Goal: Task Accomplishment & Management: Manage account settings

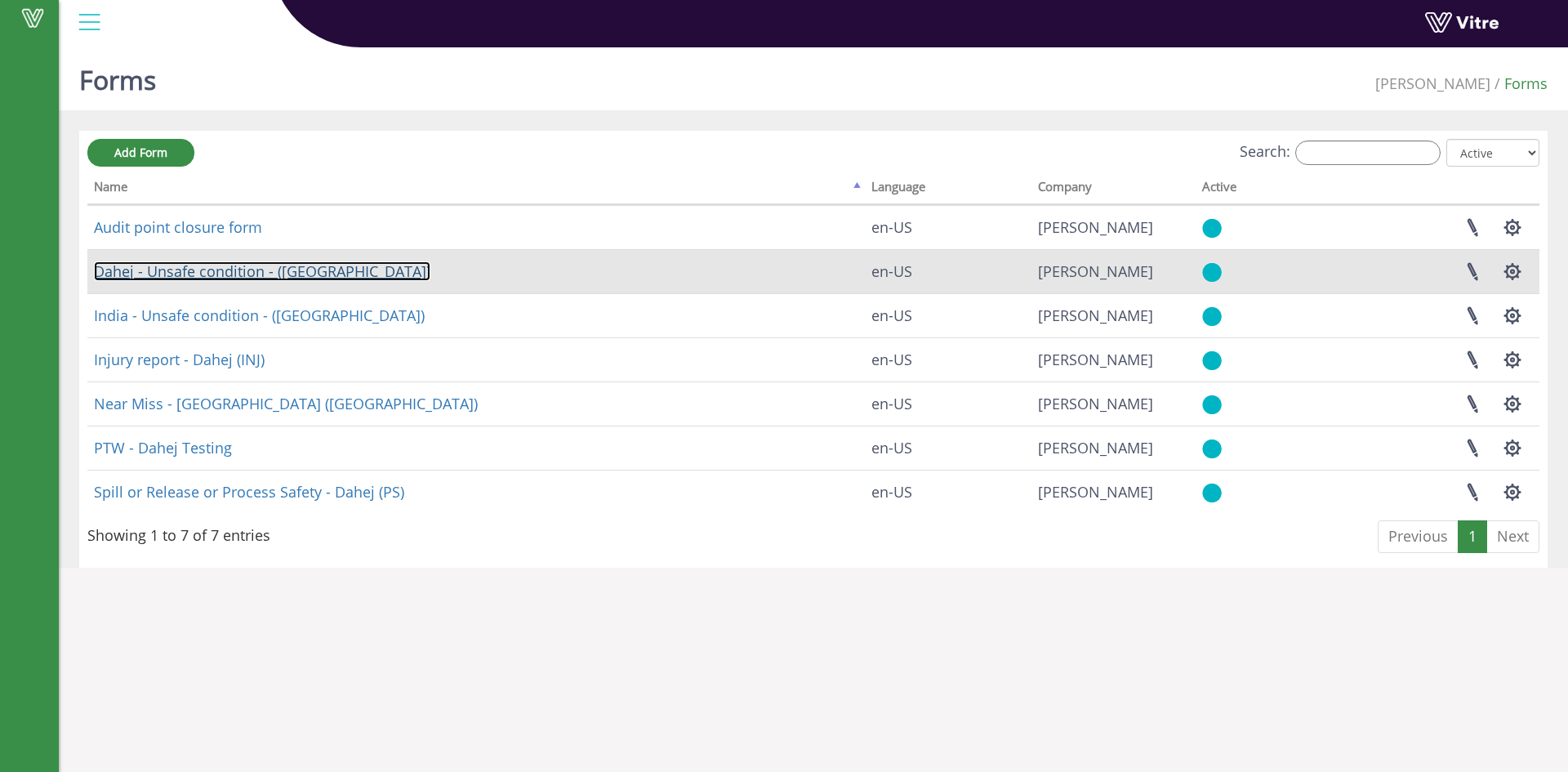
click at [185, 272] on link "Dahej - Unsafe condition - ([GEOGRAPHIC_DATA])" at bounding box center [262, 271] width 336 height 19
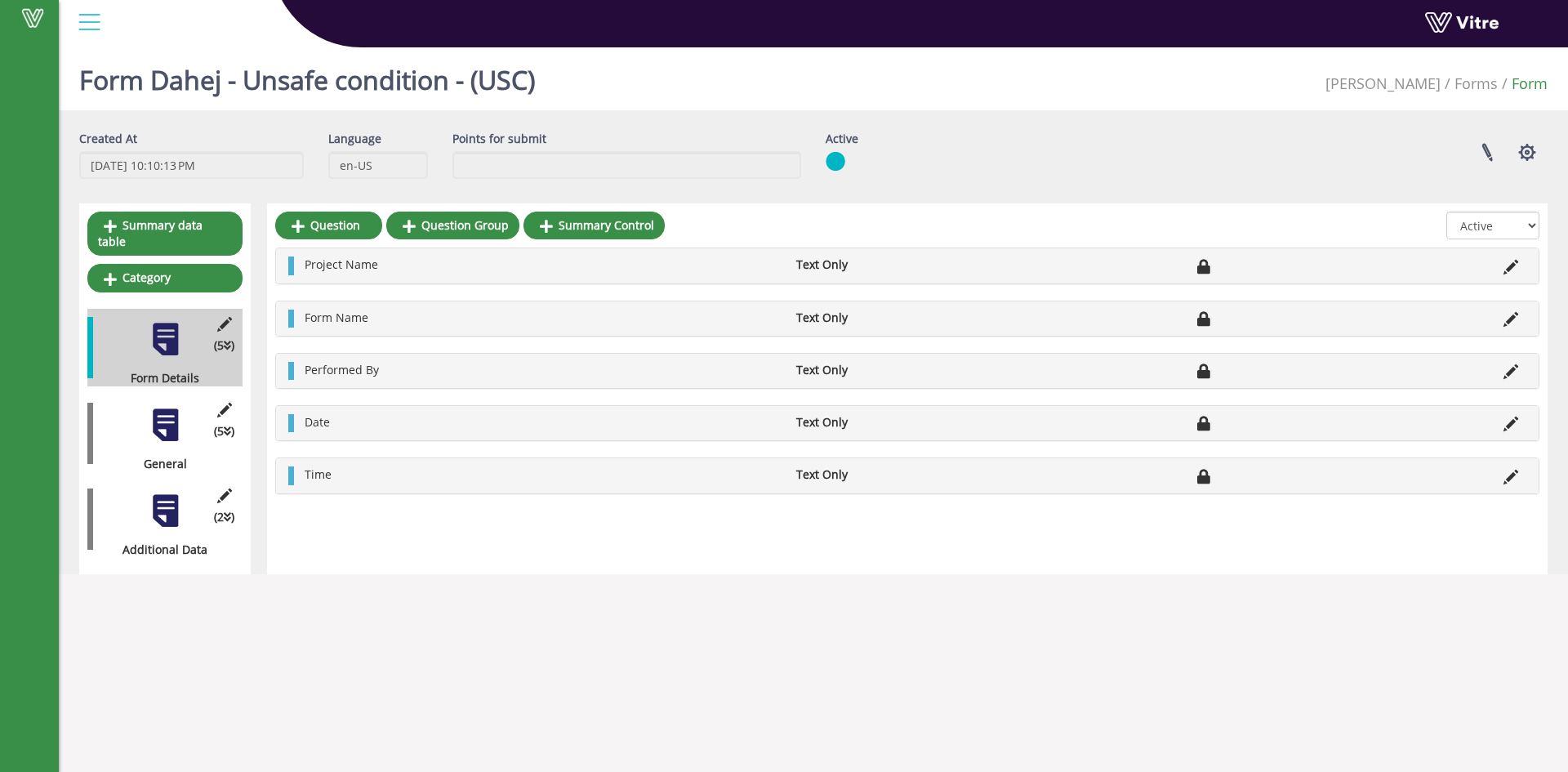
click at [162, 500] on div at bounding box center [166, 510] width 37 height 37
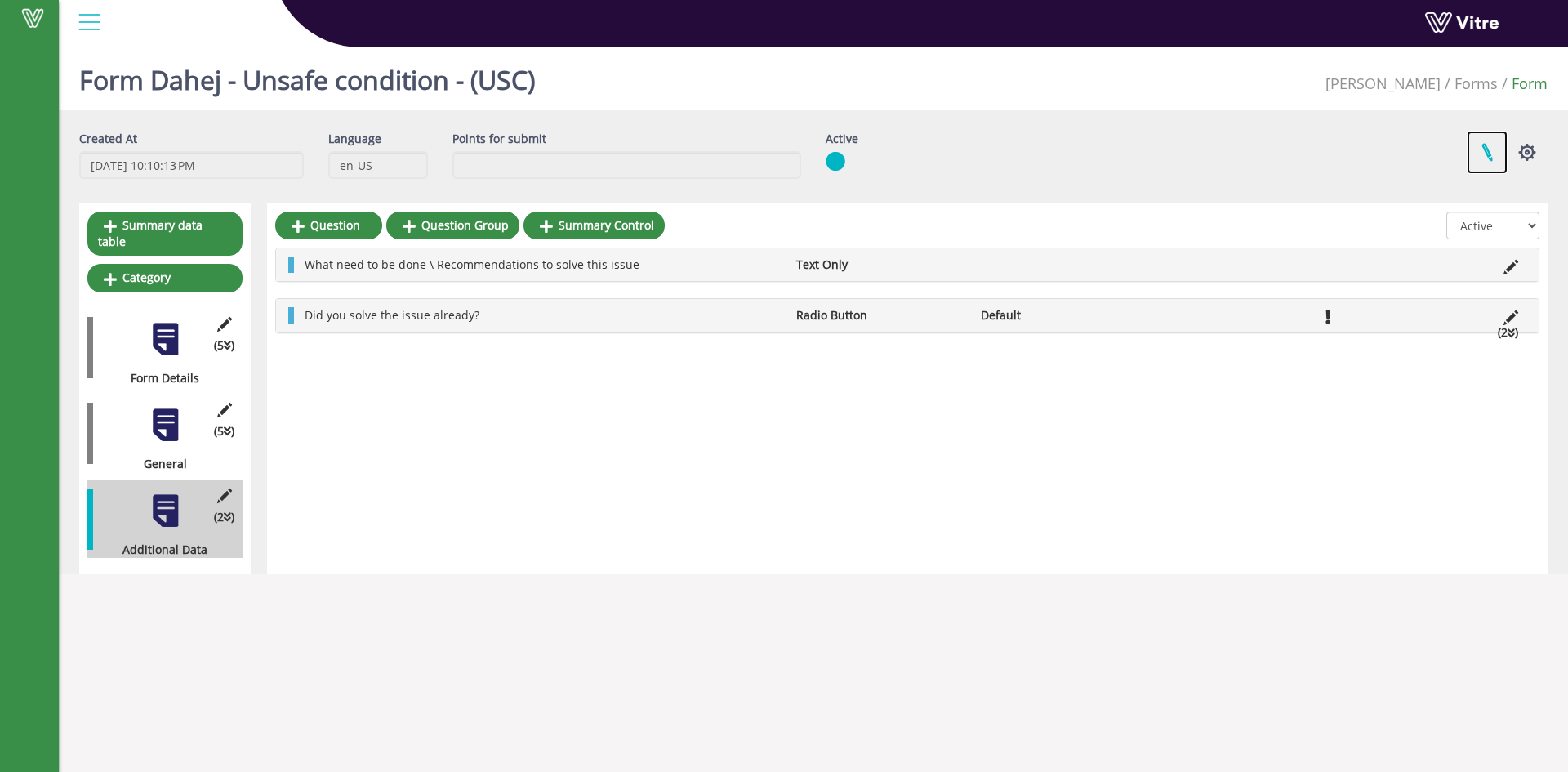
click at [1480, 159] on link at bounding box center [1487, 151] width 41 height 43
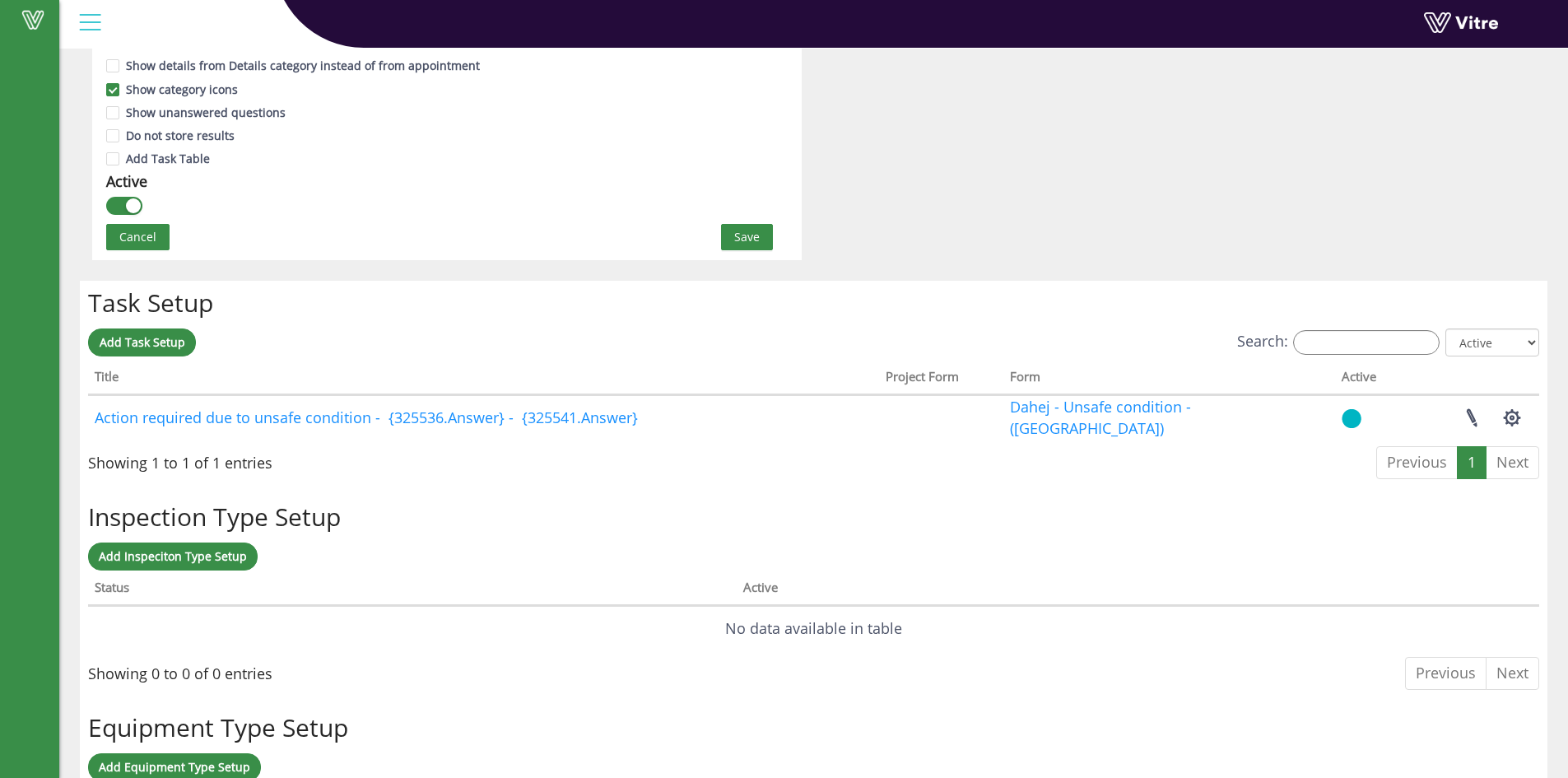
scroll to position [1070, 0]
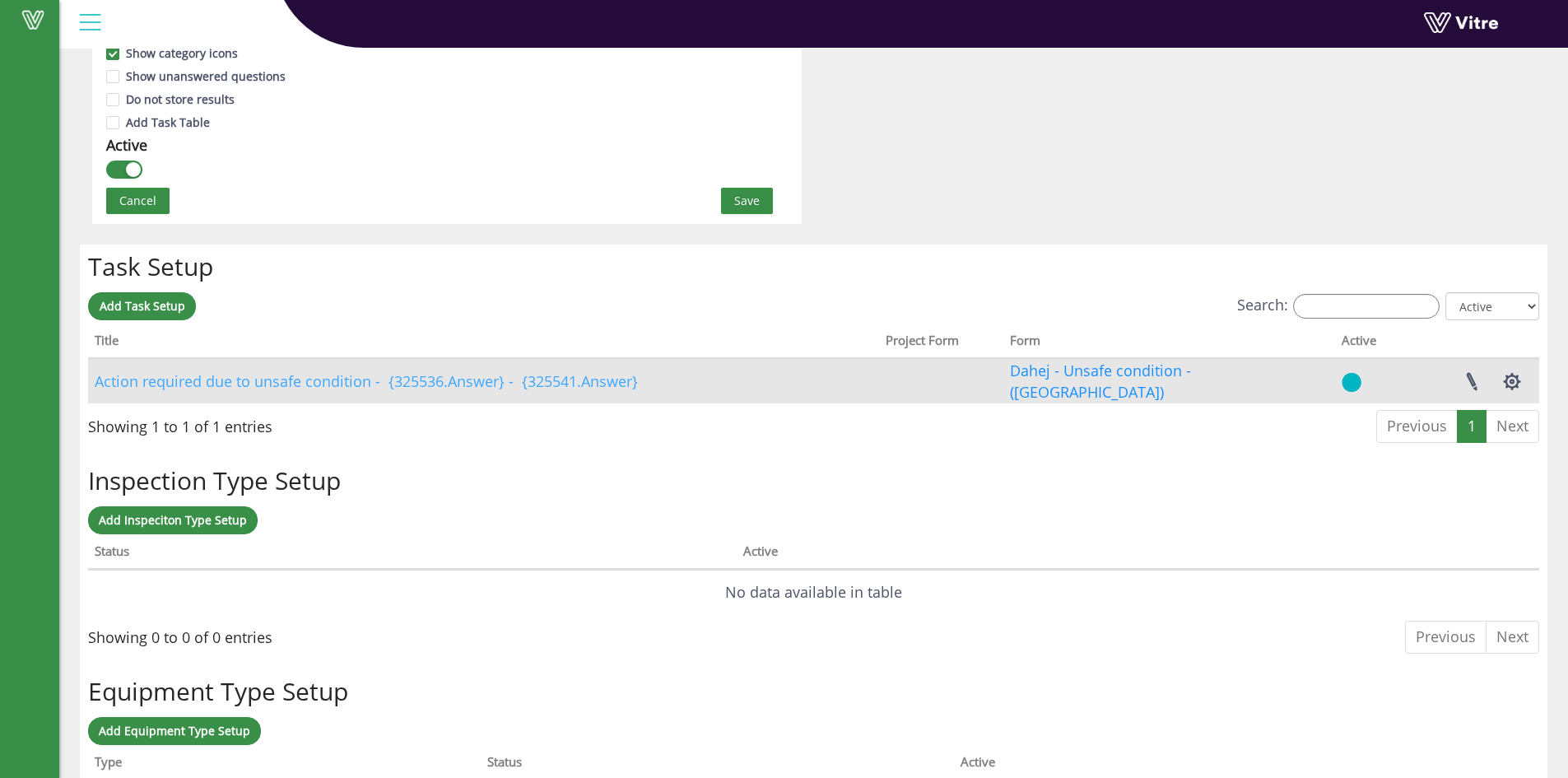
click at [464, 388] on link "Action required due to unsafe condition - {325536.Answer} - {325541.Answer}" at bounding box center [366, 381] width 543 height 19
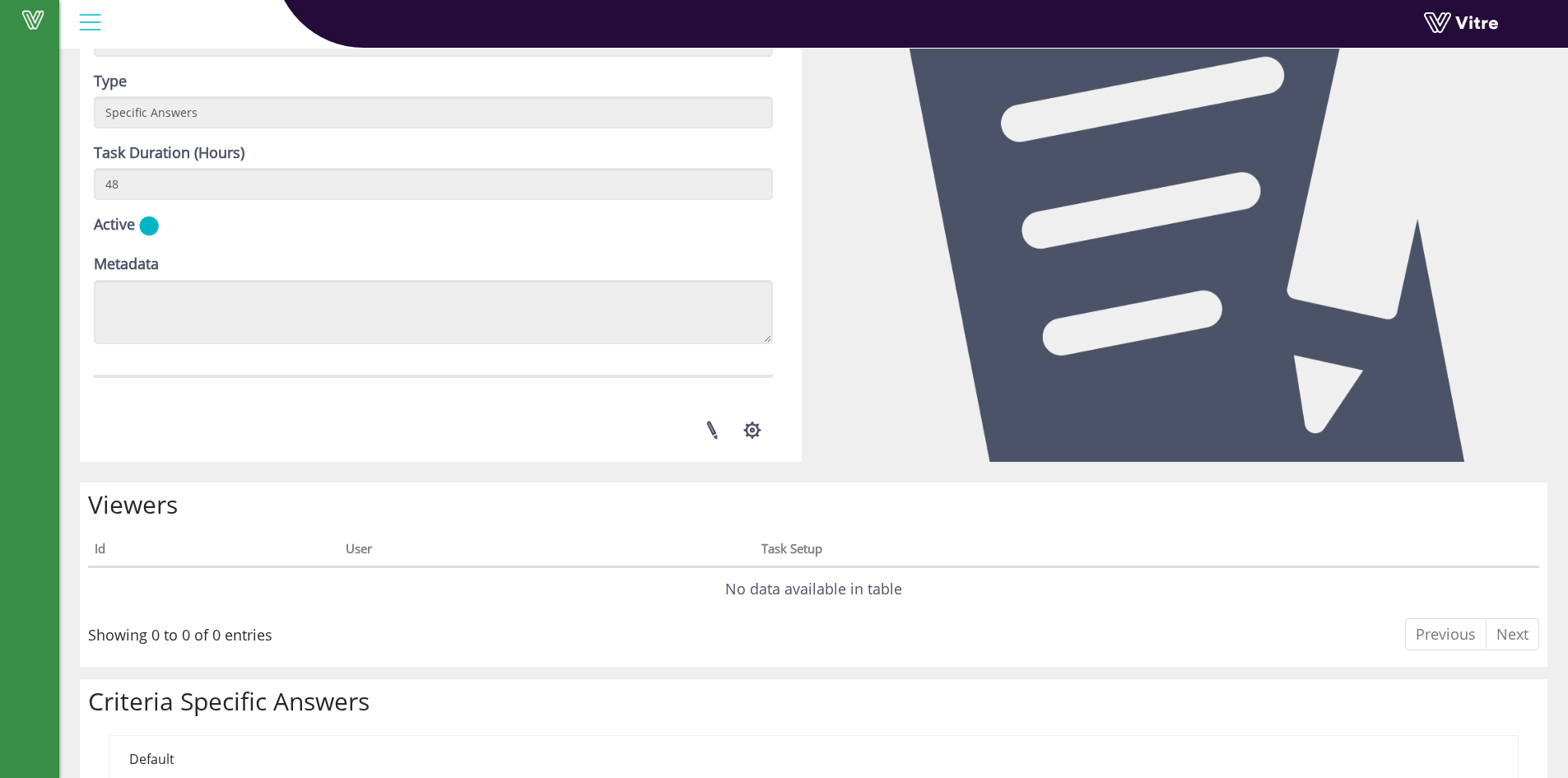
scroll to position [487, 0]
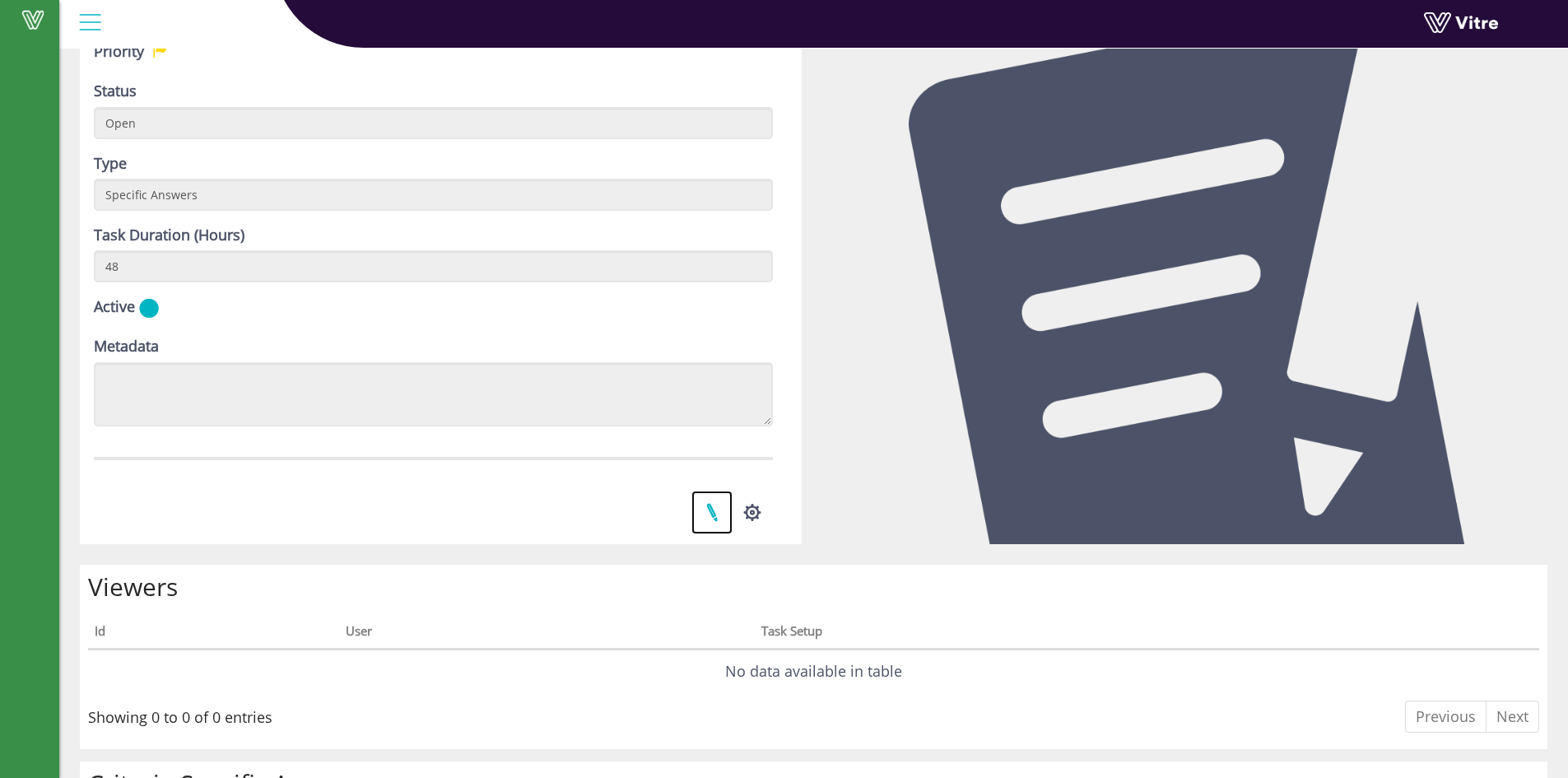
click at [720, 512] on link at bounding box center [712, 512] width 42 height 43
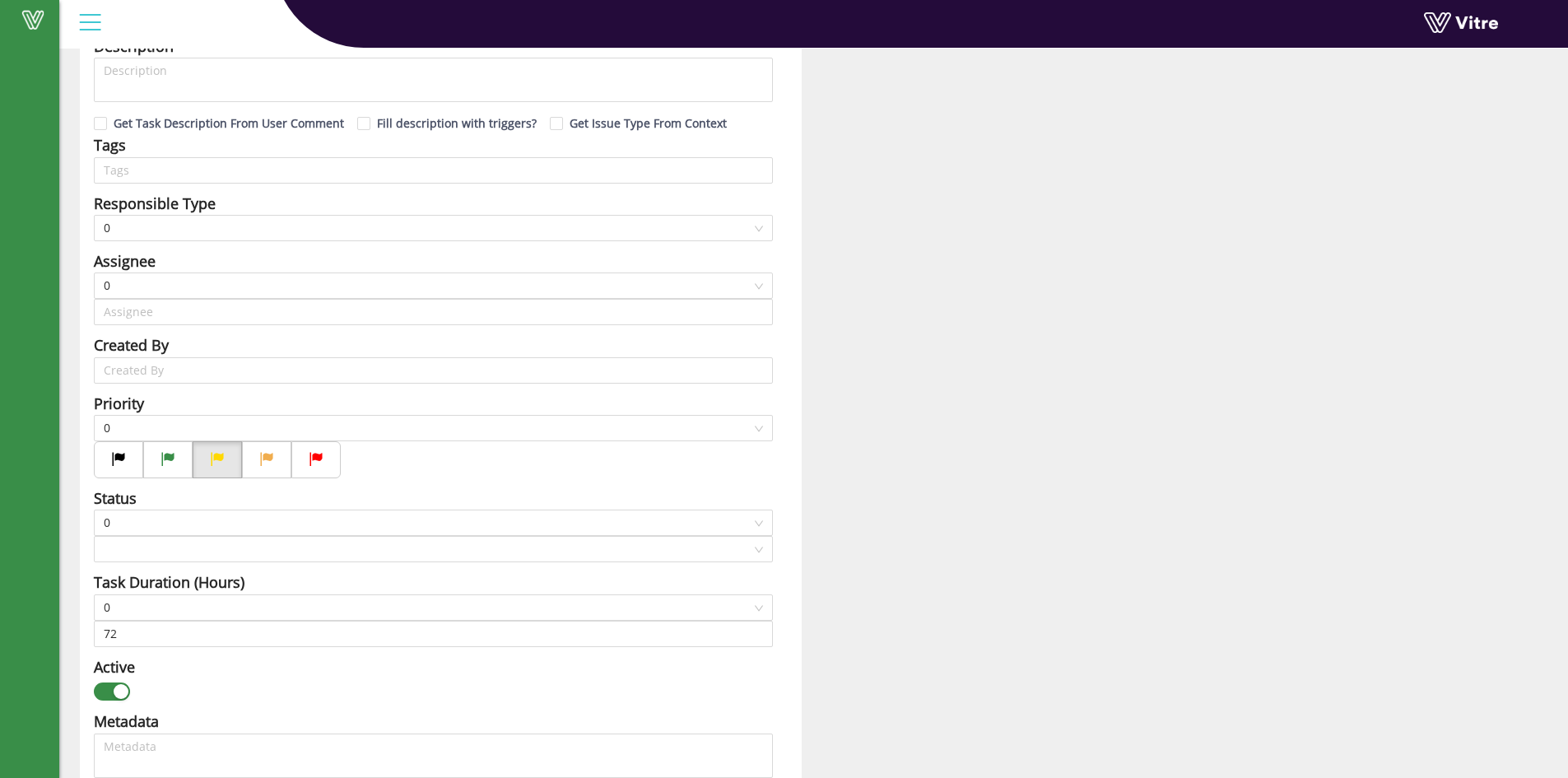
type input "Dhananjay Solanki"
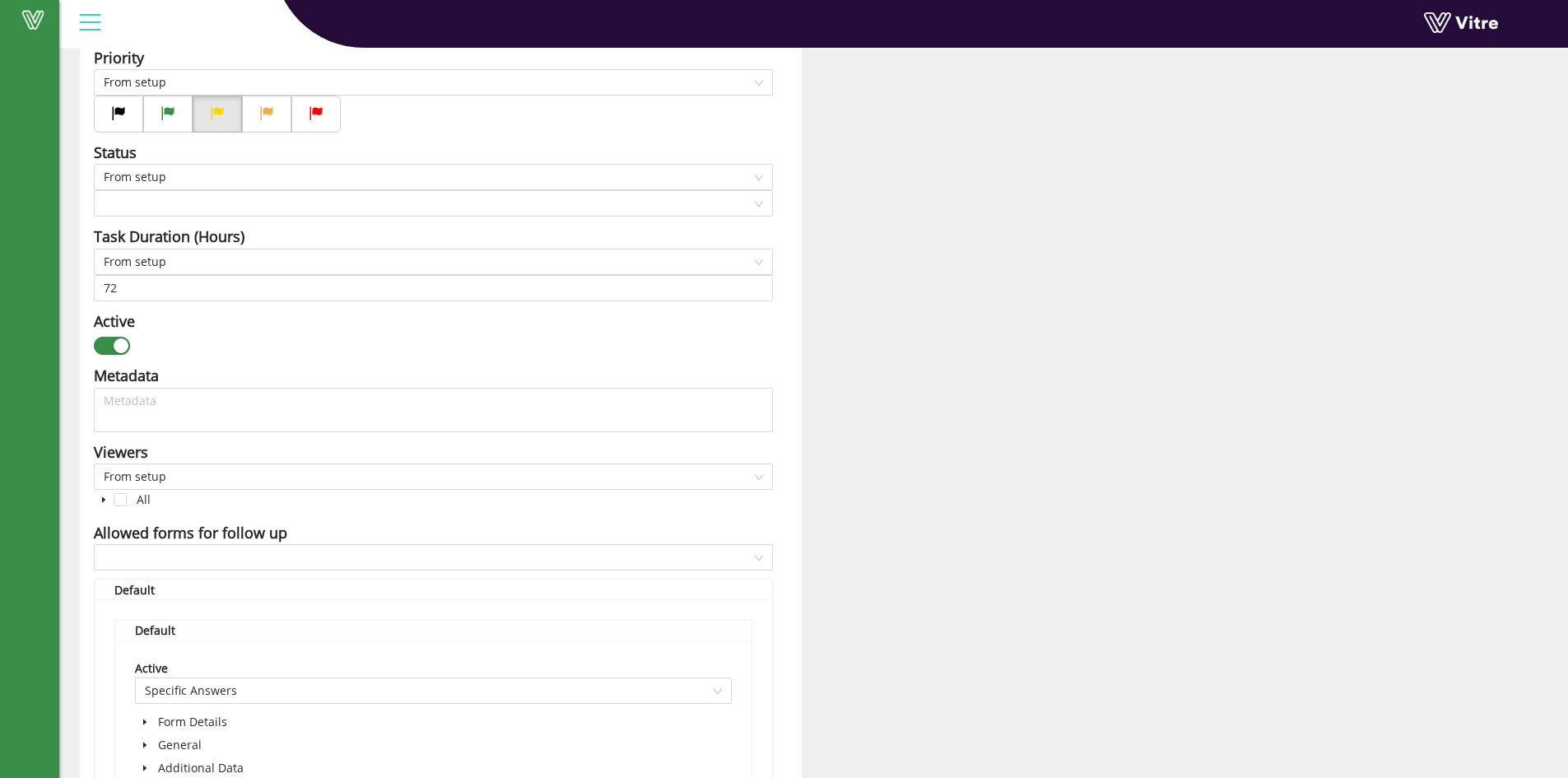
checkbox input "true"
type input "48"
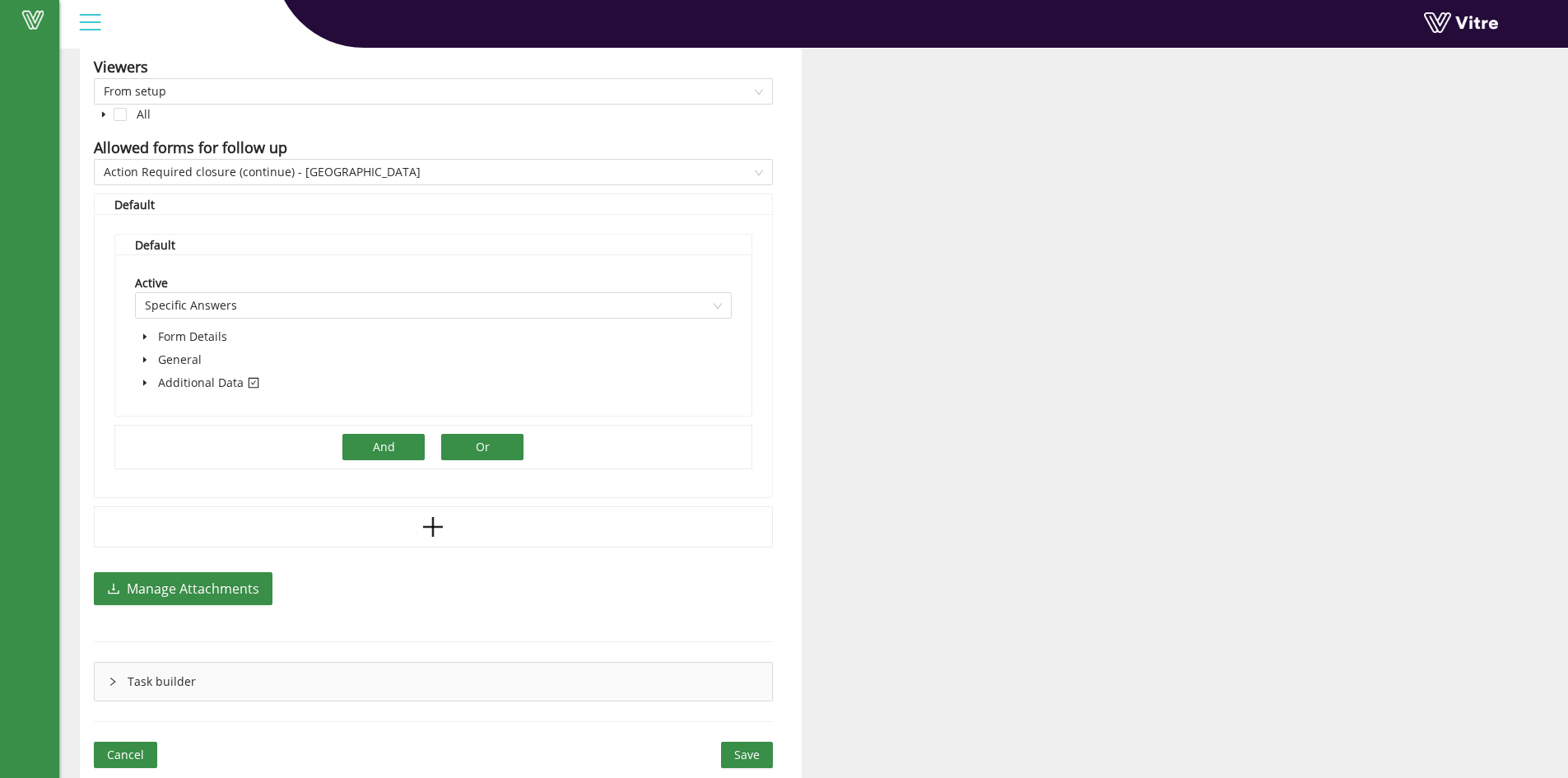
scroll to position [975, 0]
click at [145, 343] on icon "caret-down" at bounding box center [145, 340] width 8 height 8
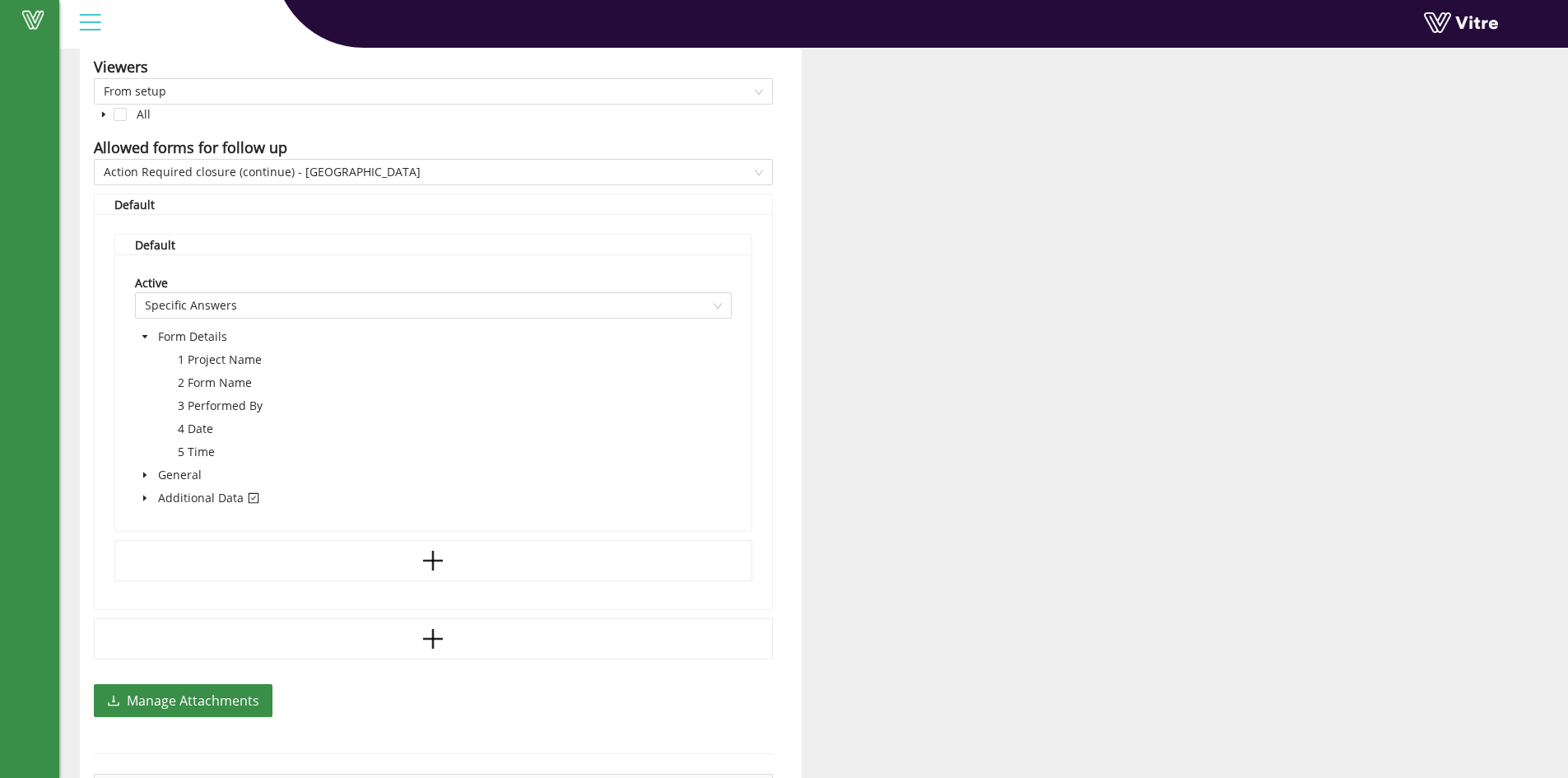
click at [147, 472] on icon "caret-down" at bounding box center [145, 475] width 8 height 8
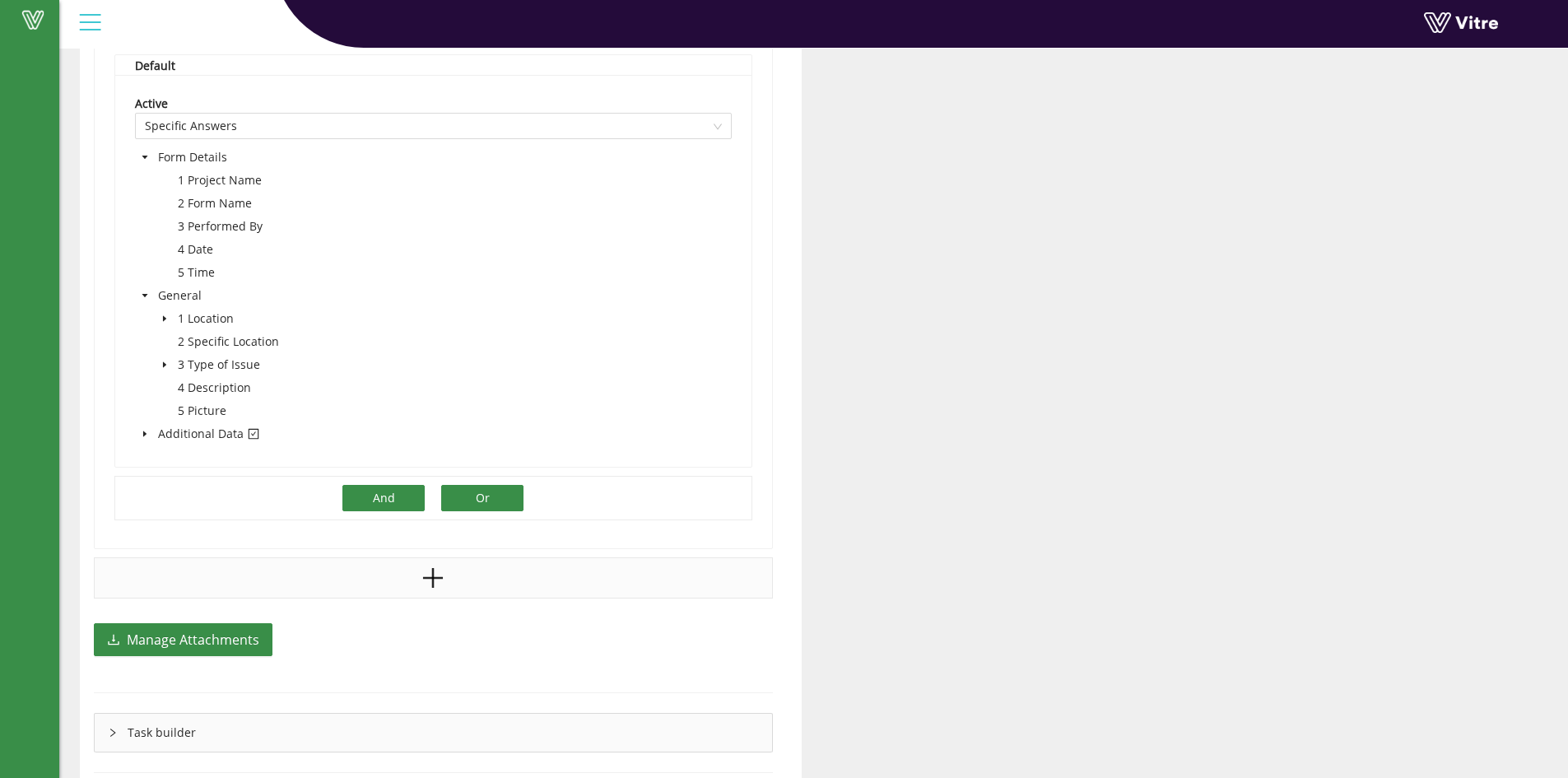
scroll to position [1206, 0]
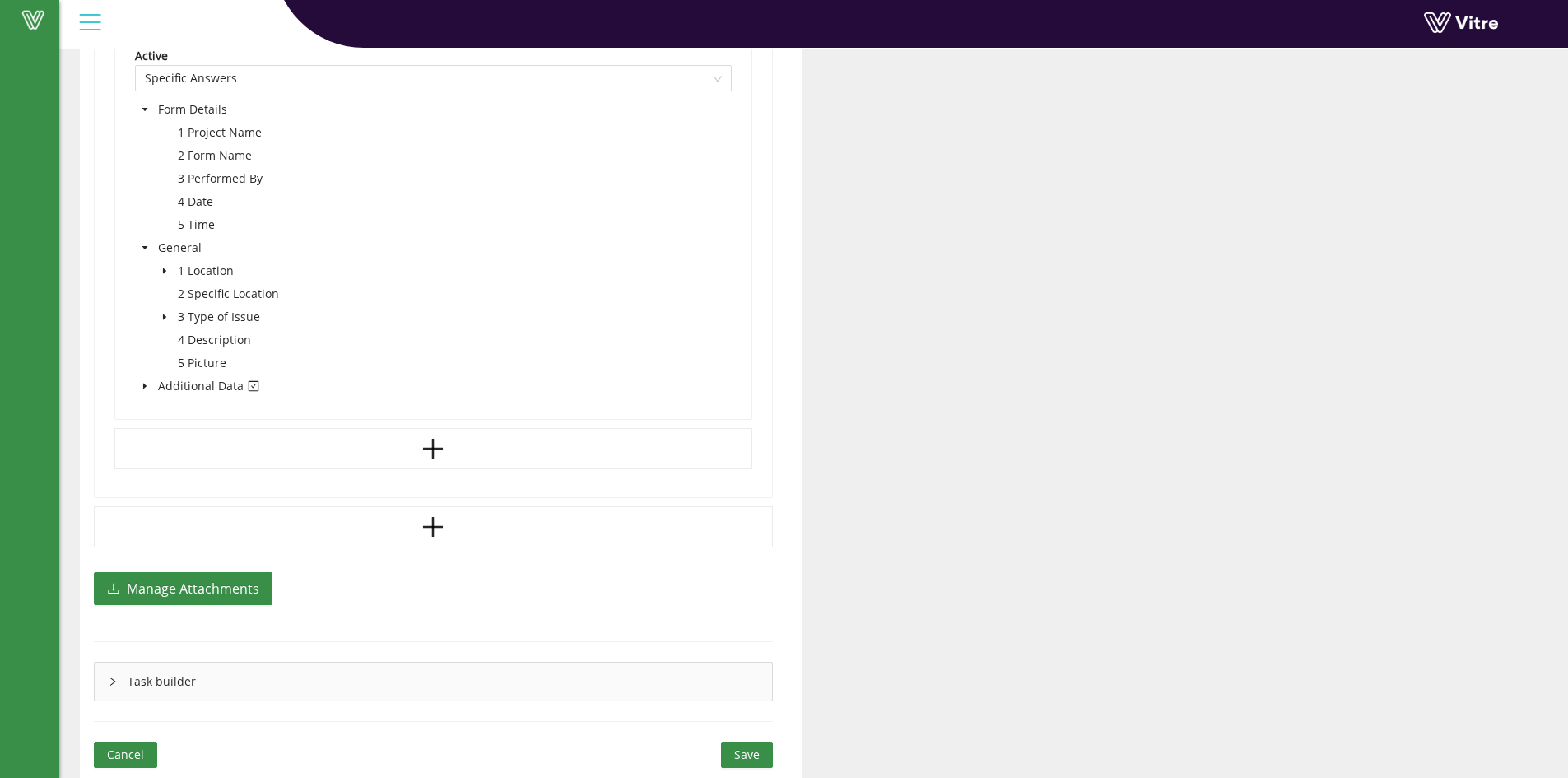
click at [144, 389] on icon "caret-down" at bounding box center [145, 386] width 8 height 8
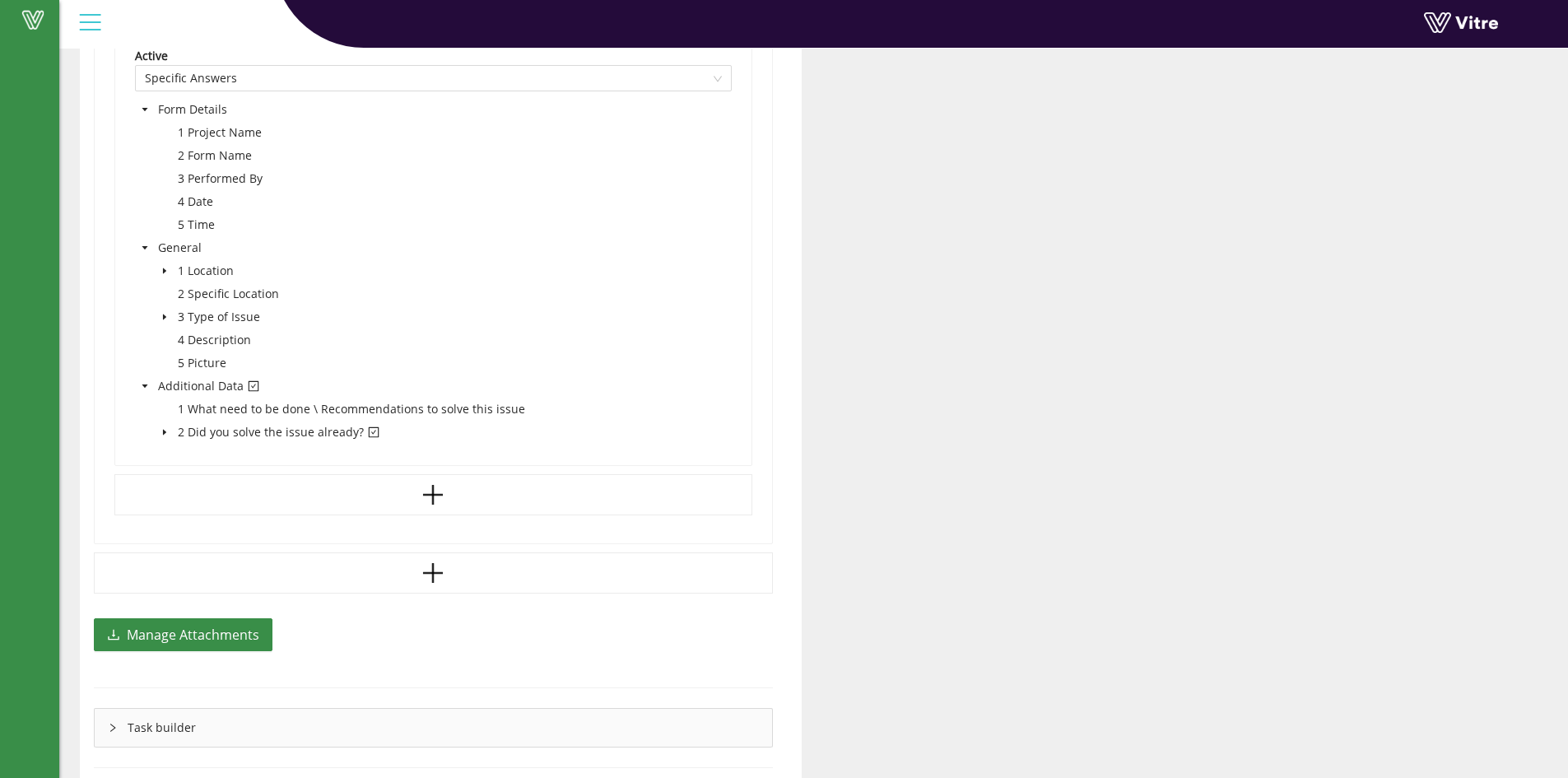
click at [160, 432] on icon "caret-down" at bounding box center [164, 432] width 8 height 8
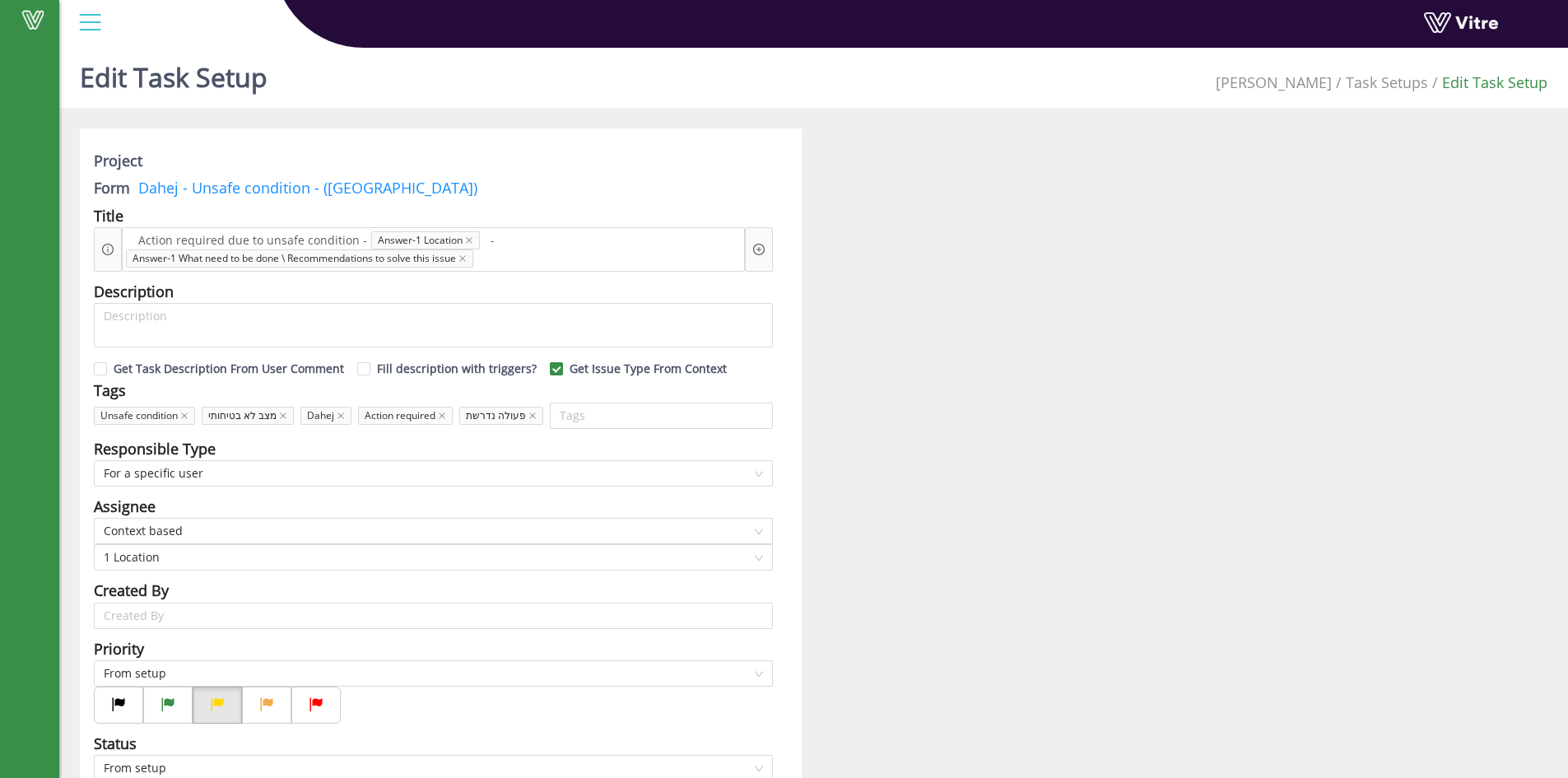
scroll to position [0, 0]
click at [322, 264] on span "Answer-1 What need to be done \ Recommendations to solve this issue" at bounding box center [300, 261] width 348 height 18
click at [382, 241] on span "Answer-1 Location" at bounding box center [425, 243] width 108 height 18
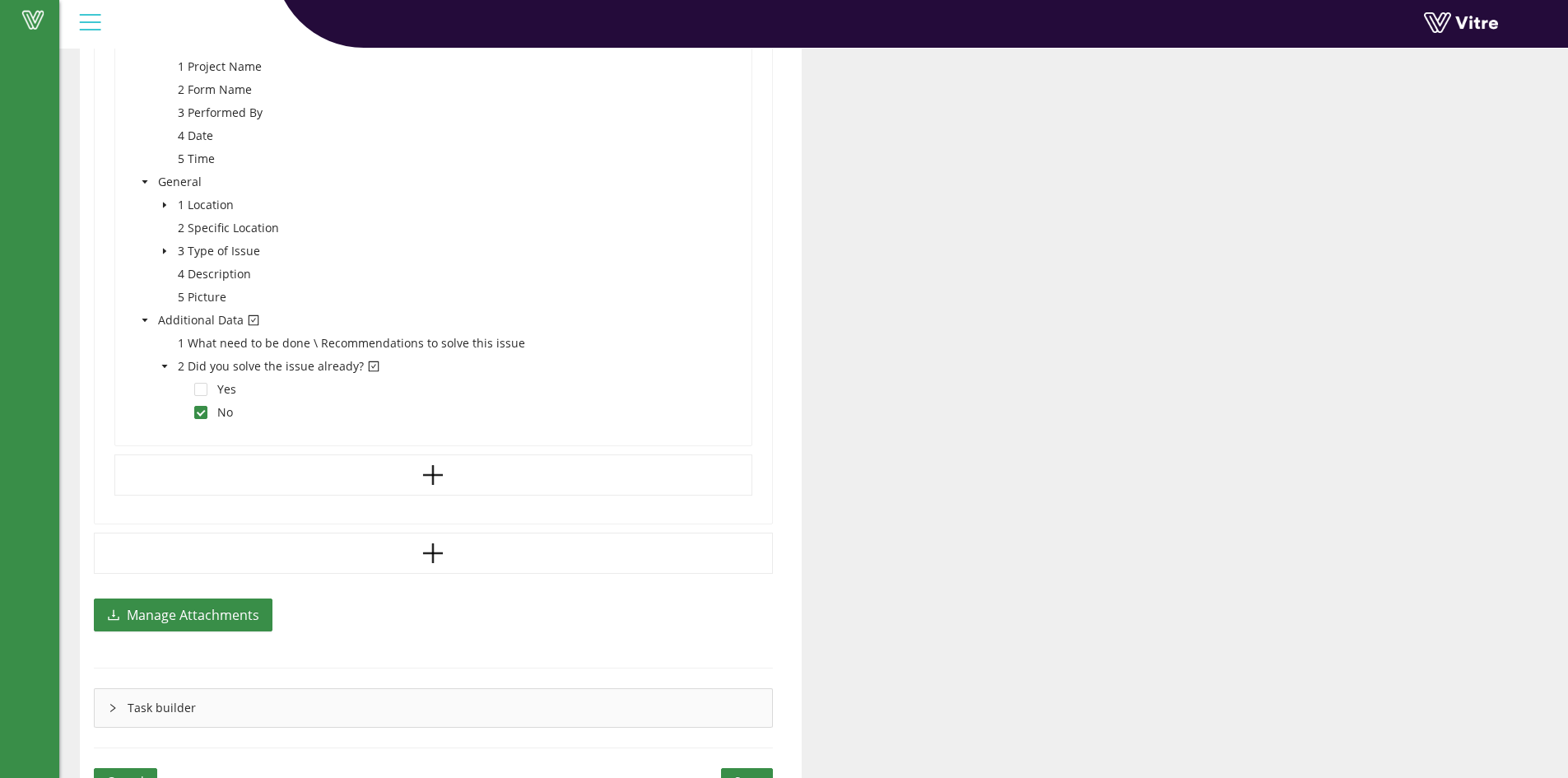
scroll to position [1298, 0]
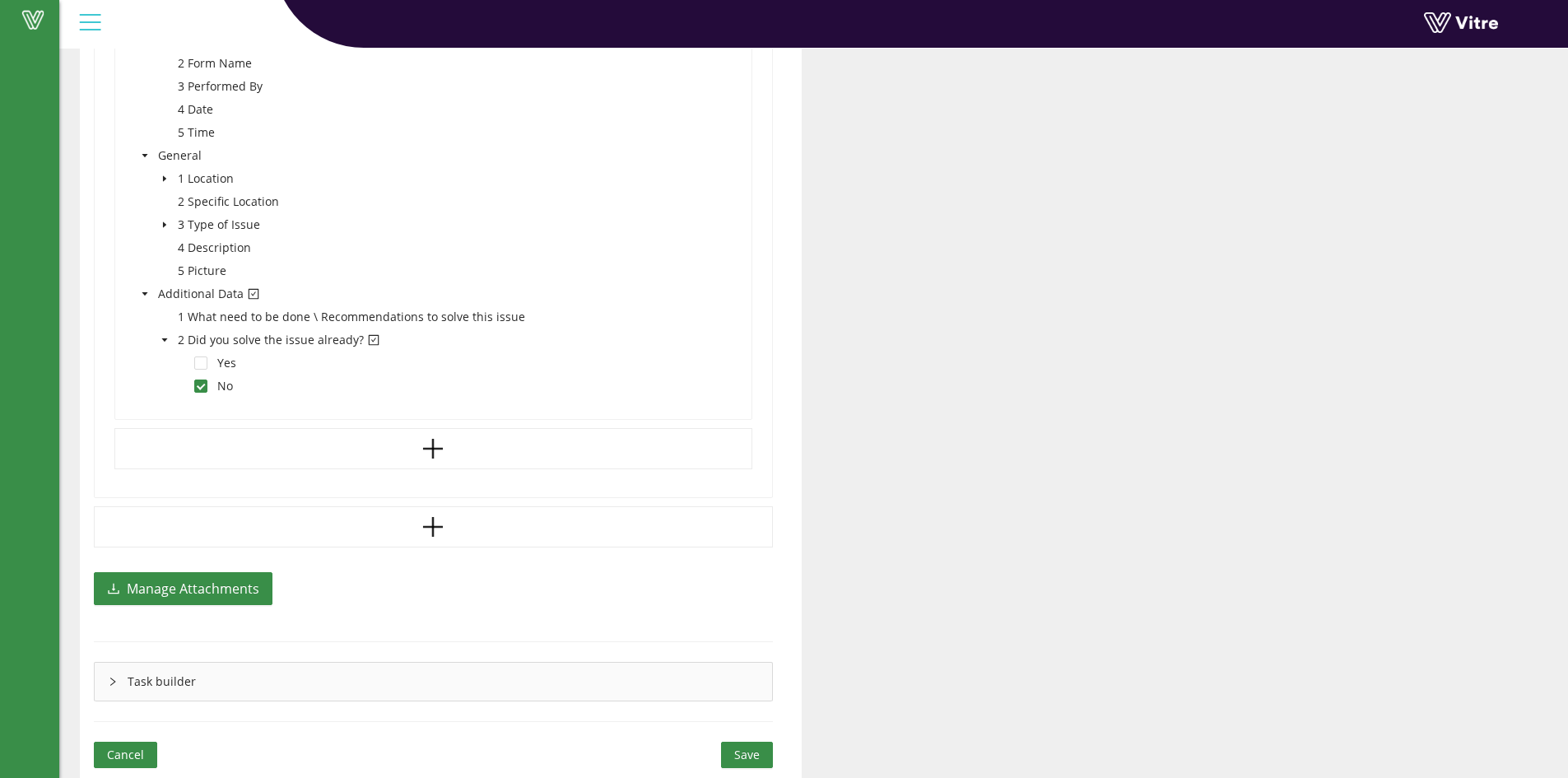
click at [108, 682] on icon "right" at bounding box center [113, 681] width 10 height 10
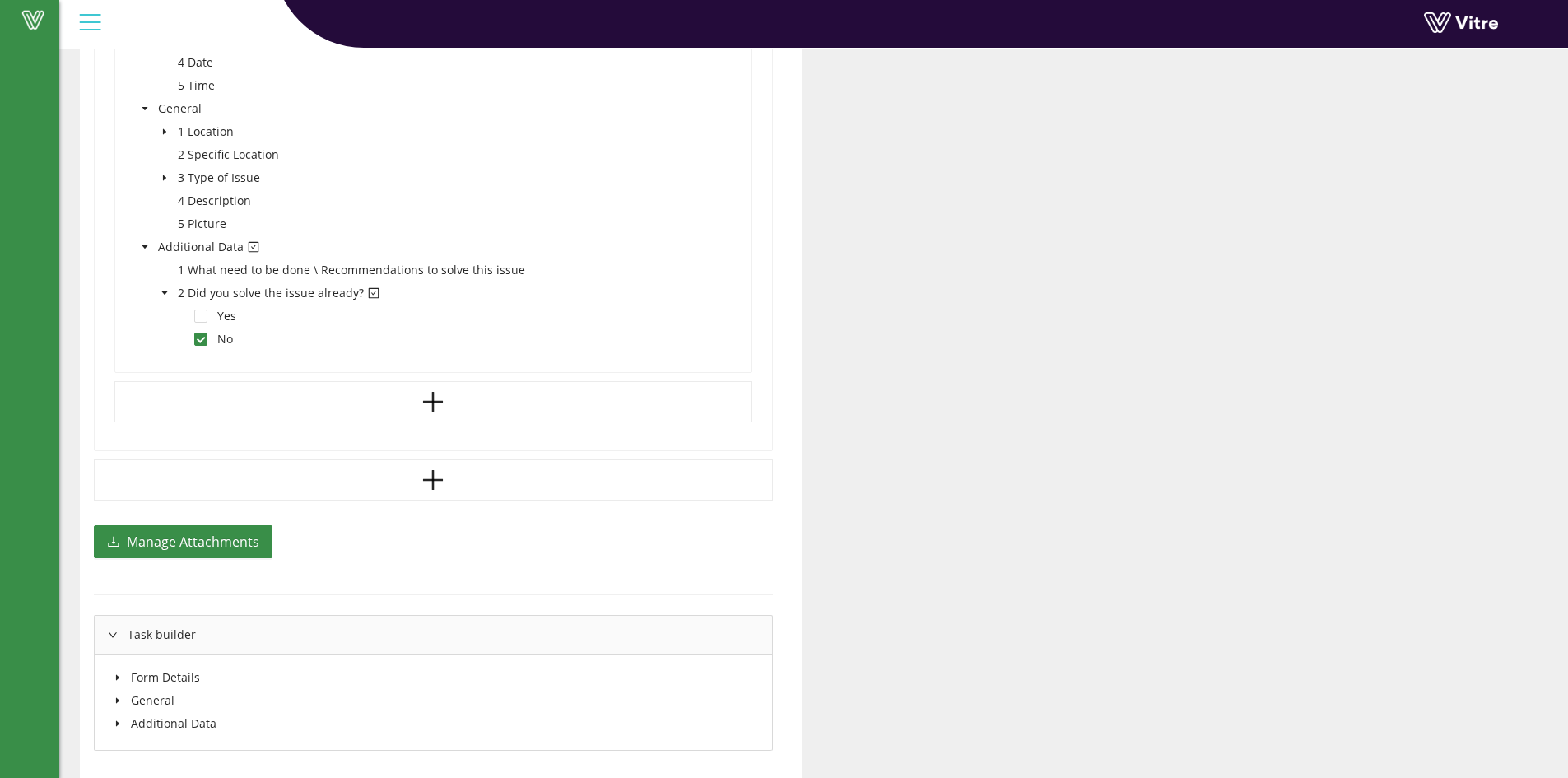
scroll to position [1395, 0]
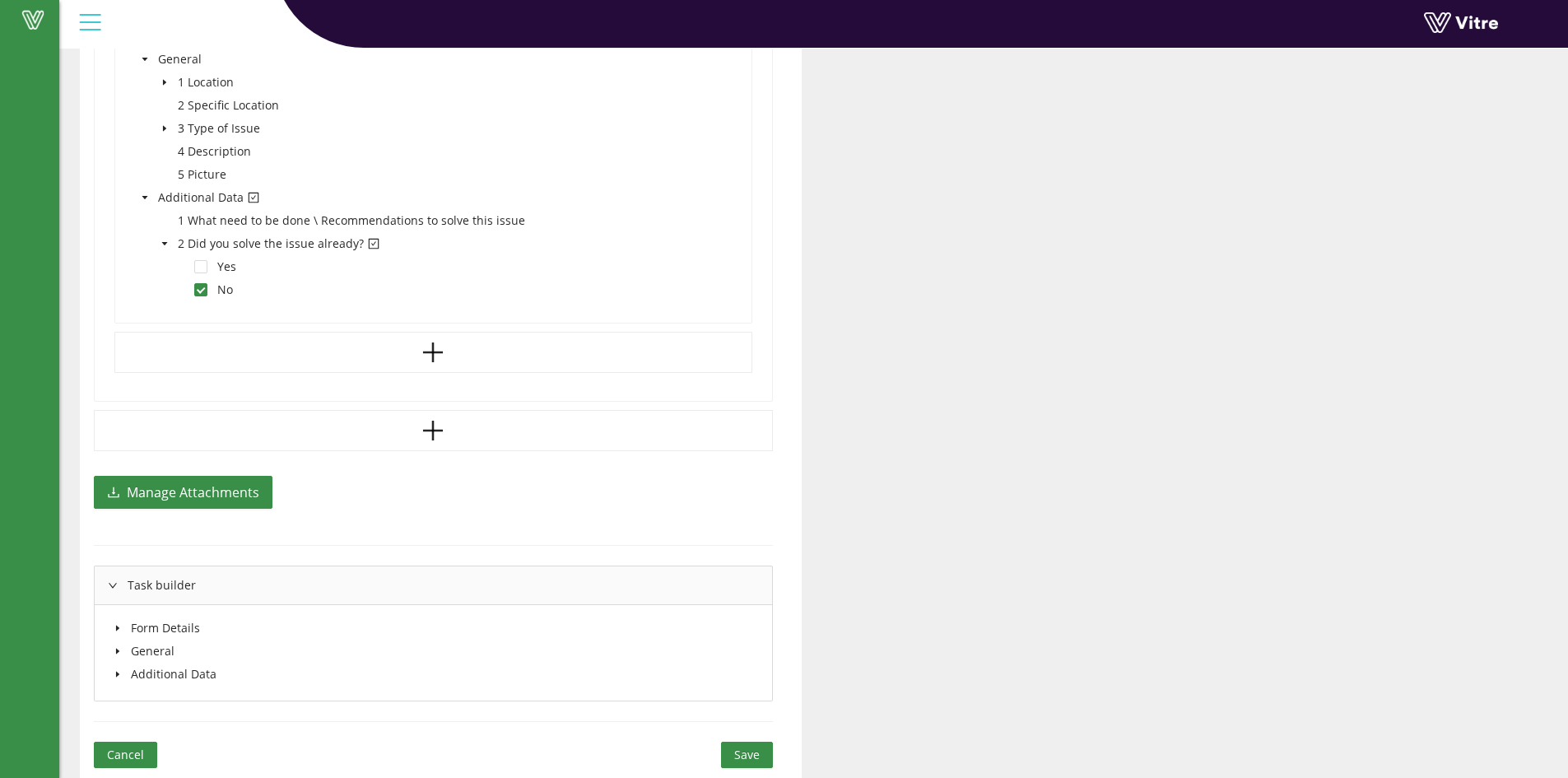
click at [121, 631] on icon "caret-down" at bounding box center [118, 628] width 8 height 8
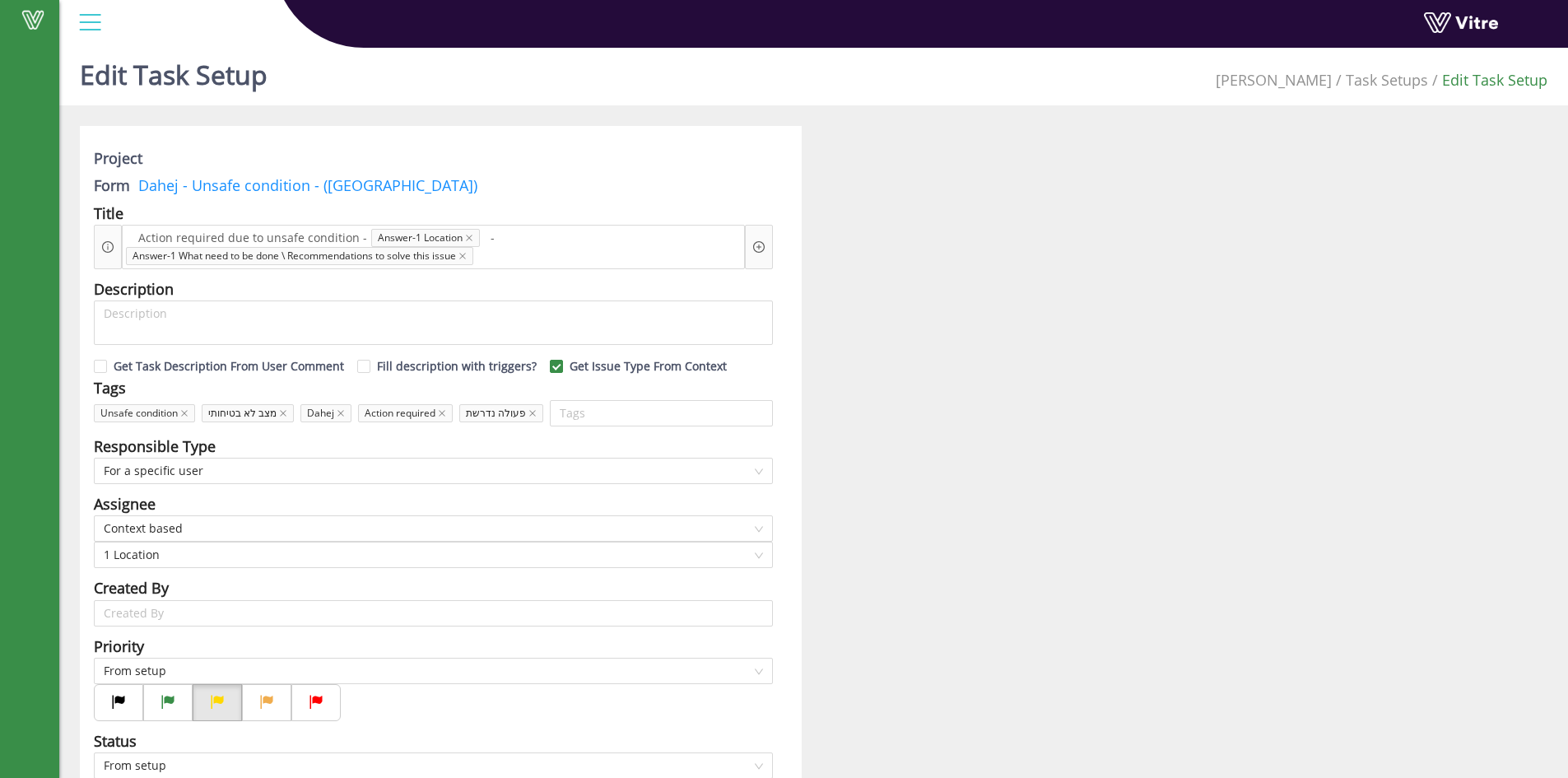
scroll to position [0, 0]
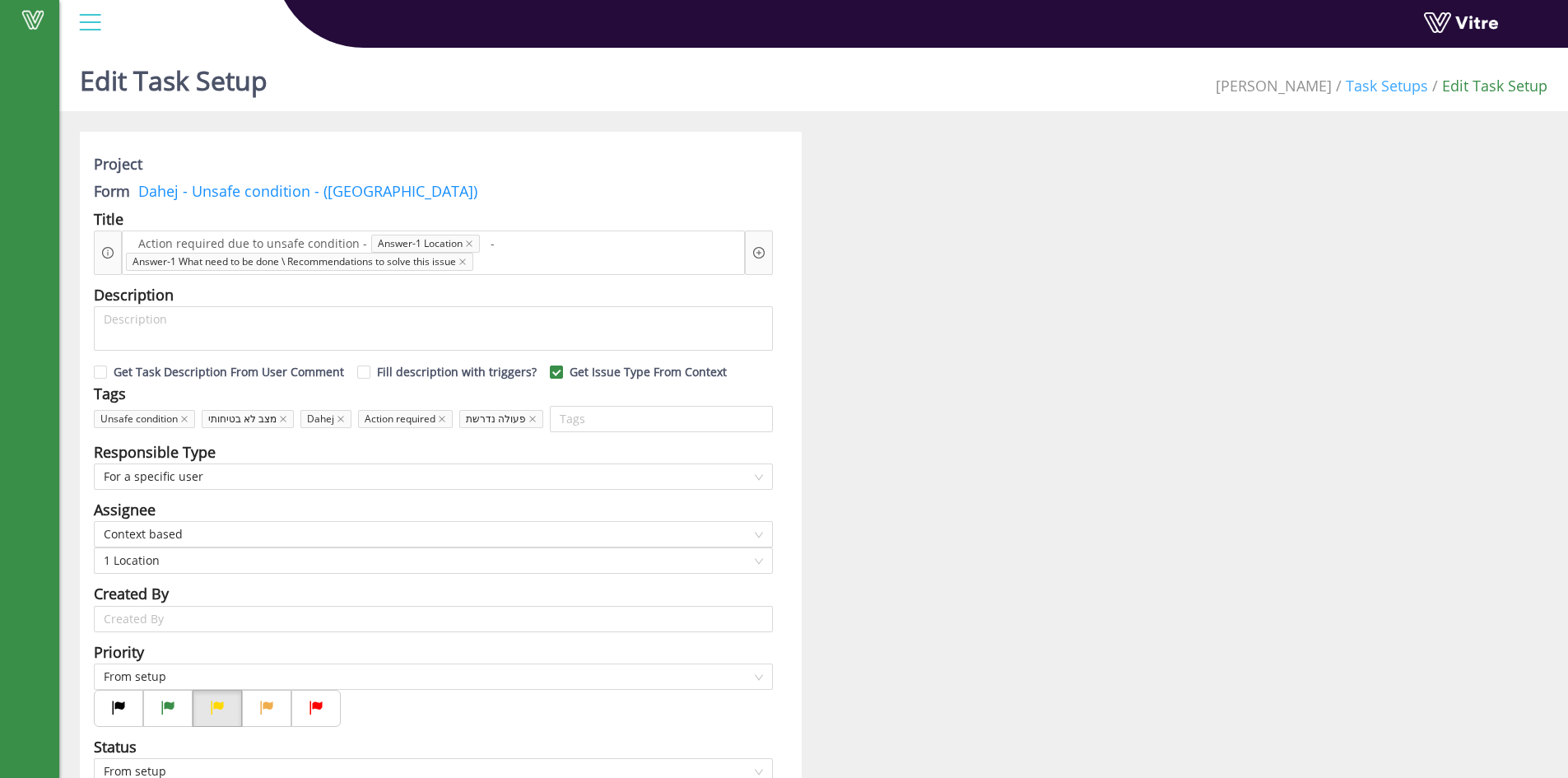
click at [1389, 86] on link "Task Setups" at bounding box center [1386, 85] width 82 height 19
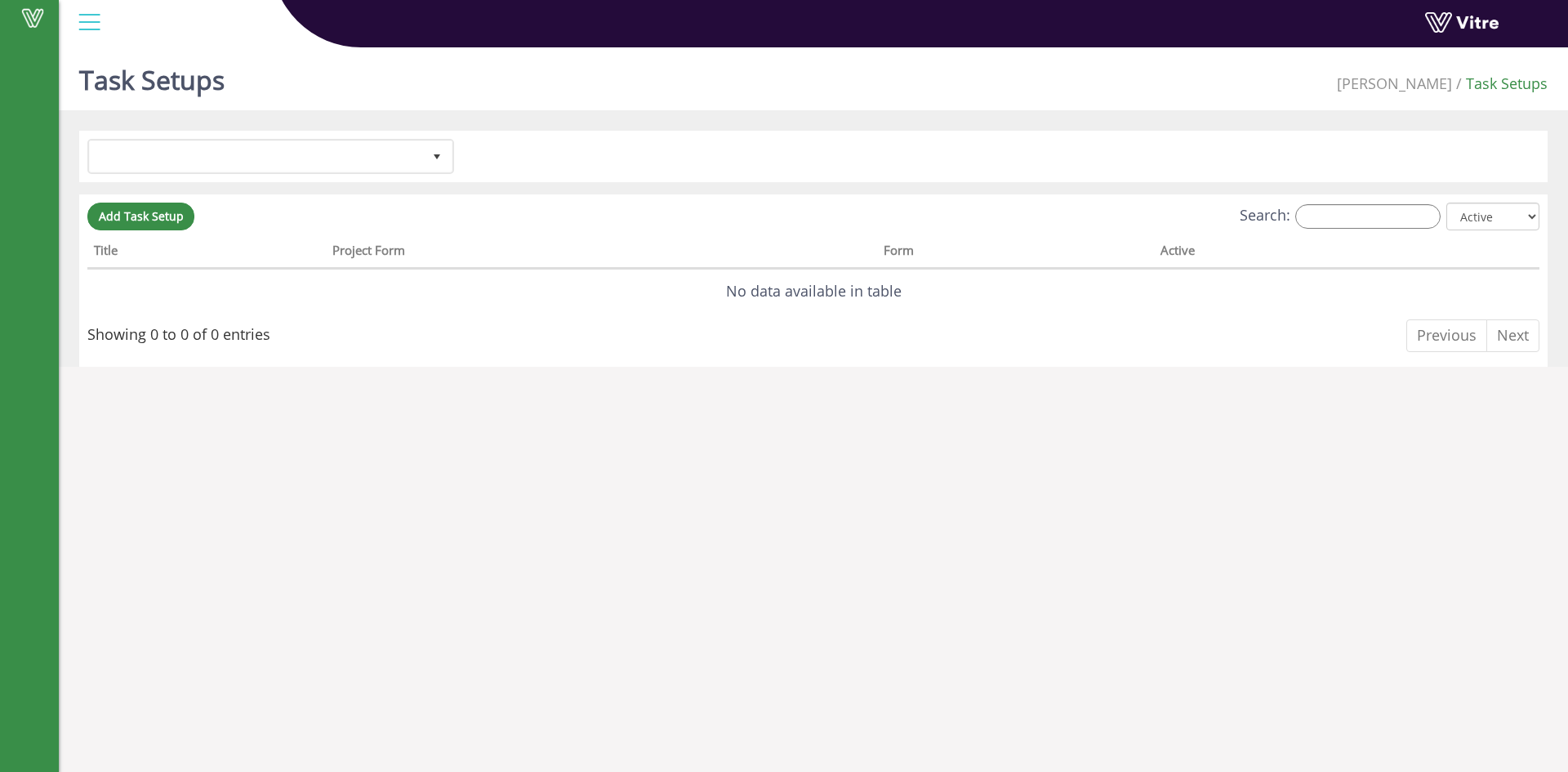
click at [98, 24] on div at bounding box center [89, 22] width 37 height 44
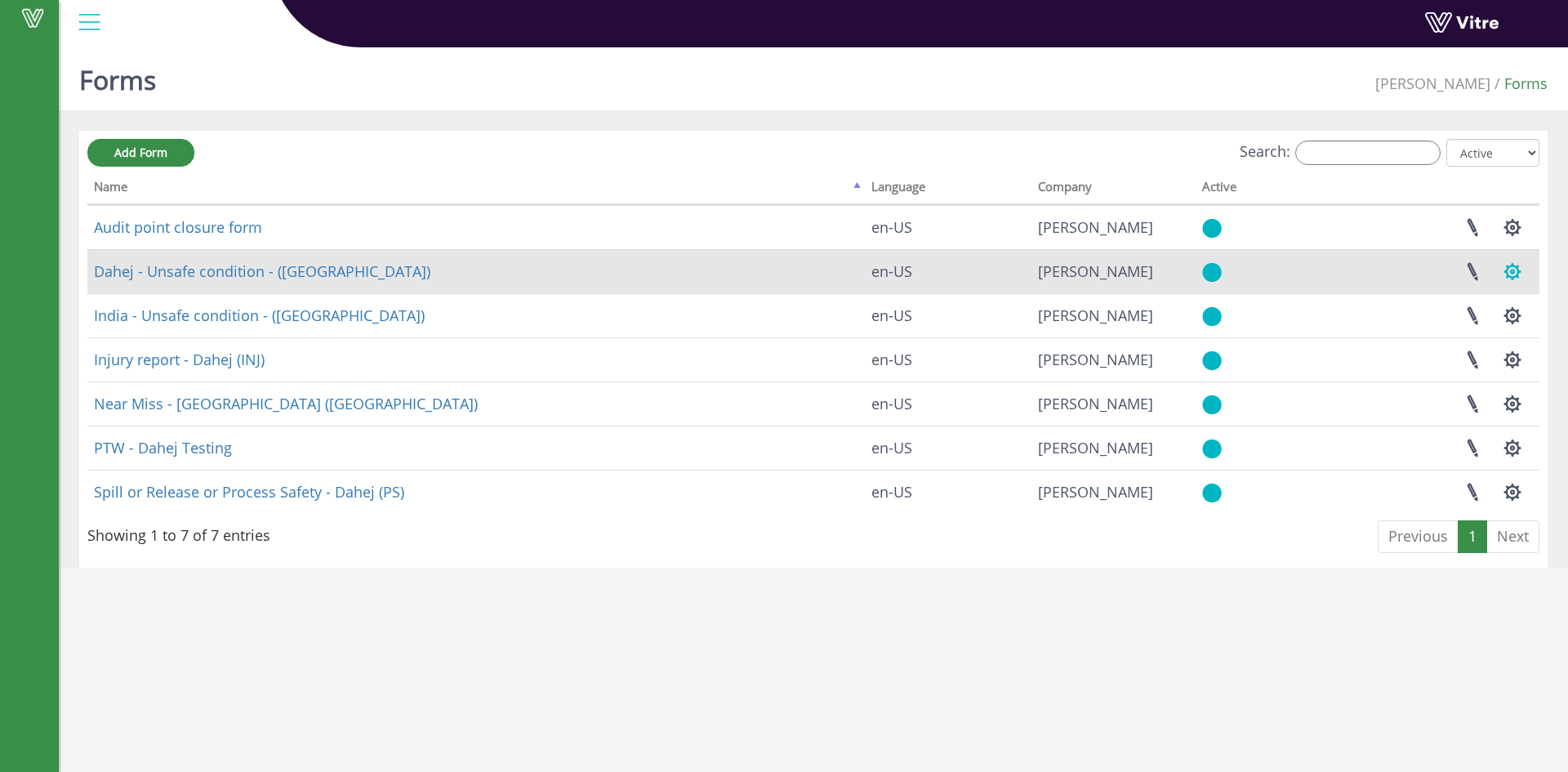
click at [1520, 272] on button "button" at bounding box center [1512, 271] width 41 height 43
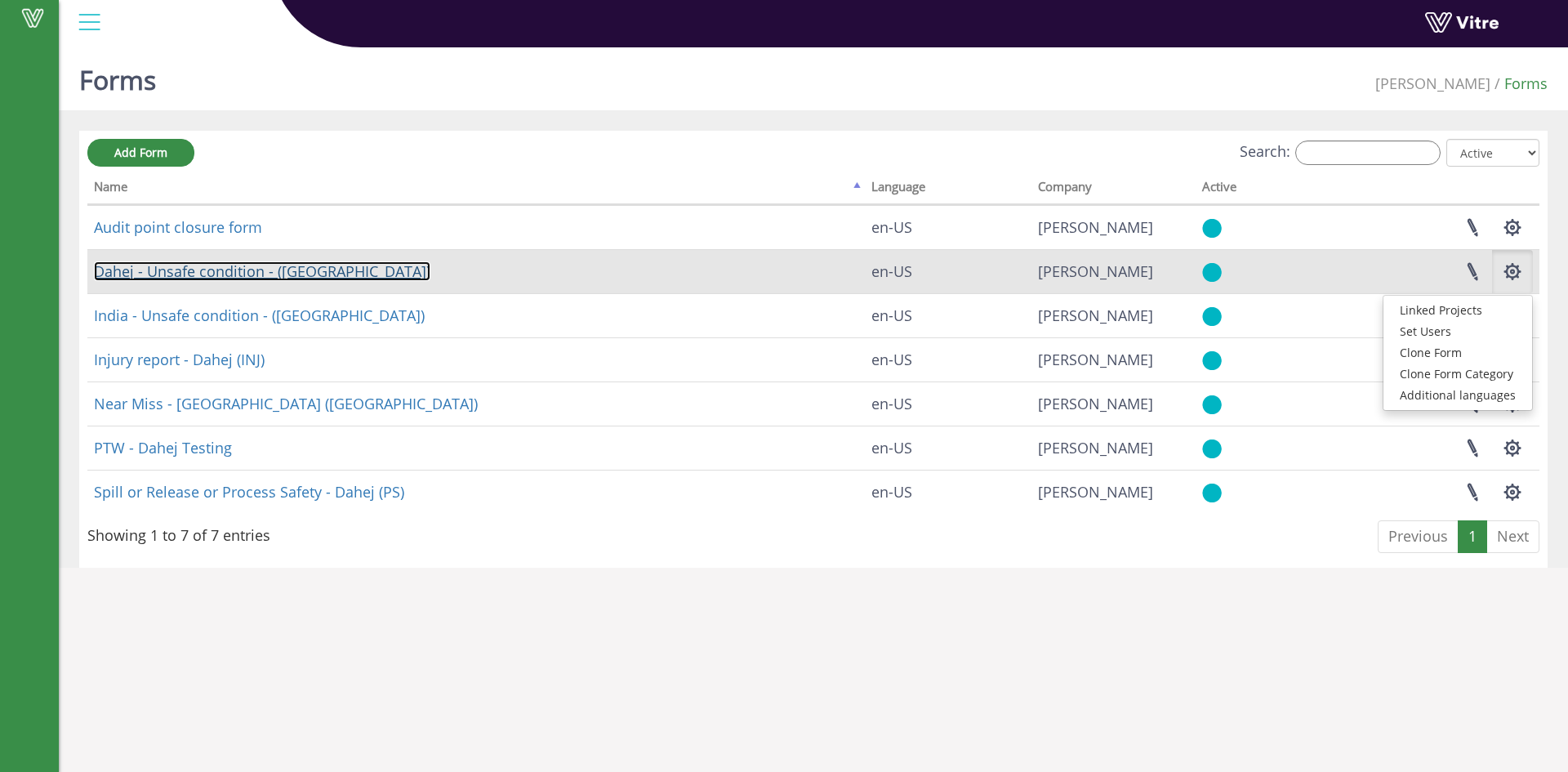
click at [294, 276] on link "Dahej - Unsafe condition - (USC)" at bounding box center [262, 271] width 336 height 19
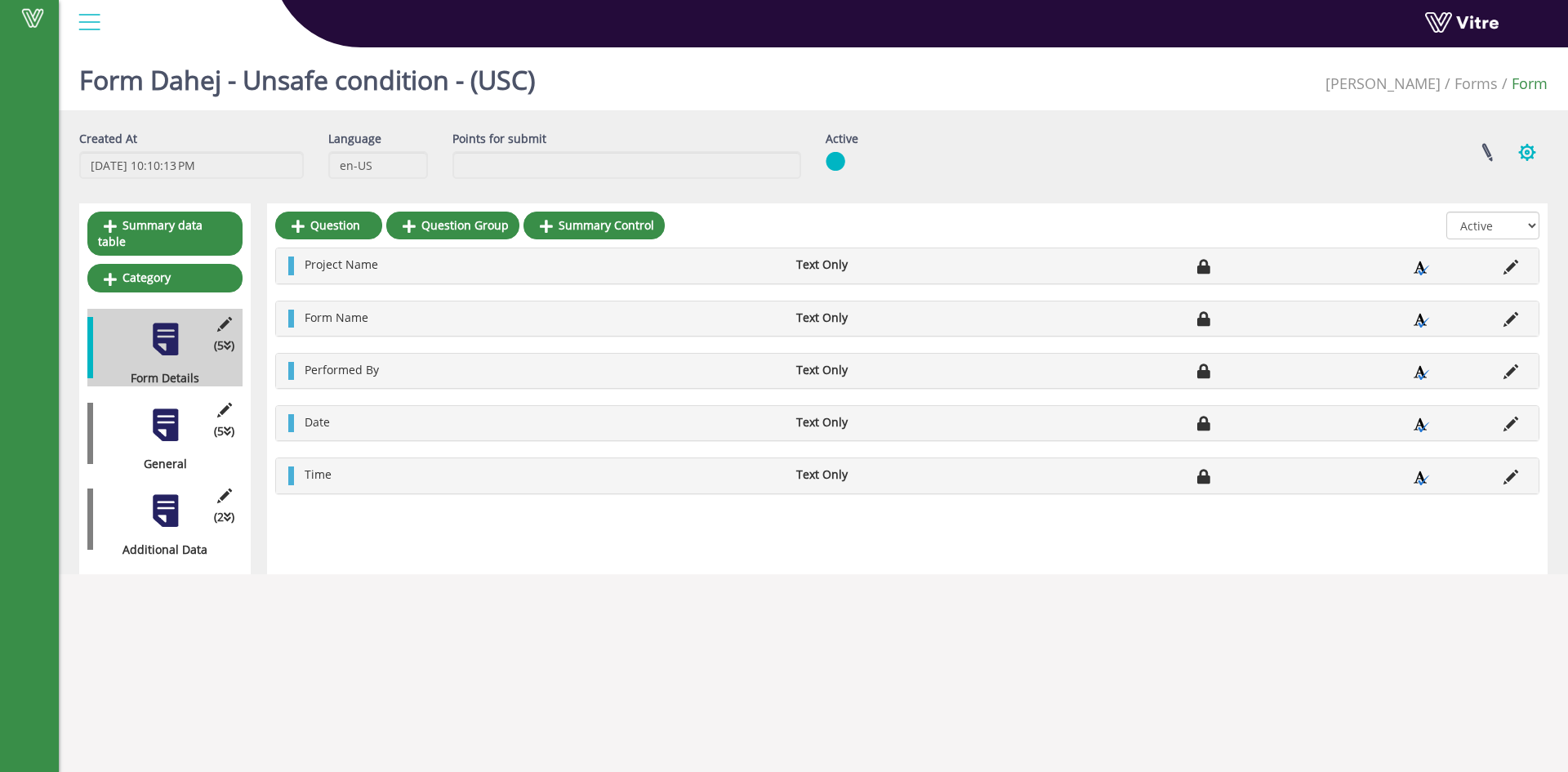
click at [1524, 155] on button "button" at bounding box center [1527, 151] width 41 height 43
click at [1506, 194] on link "Linked Projects" at bounding box center [1472, 191] width 149 height 21
click at [1485, 158] on link at bounding box center [1487, 151] width 41 height 43
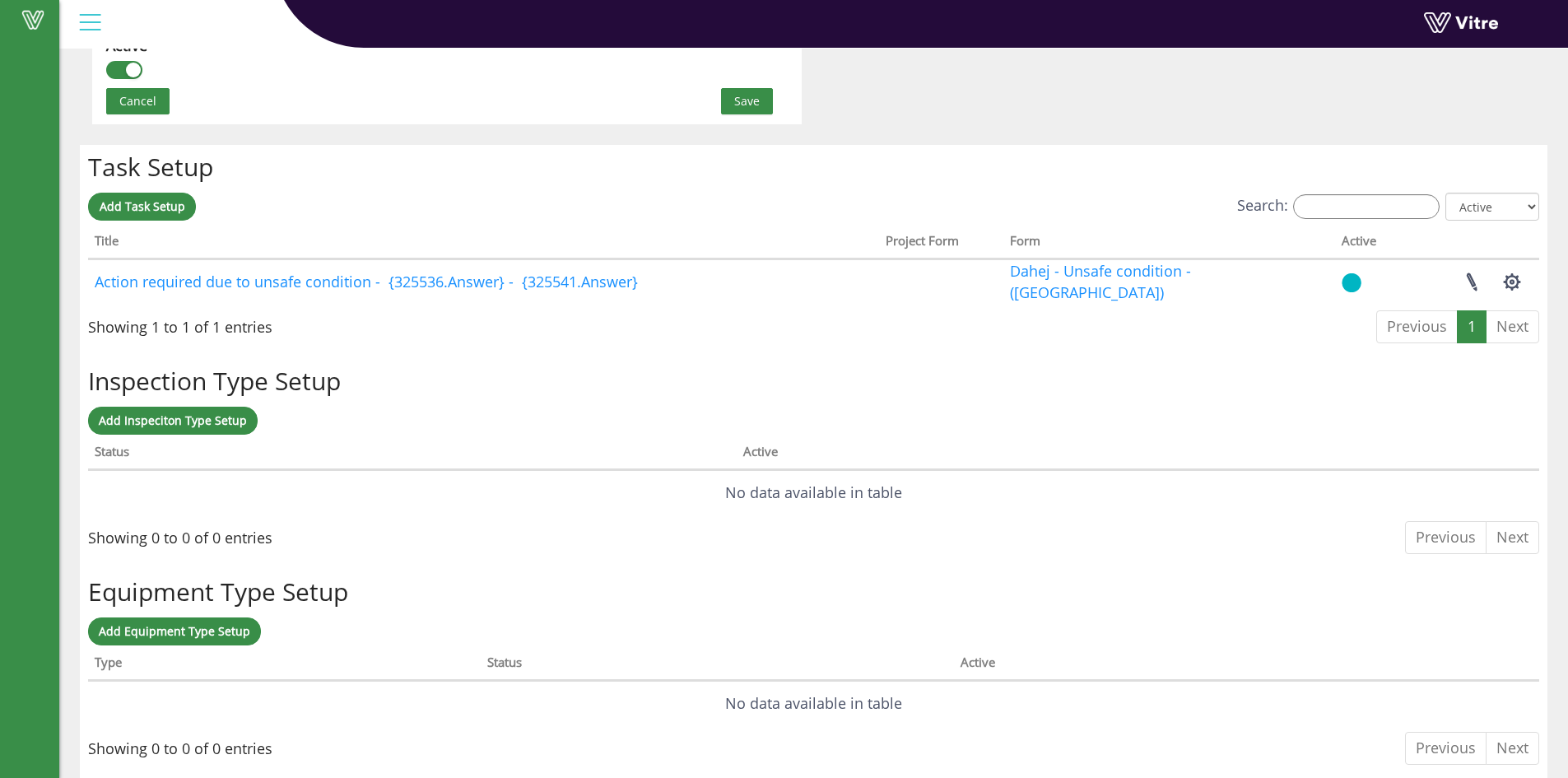
scroll to position [1172, 0]
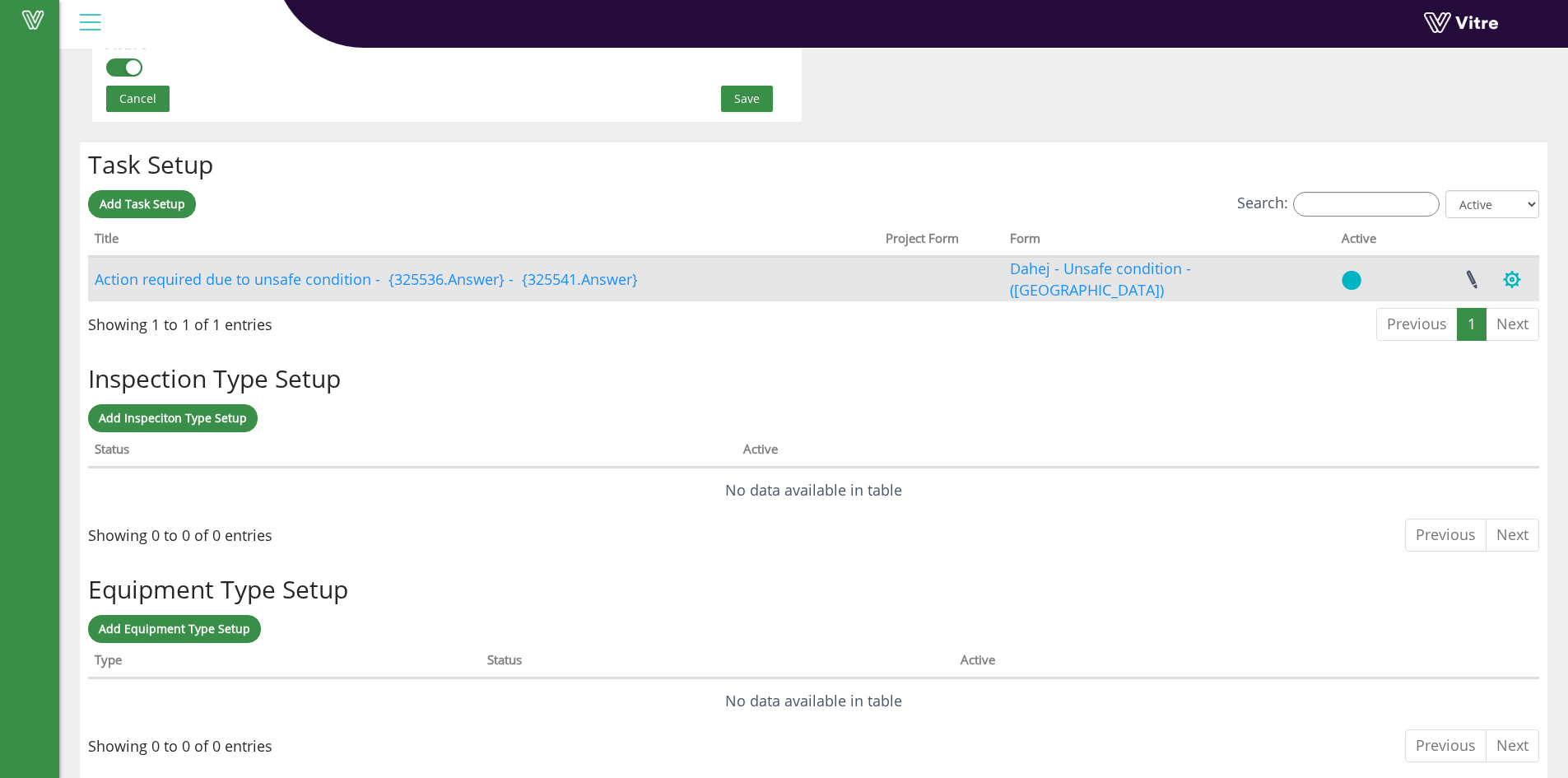
click at [1517, 282] on button "button" at bounding box center [1511, 279] width 42 height 43
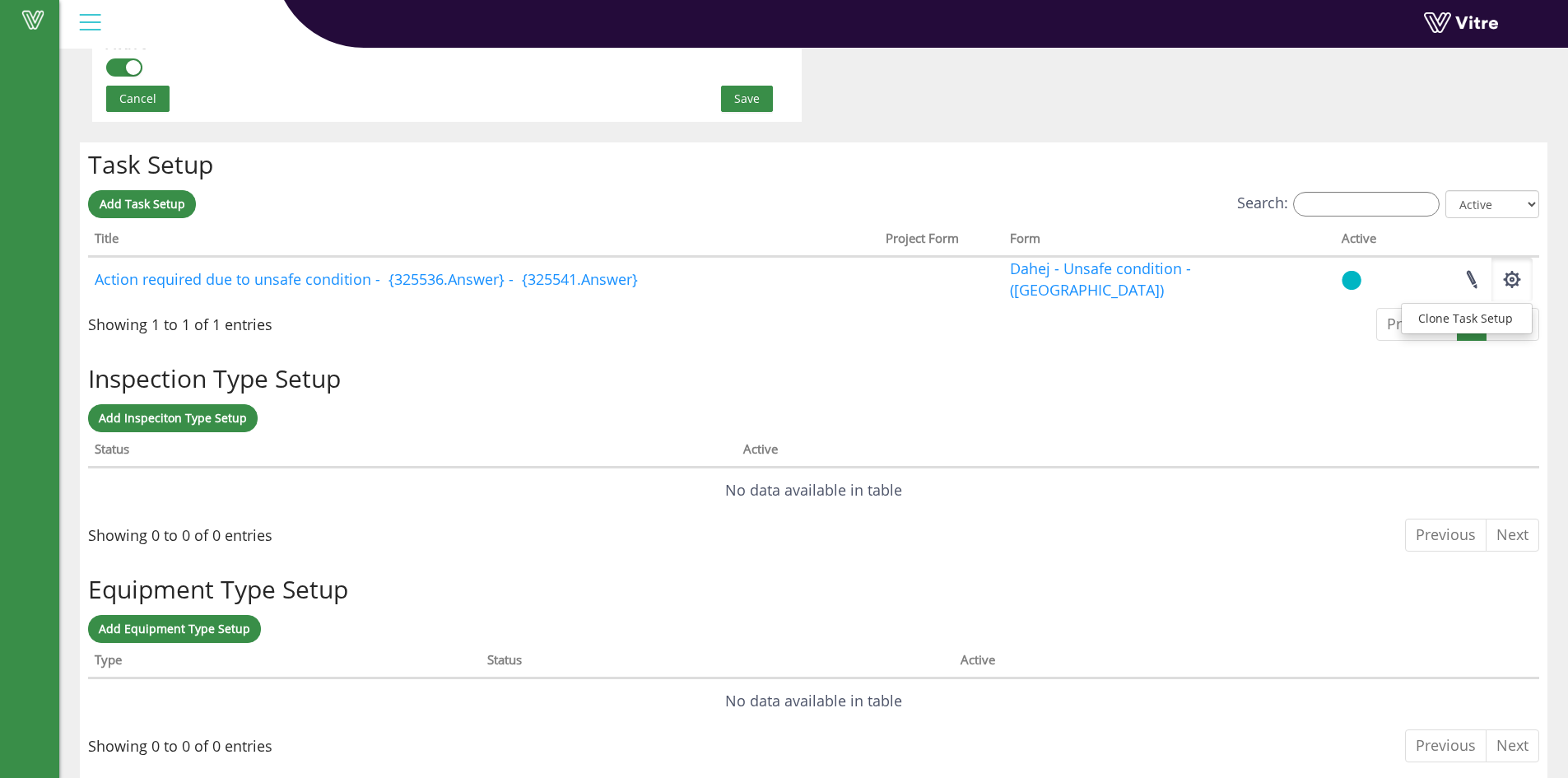
click at [1073, 359] on div "Inspection Type Setup Add Inspeciton Type Setup Processing... Status Active No …" at bounding box center [813, 461] width 1467 height 211
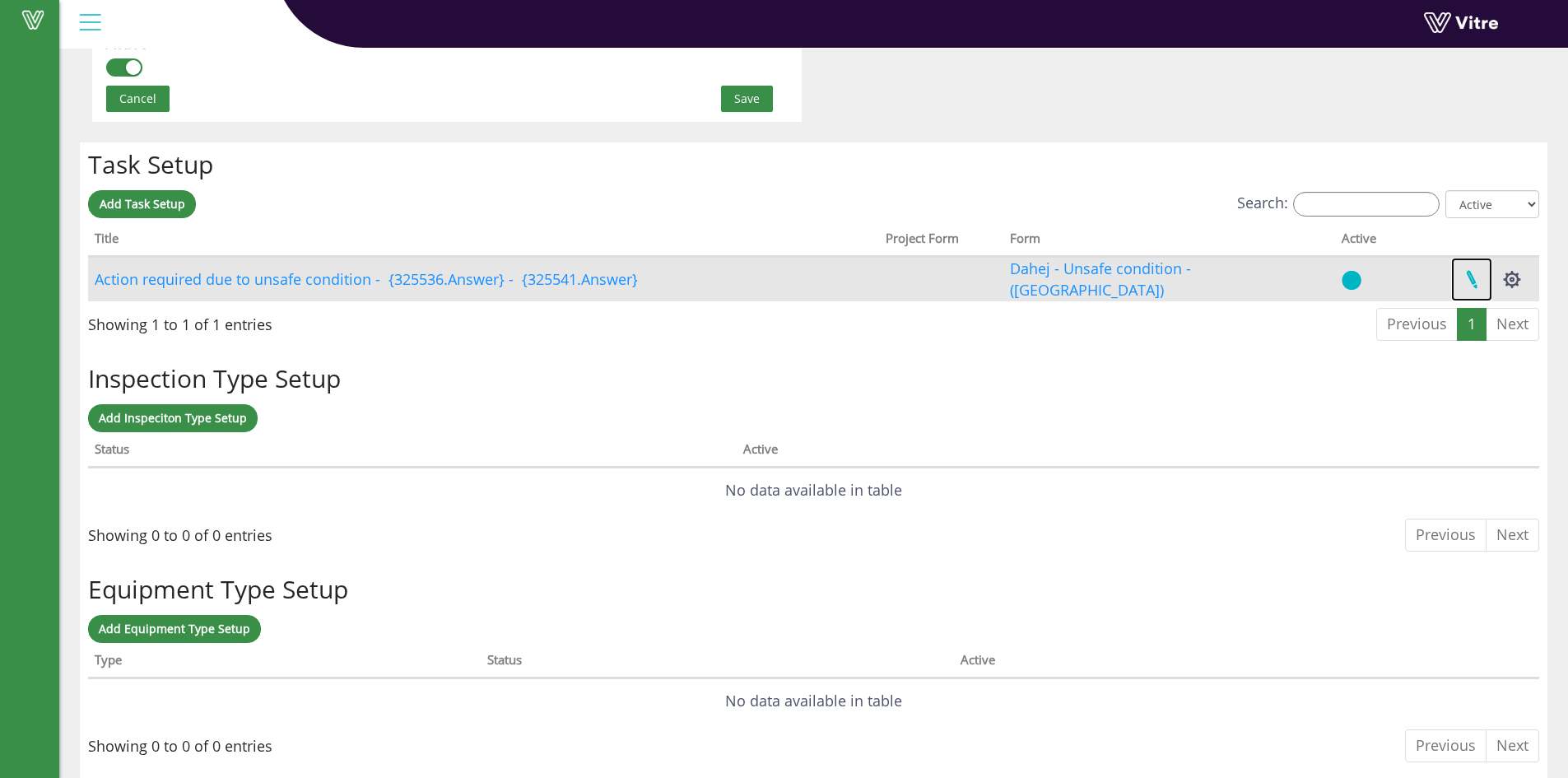
click at [1480, 281] on link at bounding box center [1471, 279] width 42 height 43
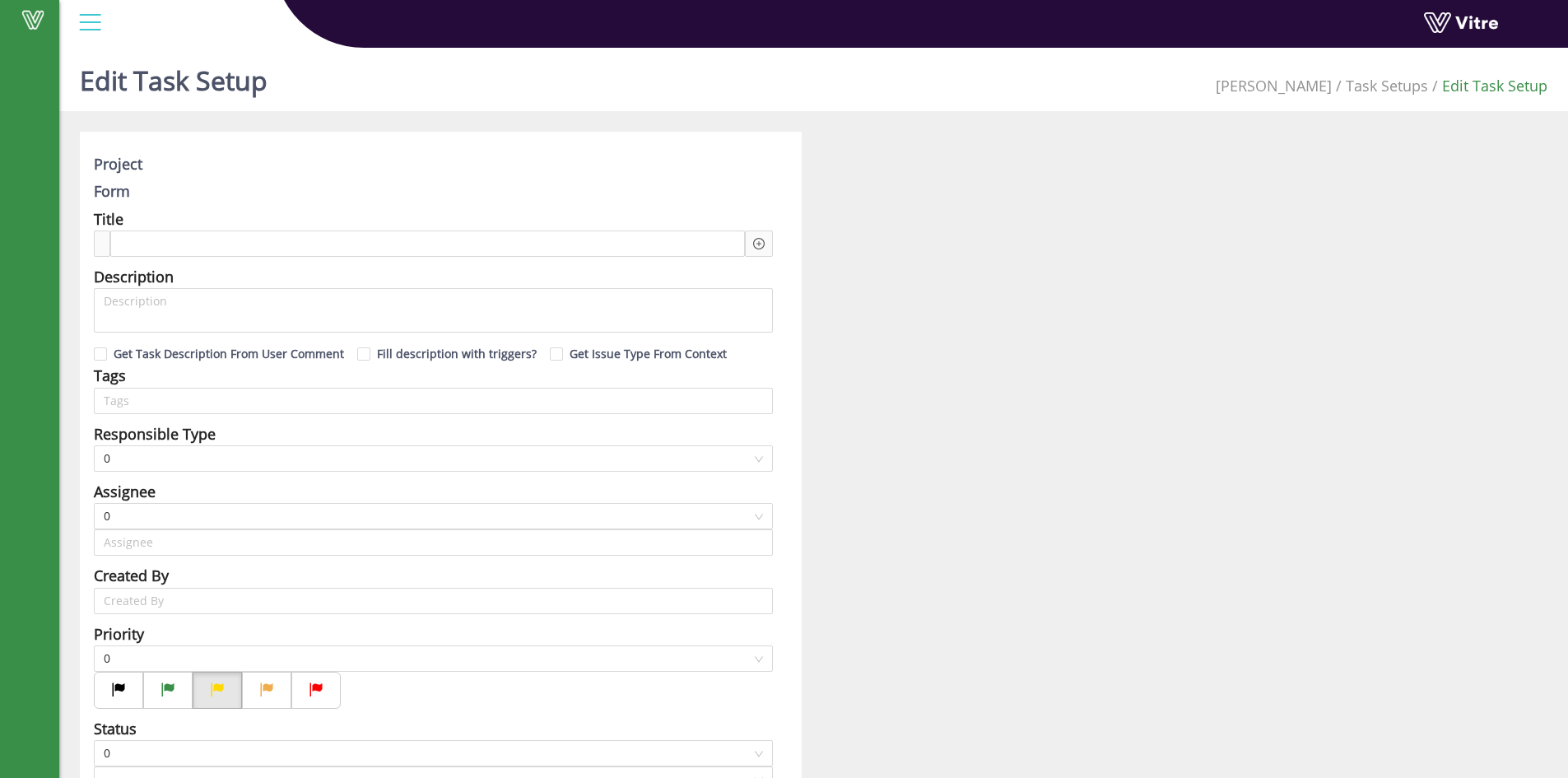
type input "Dhananjay Solanki"
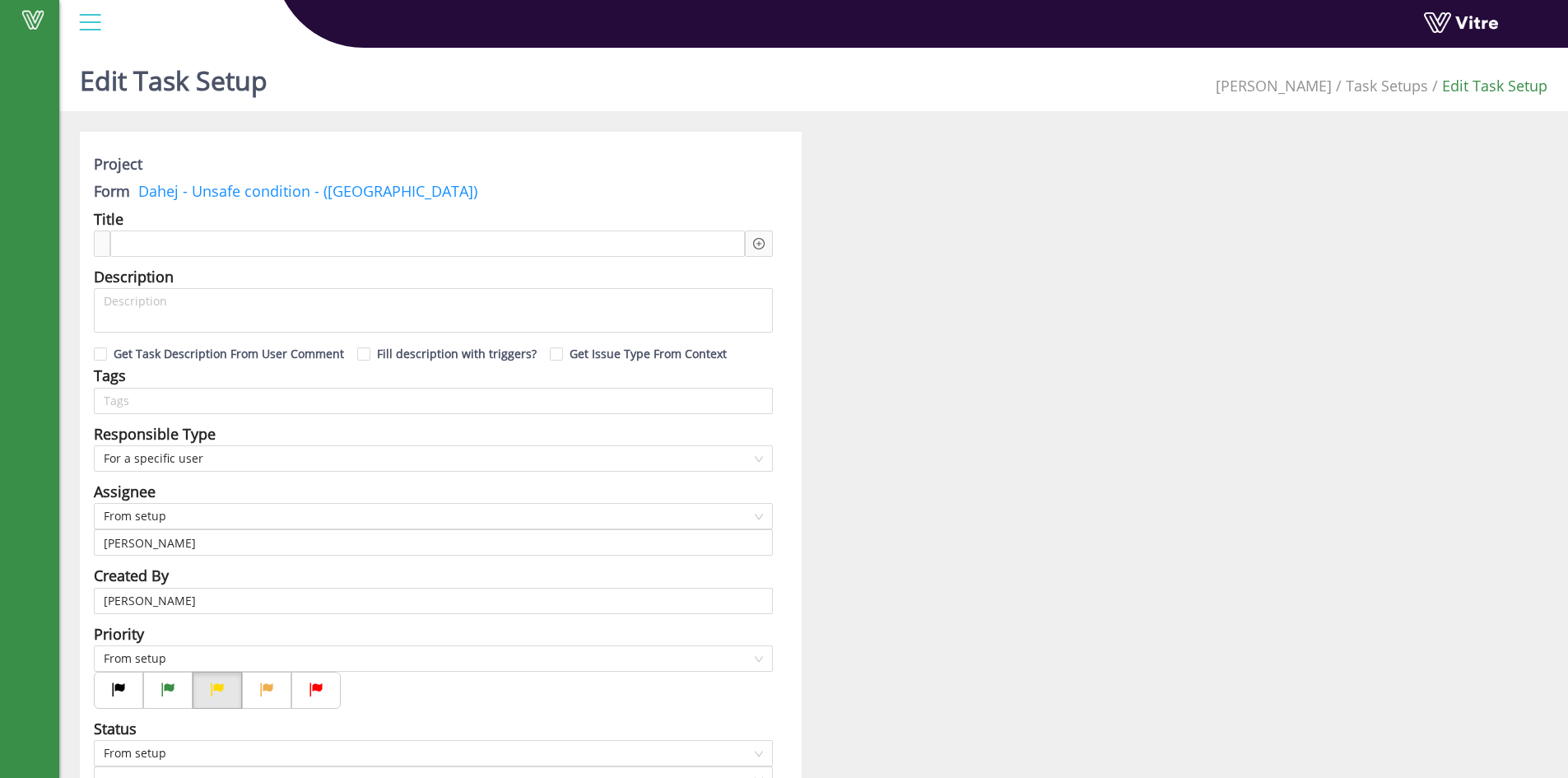
checkbox input "true"
type input "48"
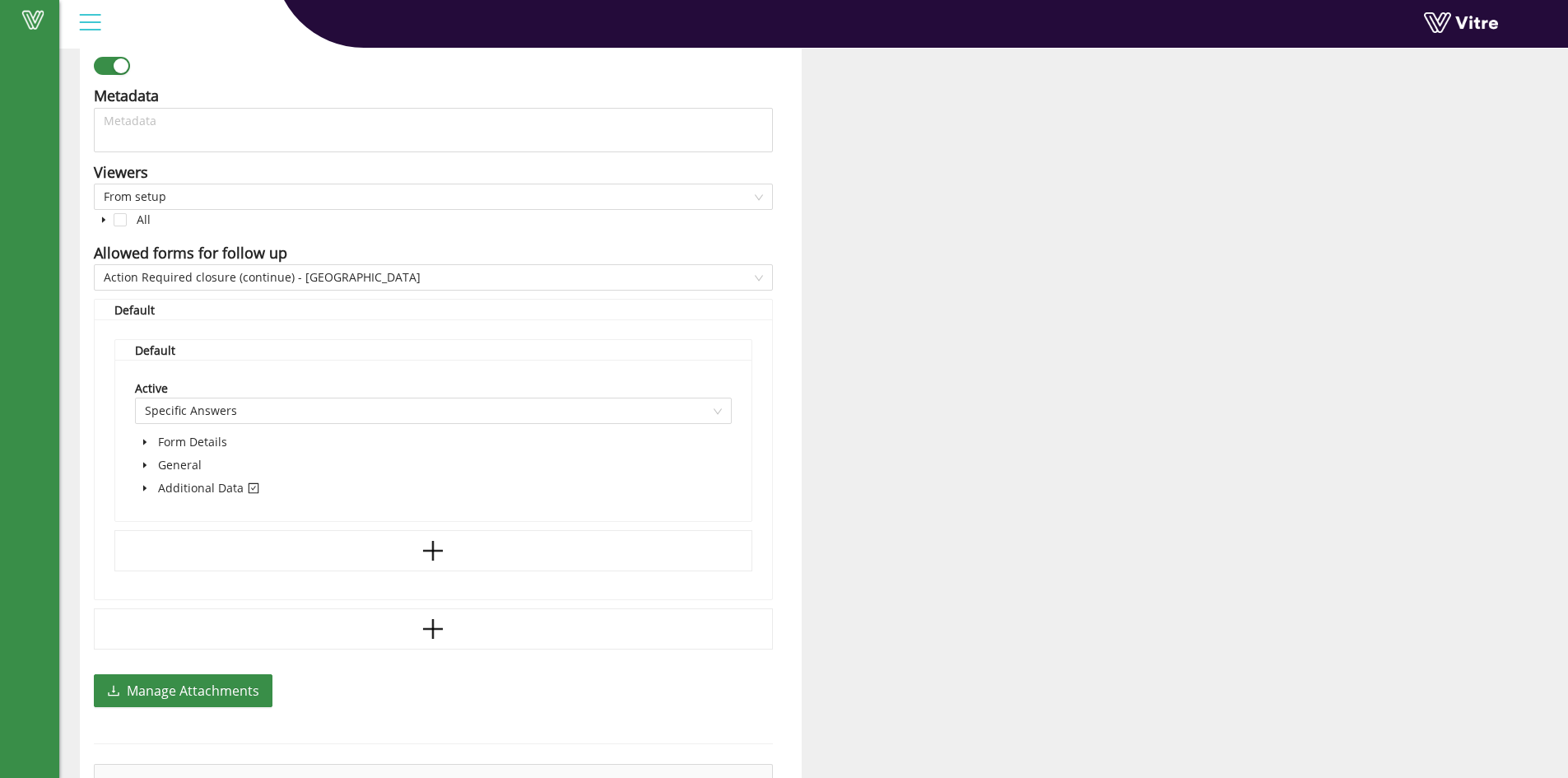
scroll to position [975, 0]
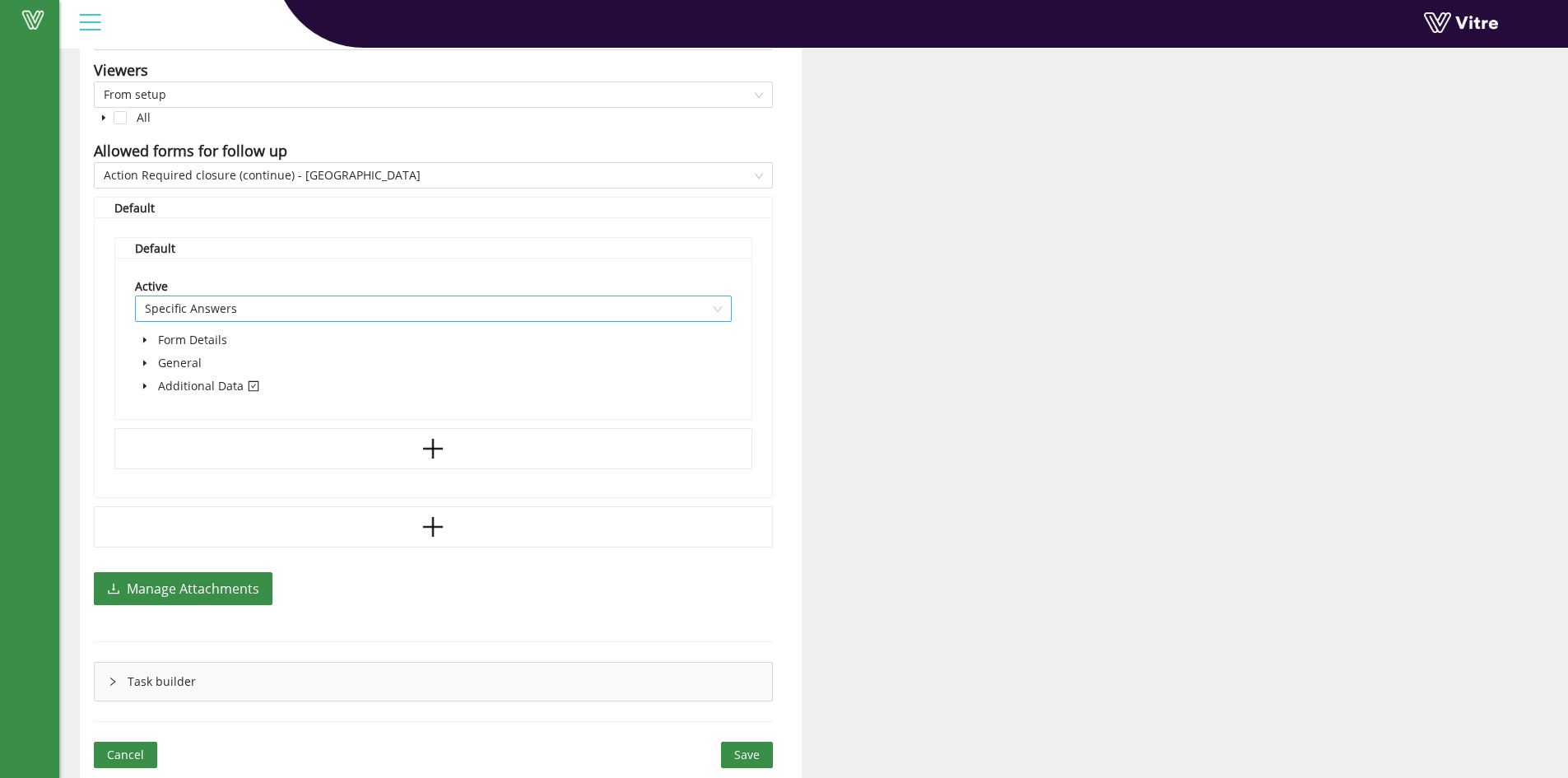
click at [721, 314] on div "Specific Answers" at bounding box center [433, 308] width 597 height 26
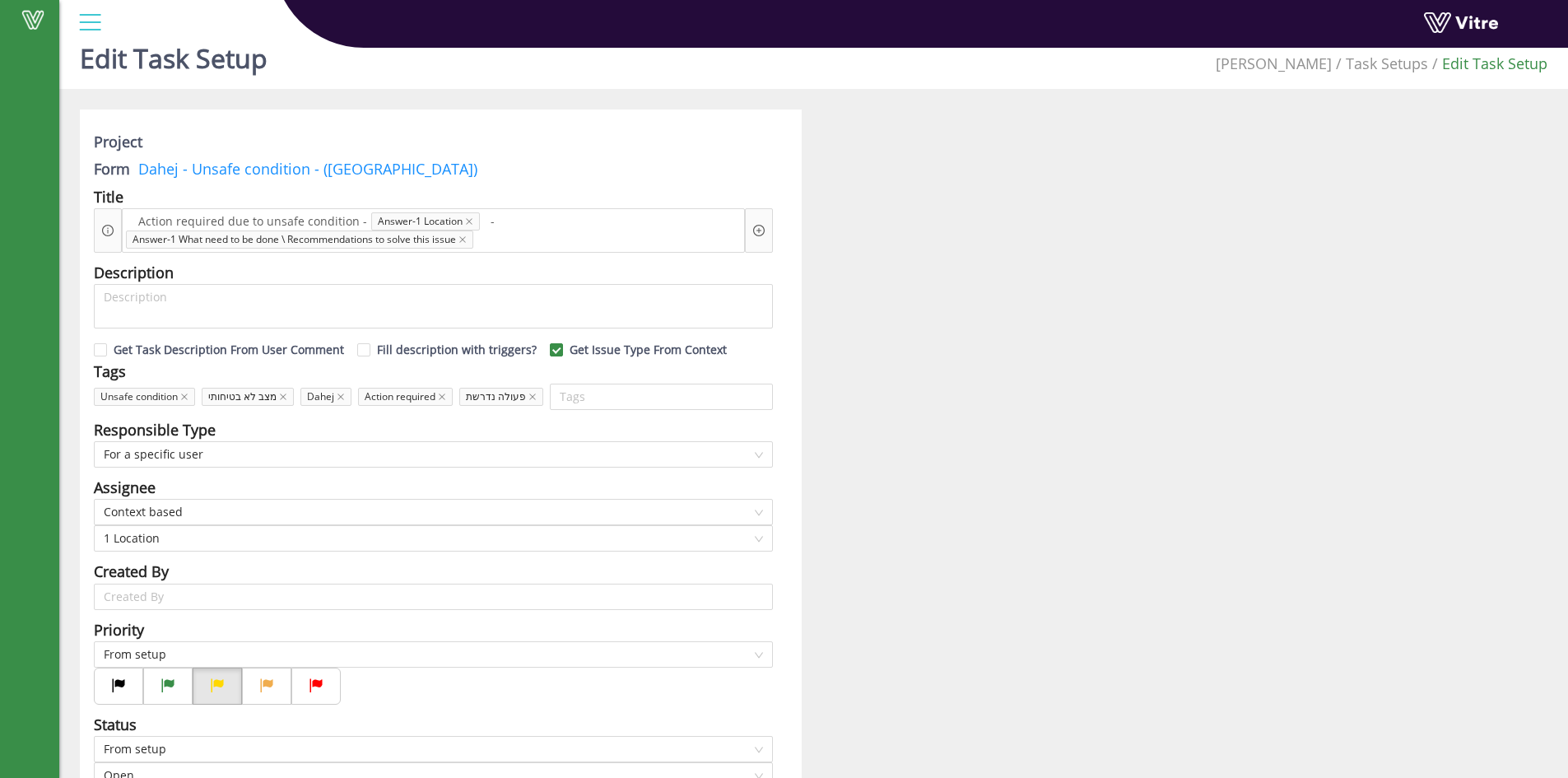
scroll to position [0, 0]
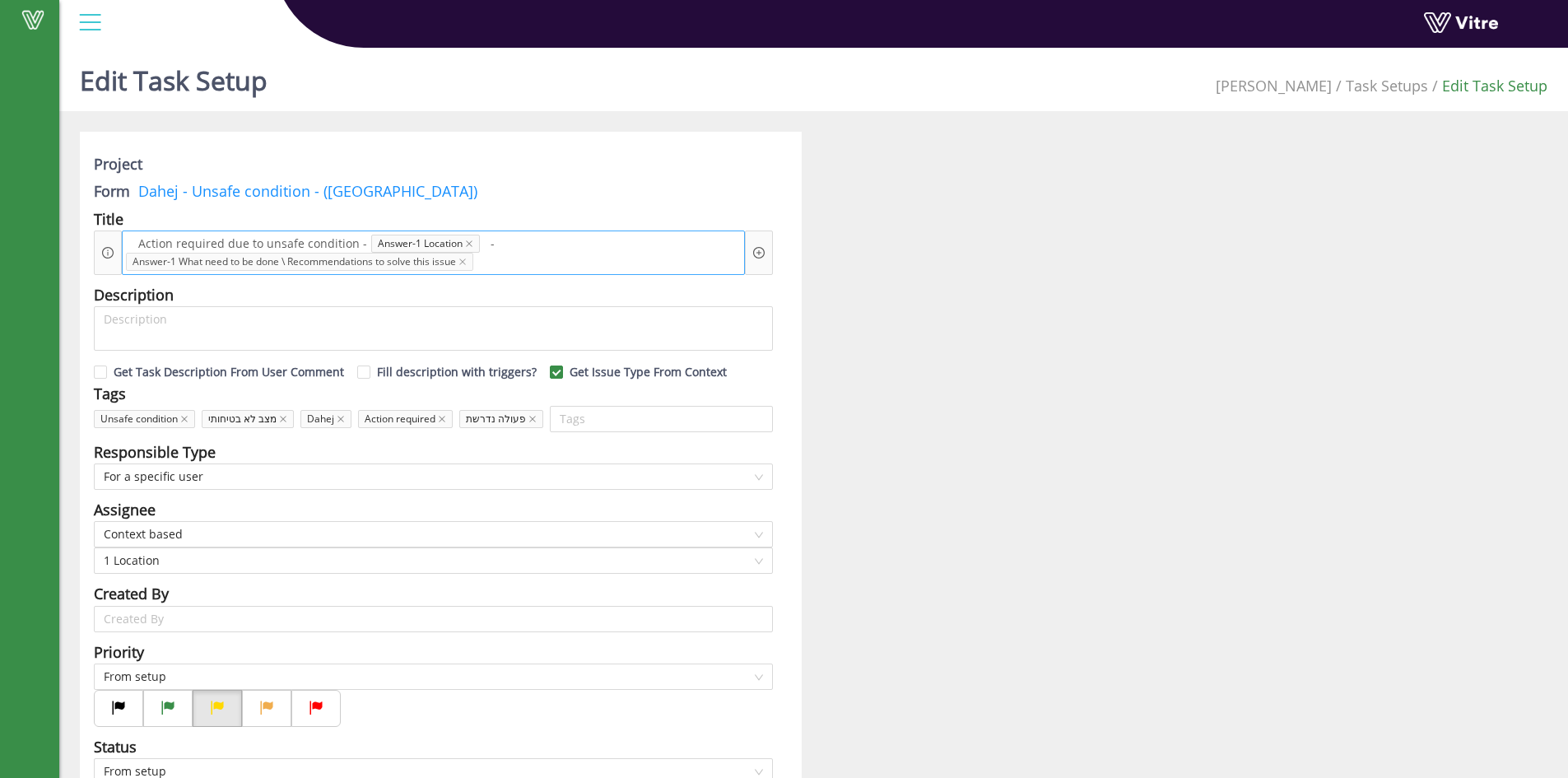
click at [147, 259] on span "Answer-1 What need to be done \ Recommendations to solve this issue" at bounding box center [300, 261] width 348 height 18
click at [297, 268] on span "Answer-1 What need to be done \ Recommendations to solve this issue" at bounding box center [300, 261] width 348 height 18
click at [429, 241] on span "Answer-1 Location" at bounding box center [425, 243] width 108 height 18
click at [282, 242] on span "Action required due to unsafe condition -" at bounding box center [253, 243] width 237 height 18
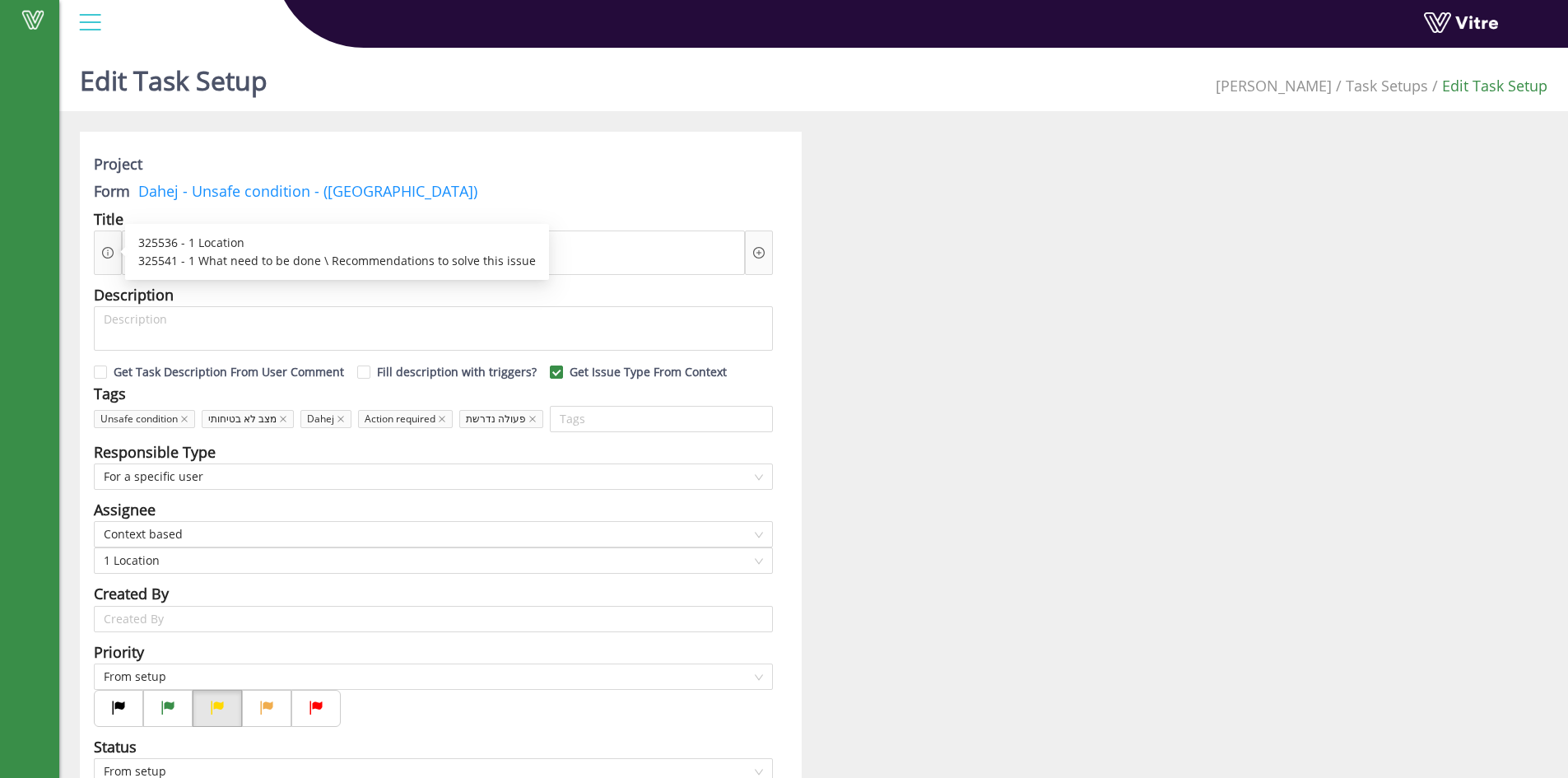
click at [109, 254] on icon "info-circle" at bounding box center [108, 253] width 12 height 12
click at [220, 249] on div "325536 - 1 Location" at bounding box center [336, 242] width 398 height 18
click at [227, 260] on div "325541 - 1 What need to be done \ Recommendations to solve this issue" at bounding box center [336, 260] width 398 height 18
click at [353, 266] on div "325541 - 1 What need to be done \ Recommendations to solve this issue" at bounding box center [336, 260] width 398 height 18
click at [1369, 86] on link "Task Setups" at bounding box center [1386, 85] width 82 height 19
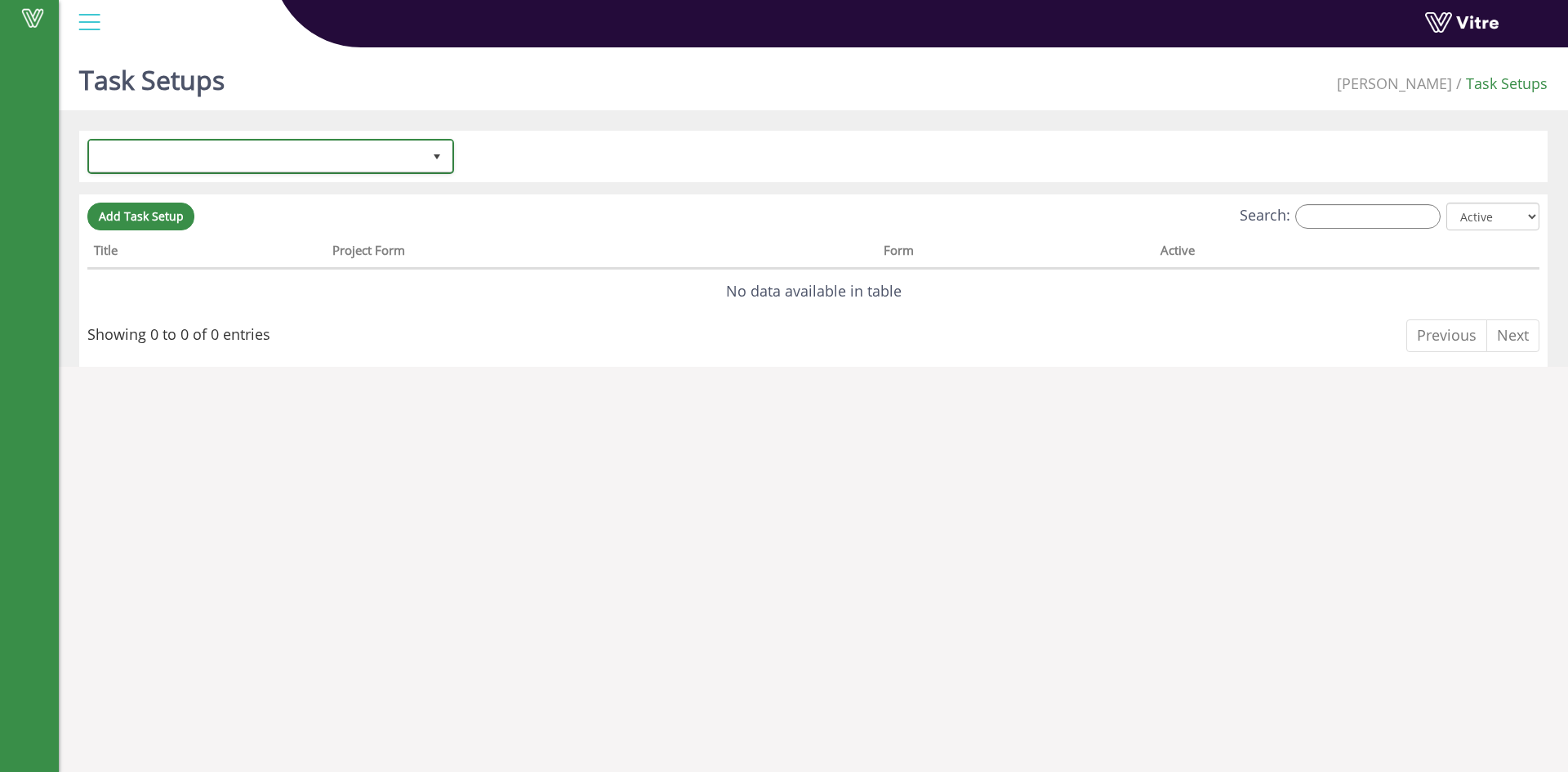
click at [440, 161] on span "select" at bounding box center [437, 157] width 13 height 13
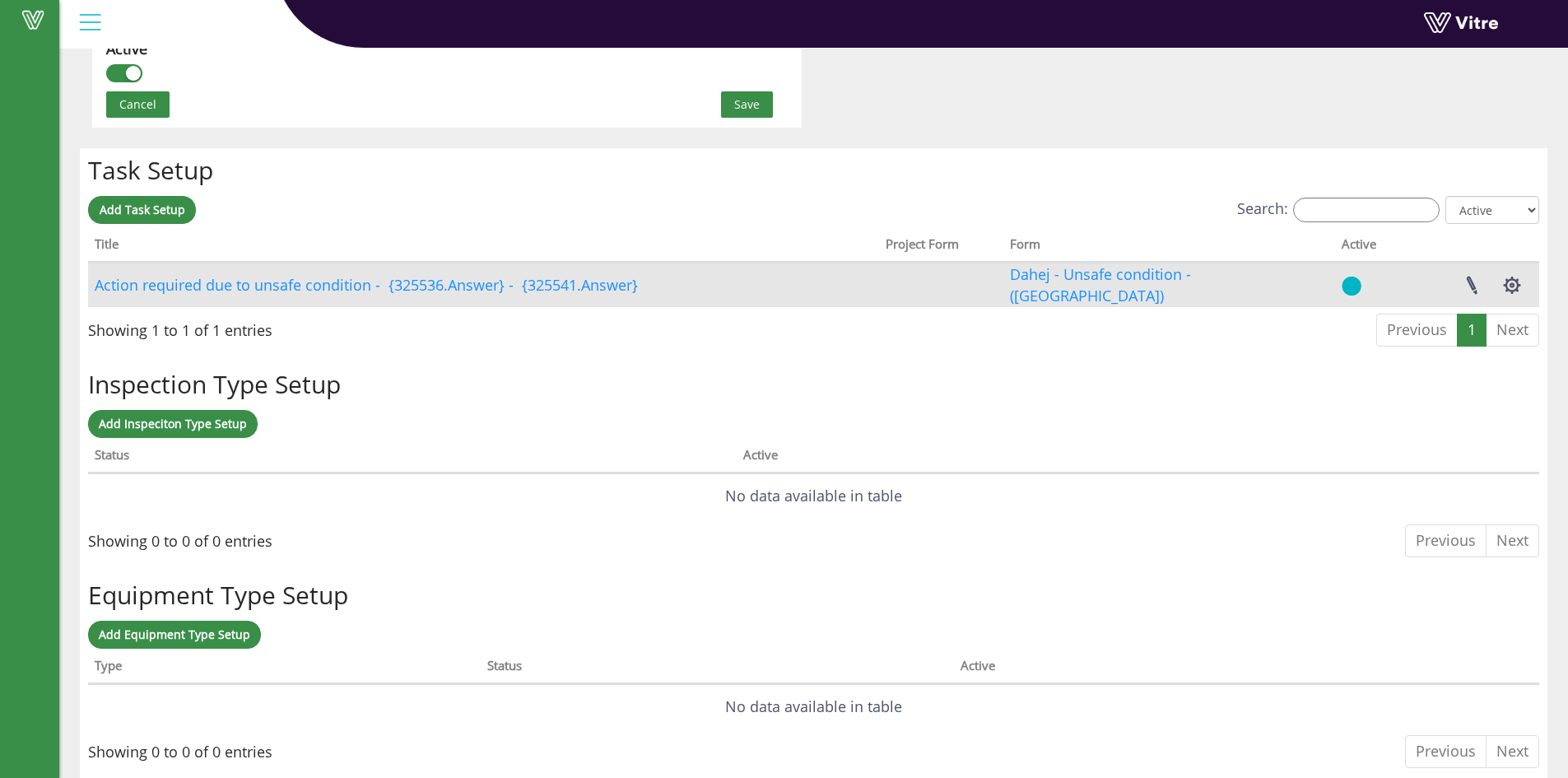
scroll to position [1172, 0]
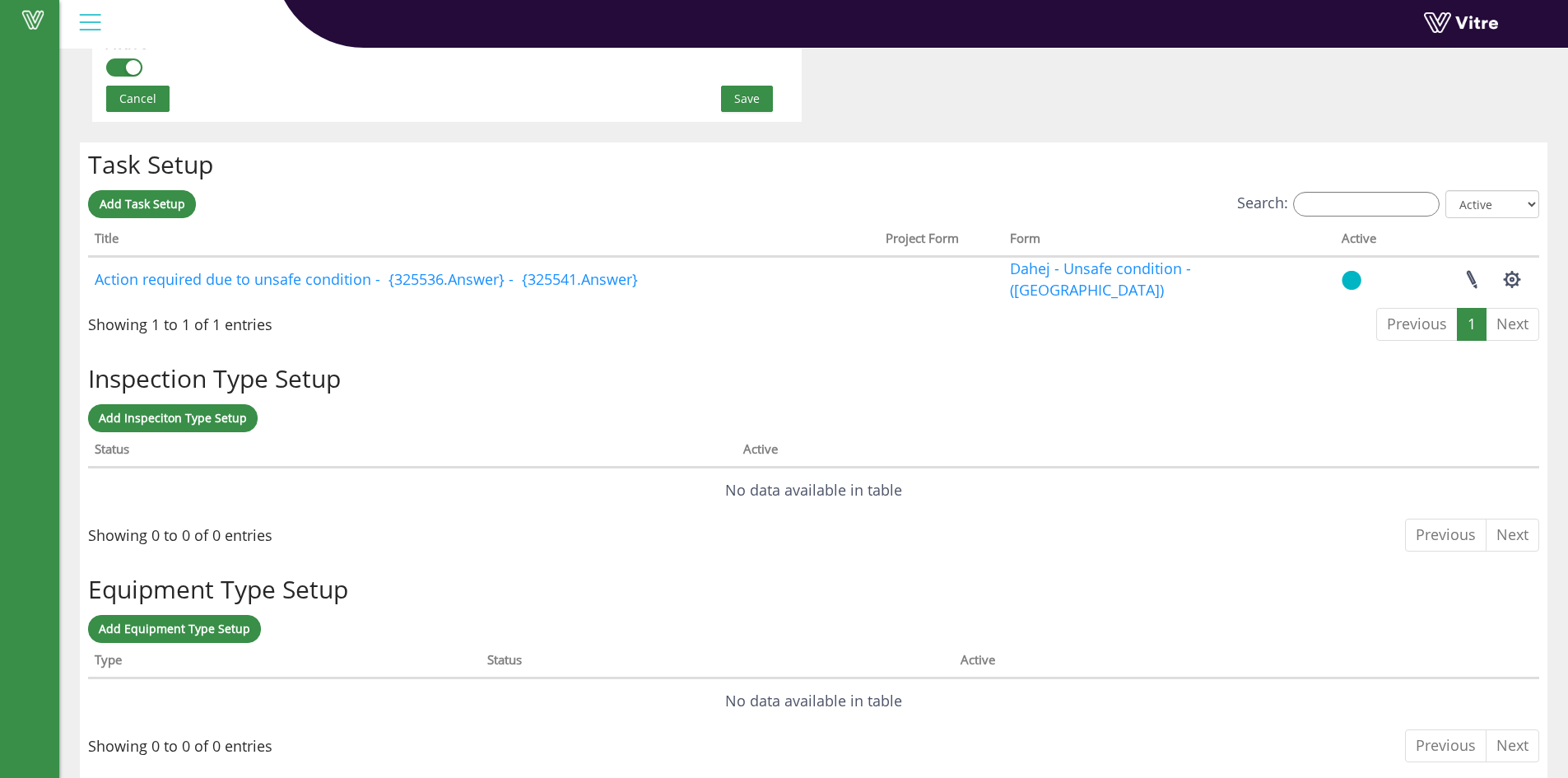
click at [1509, 325] on ul "Previous 1 Next" at bounding box center [1457, 324] width 163 height 33
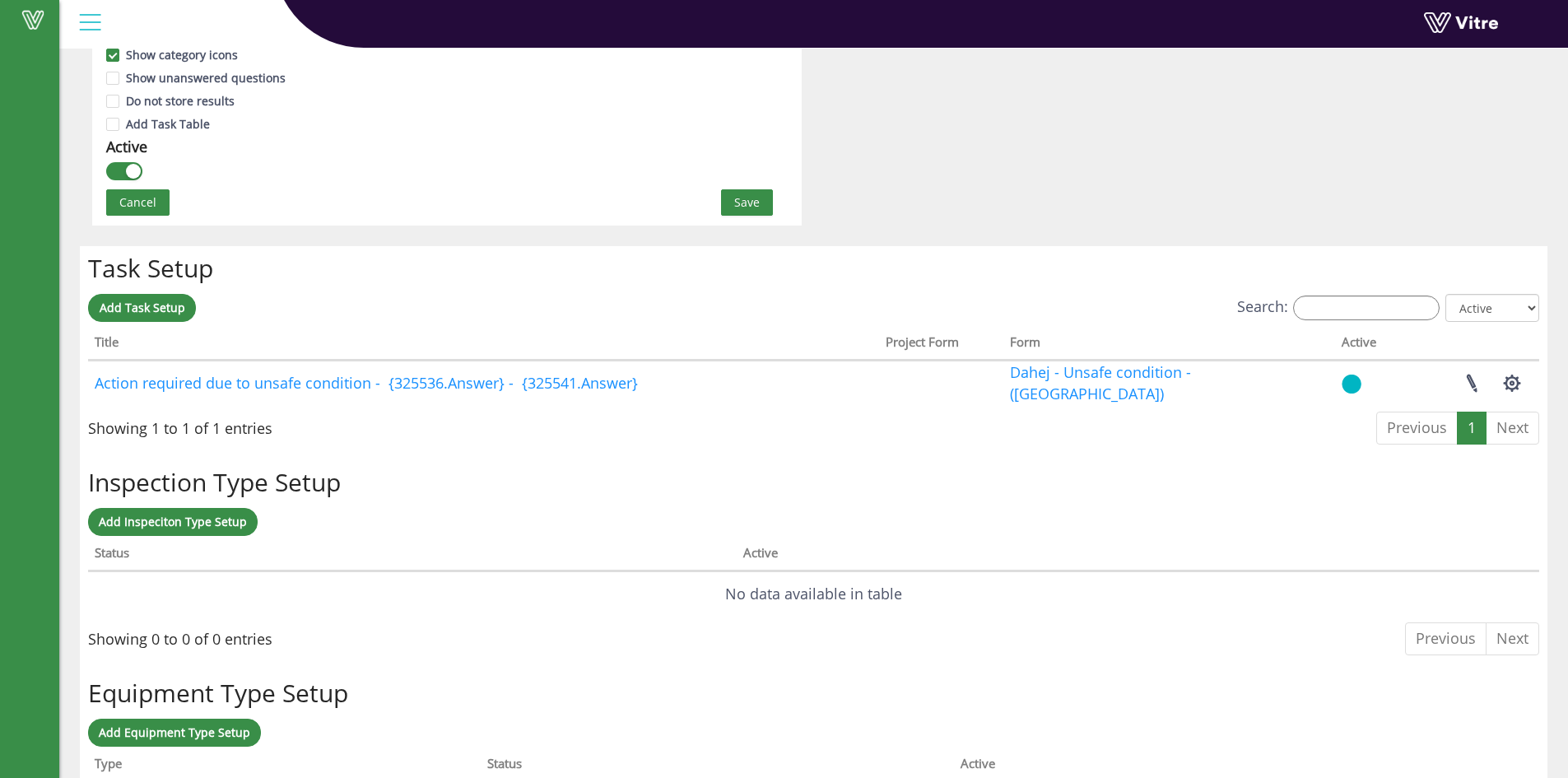
scroll to position [1007, 0]
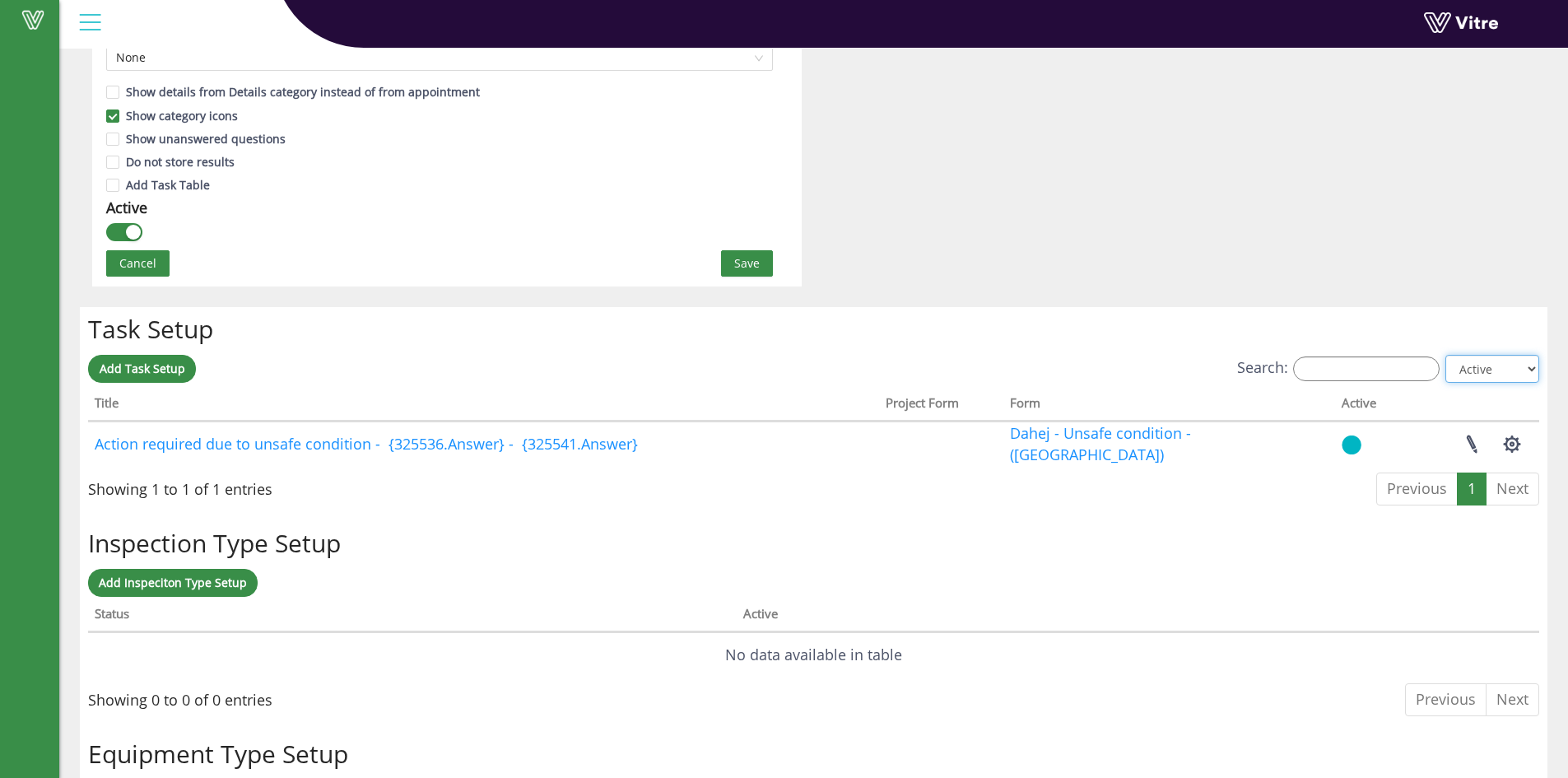
click at [1476, 367] on select "All Active Not Active" at bounding box center [1492, 368] width 94 height 28
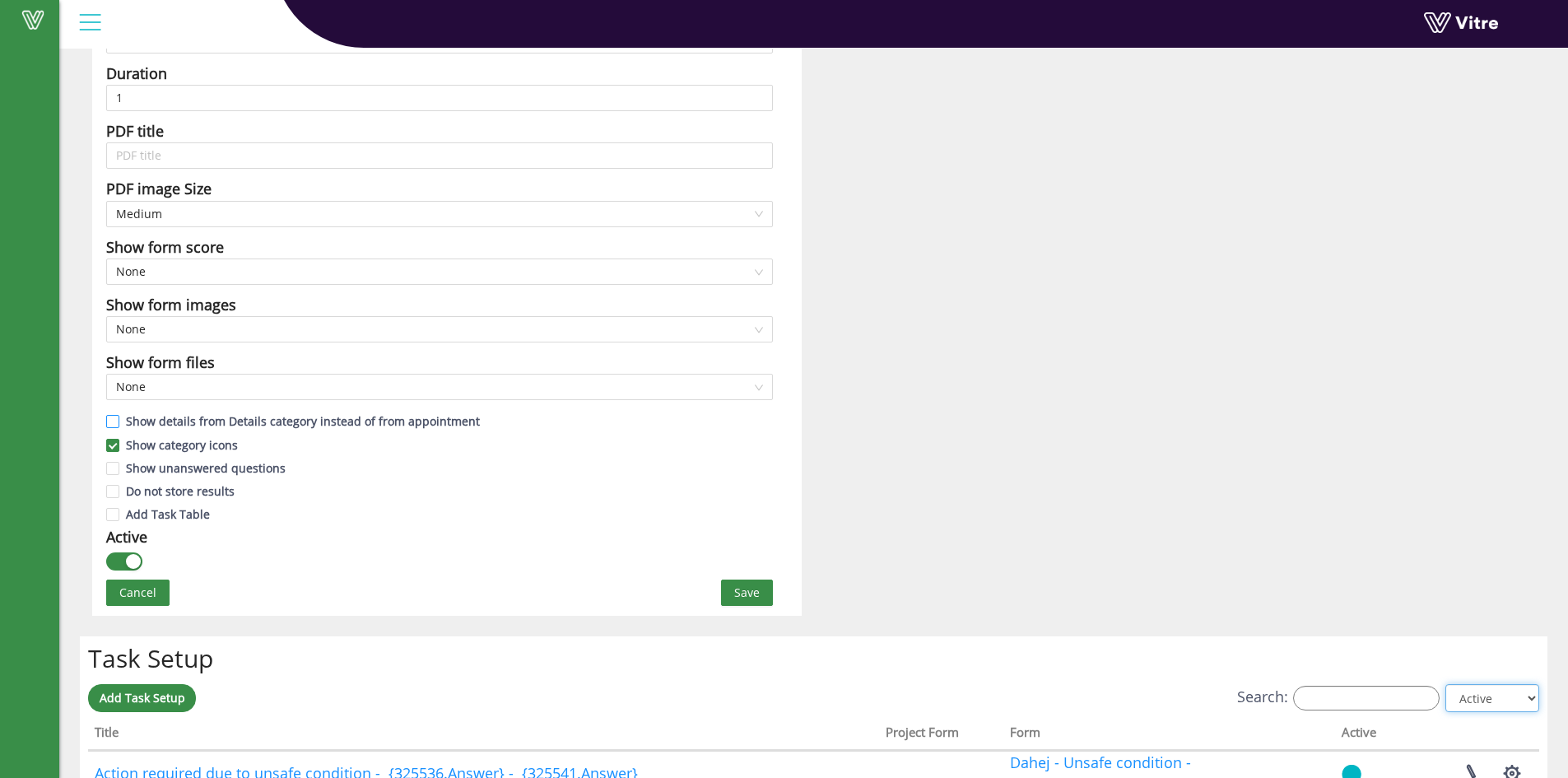
scroll to position [596, 0]
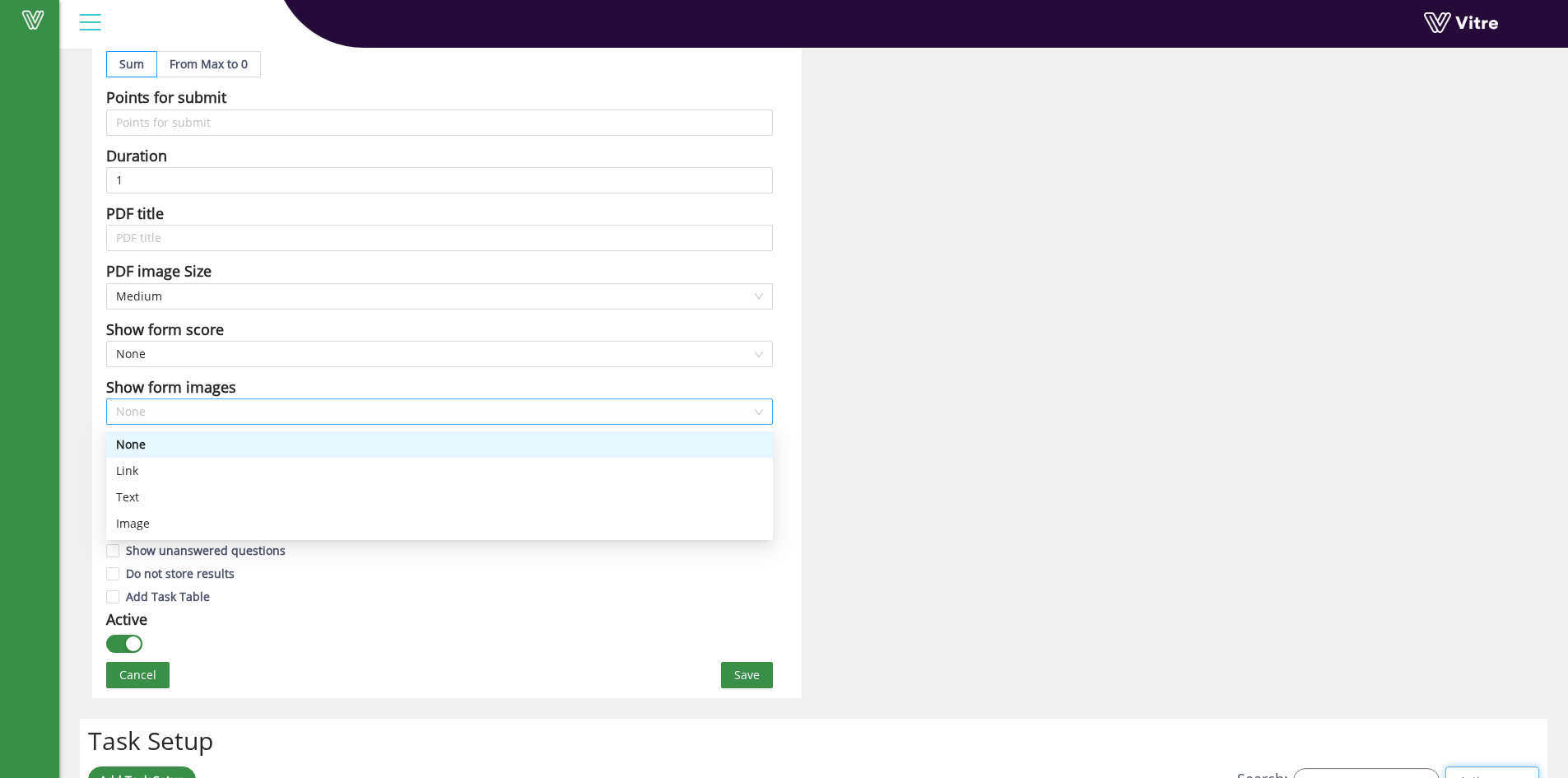
click at [593, 412] on span "None" at bounding box center [439, 411] width 647 height 25
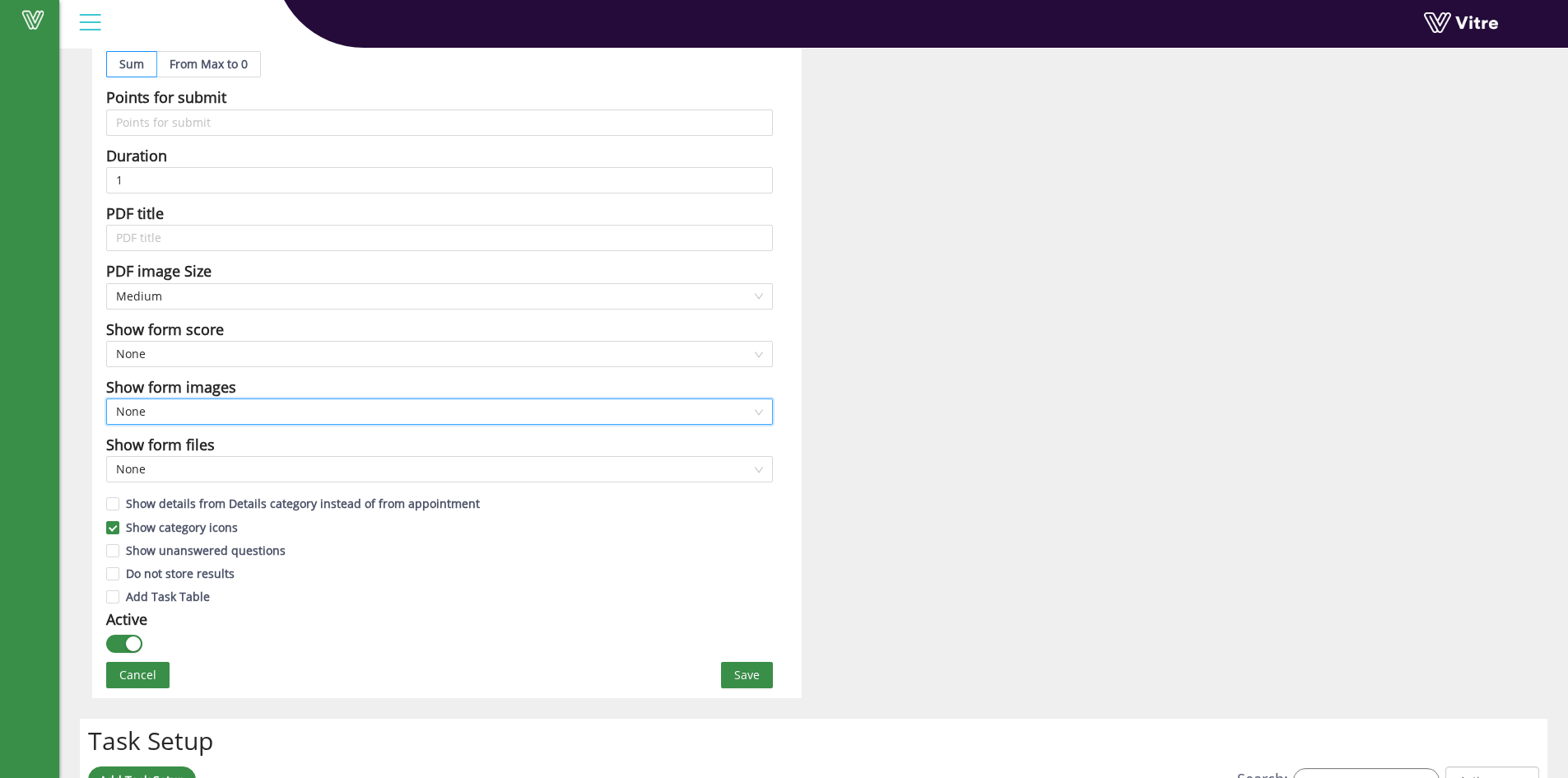
click at [593, 412] on span "None" at bounding box center [439, 411] width 647 height 25
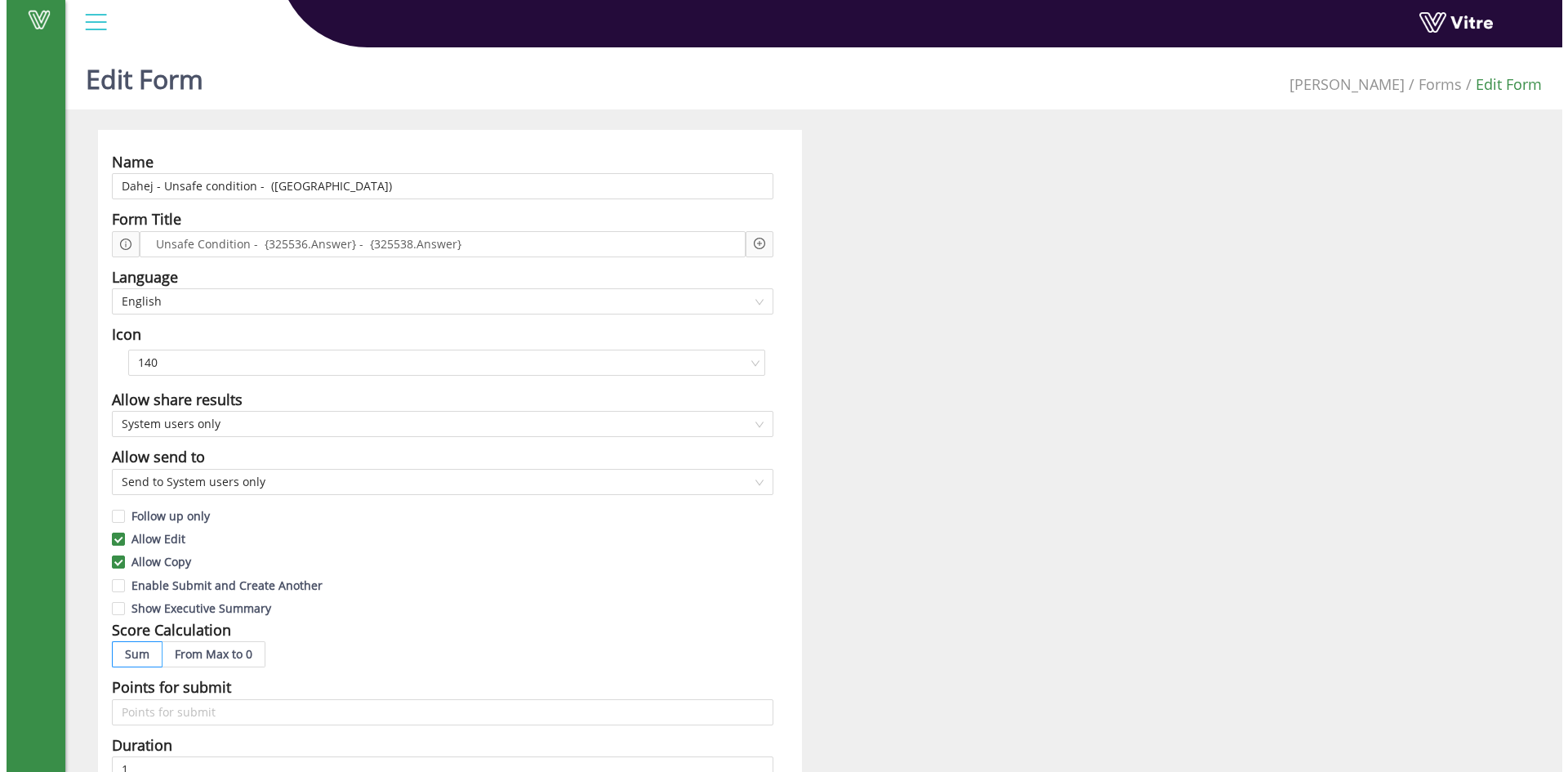
scroll to position [0, 0]
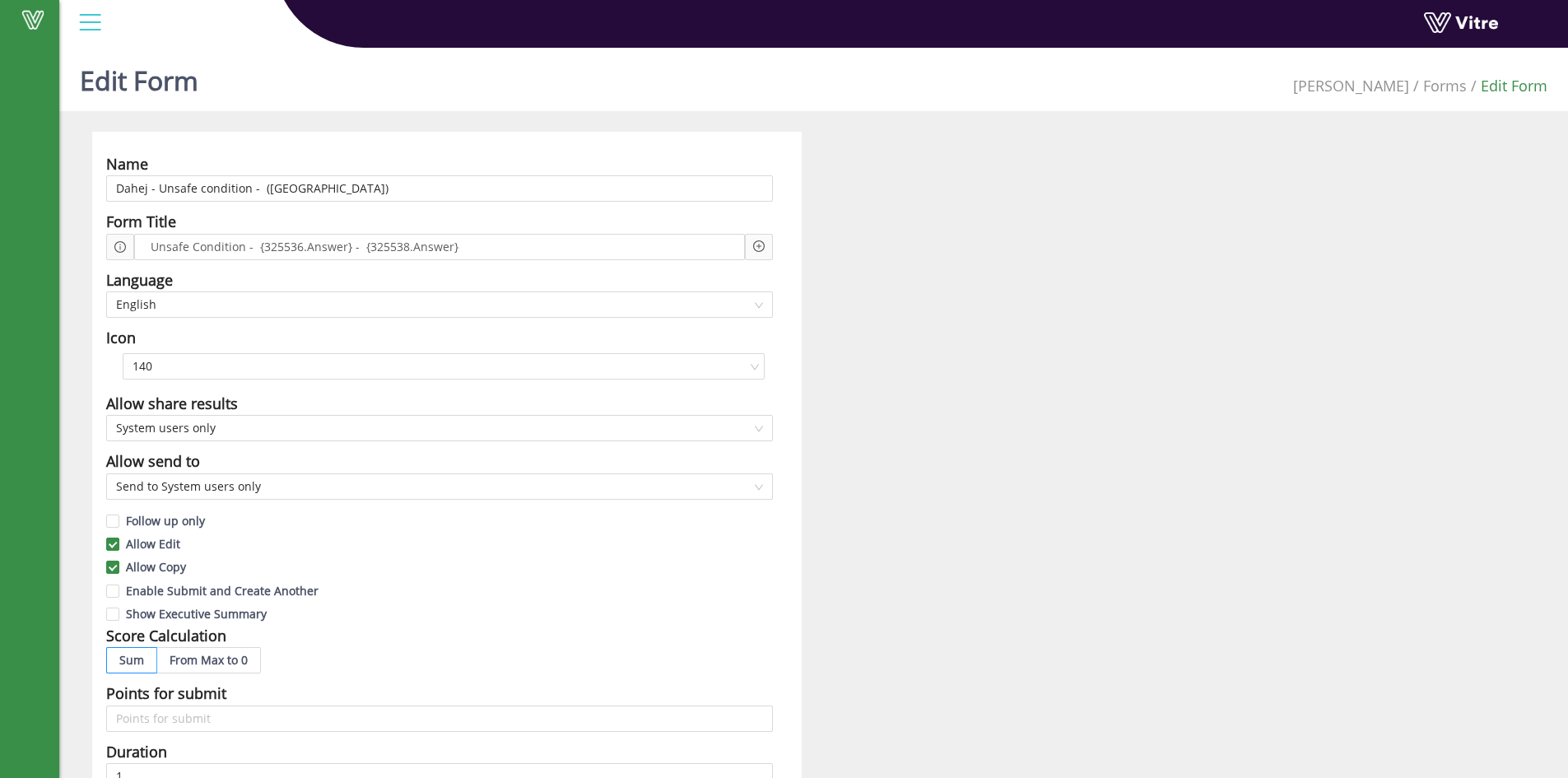
click at [110, 362] on img at bounding box center [110, 362] width 0 height 0
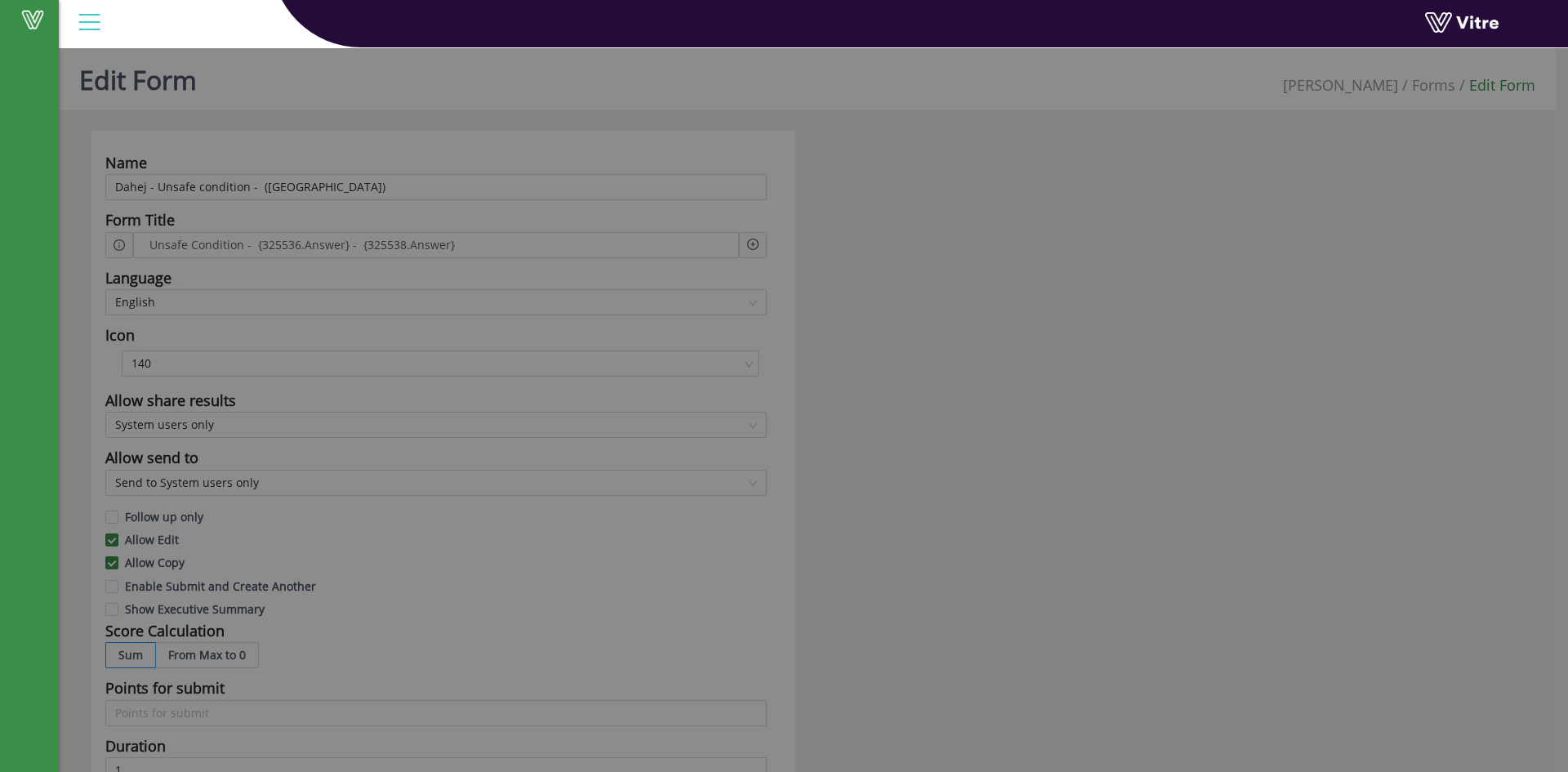
click at [1115, 358] on div at bounding box center [784, 386] width 1568 height 772
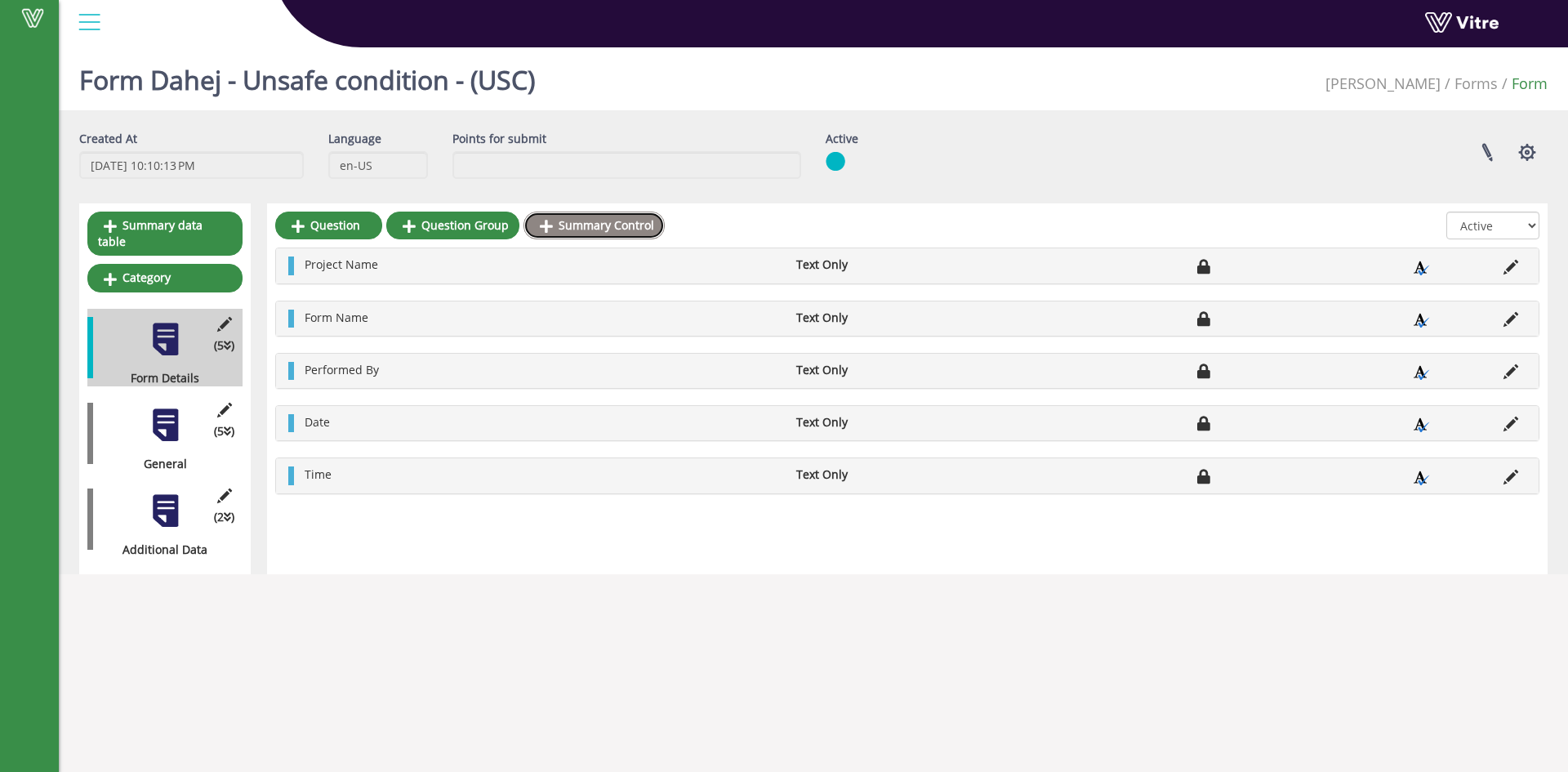
click at [547, 225] on icon at bounding box center [547, 225] width 13 height 14
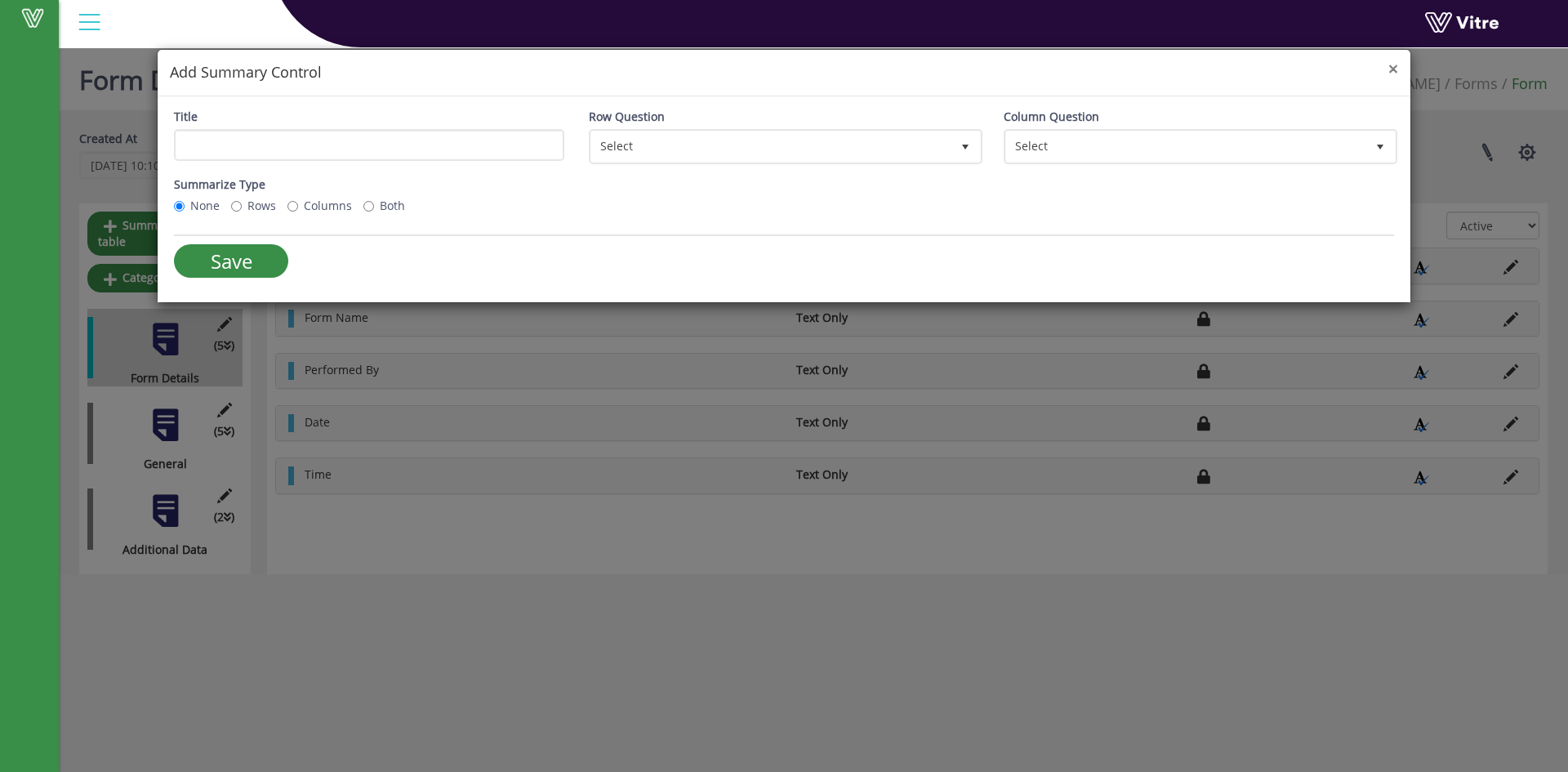
click at [1391, 68] on span "×" at bounding box center [1394, 68] width 10 height 23
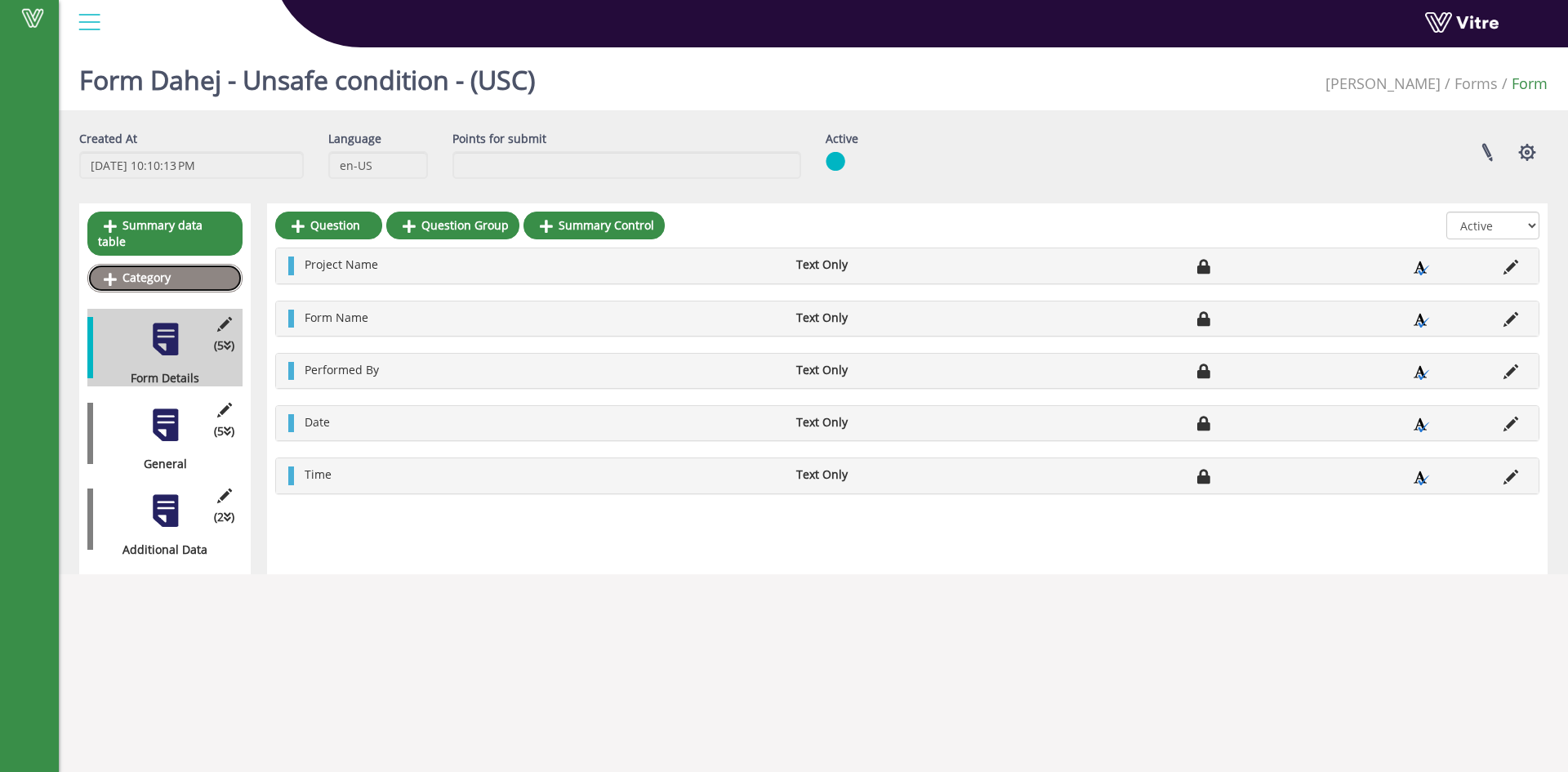
click at [120, 264] on link "Category" at bounding box center [165, 278] width 155 height 28
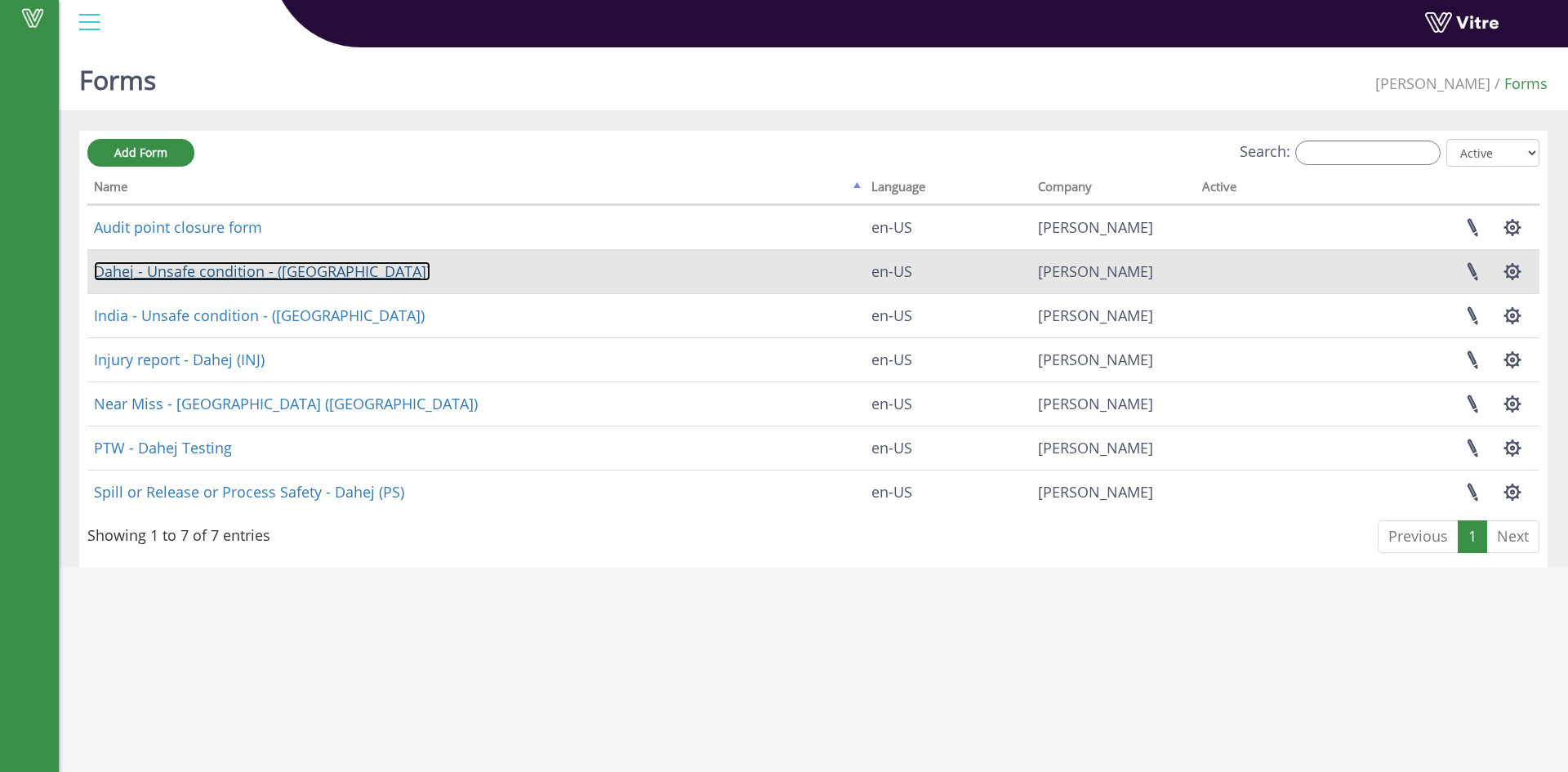
click at [262, 264] on link "Dahej - Unsafe condition - ([GEOGRAPHIC_DATA])" at bounding box center [262, 271] width 336 height 19
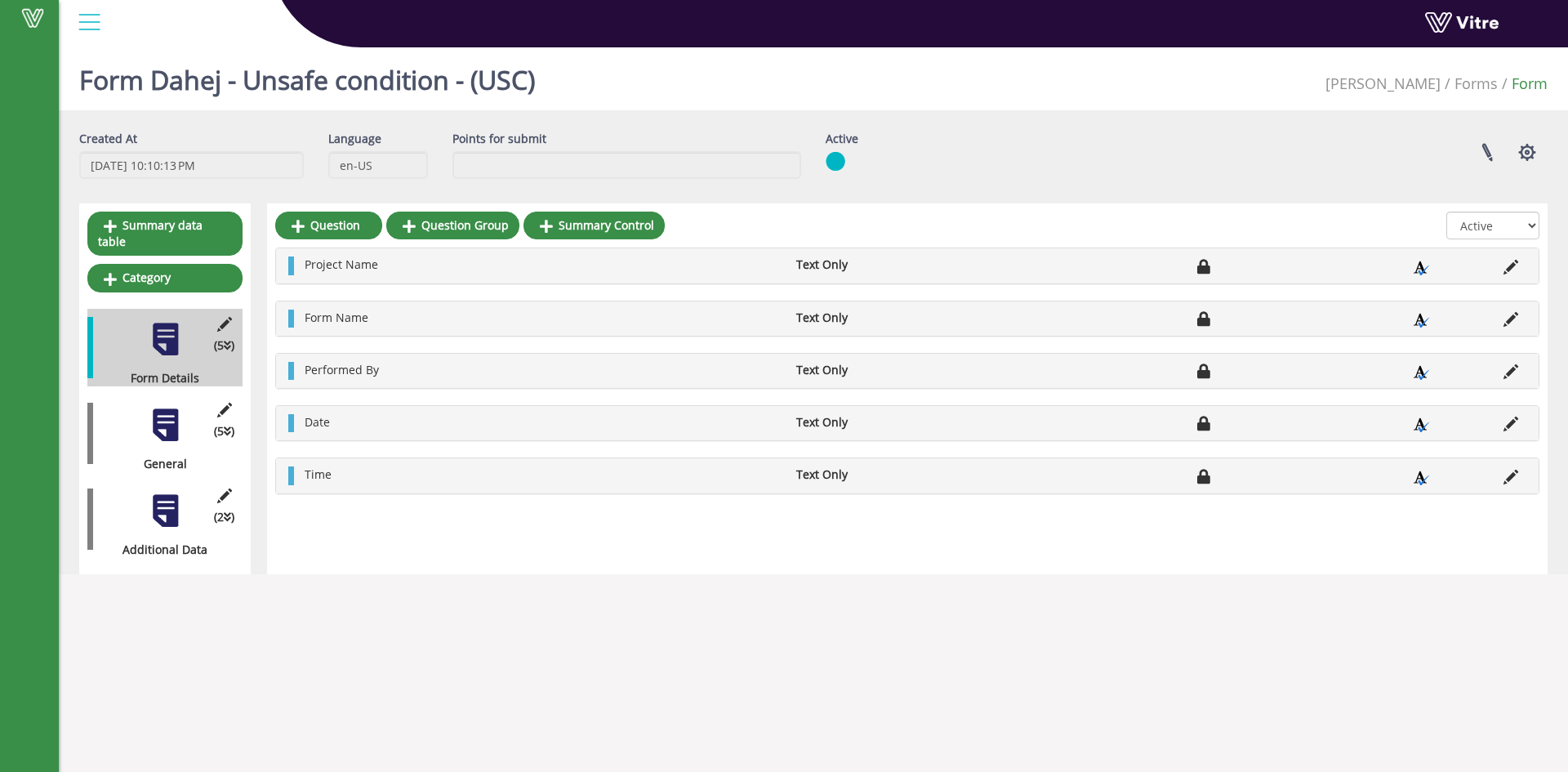
click at [169, 492] on div at bounding box center [166, 510] width 37 height 37
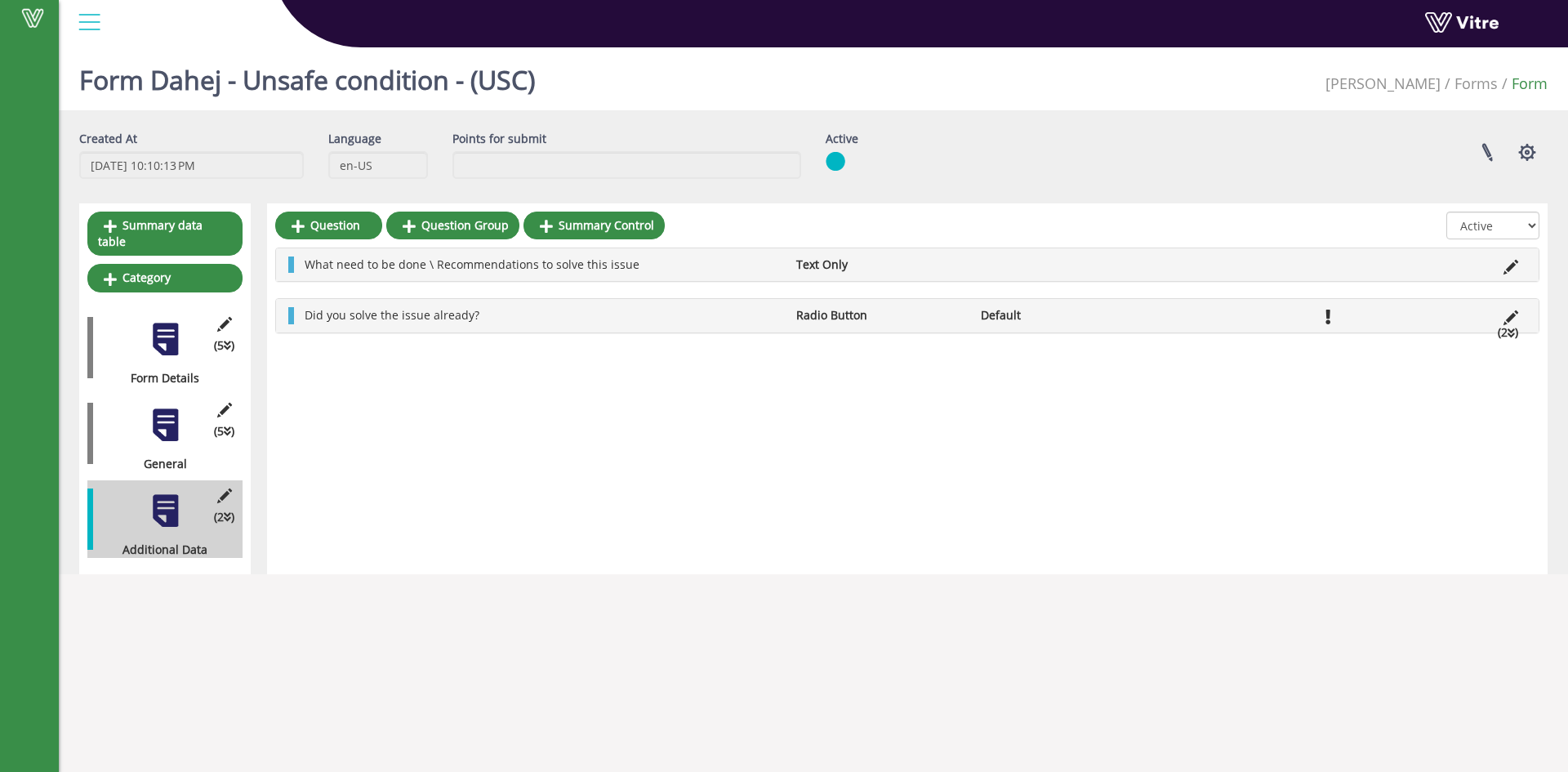
click at [176, 409] on div at bounding box center [166, 426] width 37 height 37
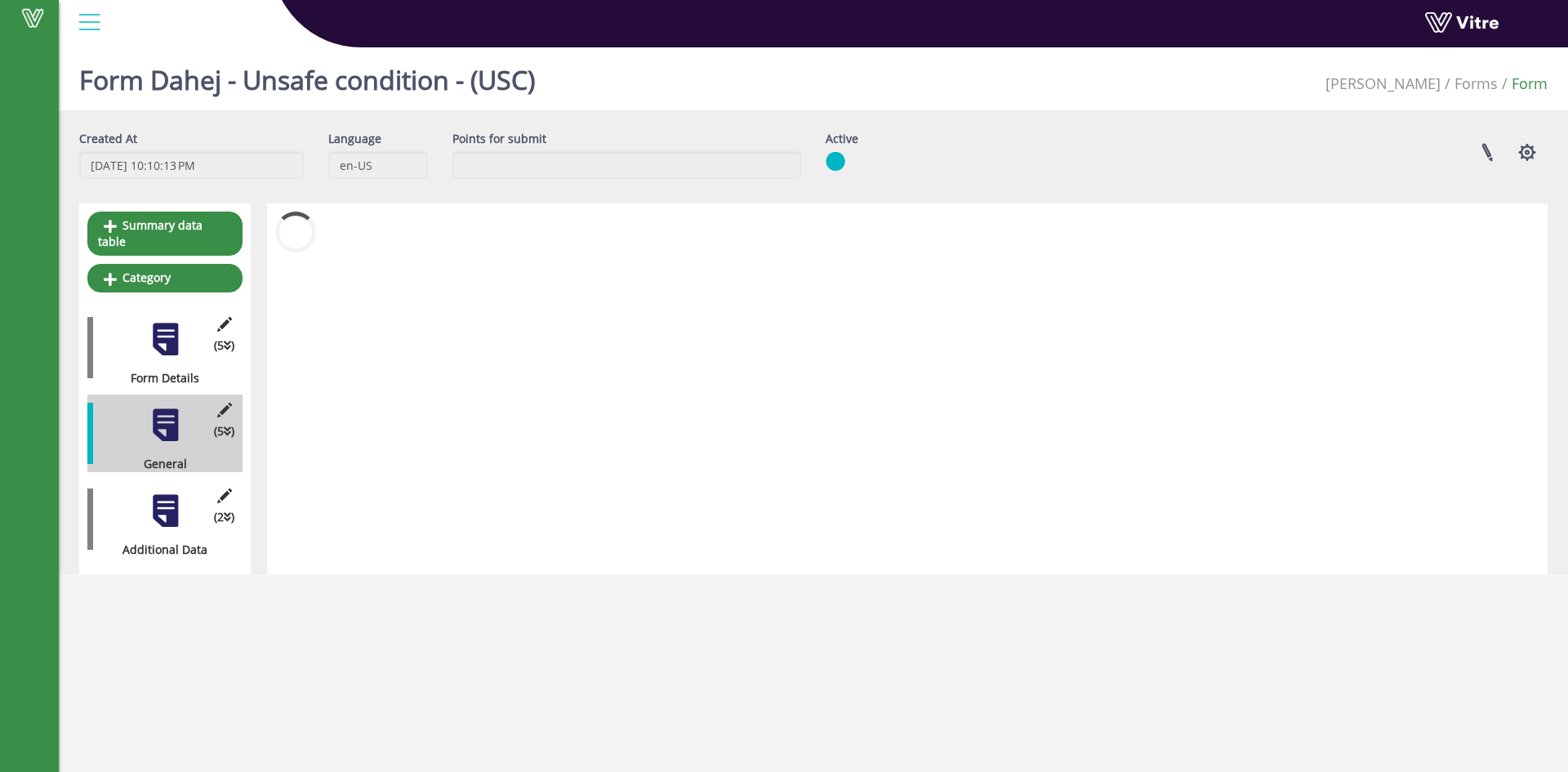
click at [167, 350] on div "(5 ) Form Details" at bounding box center [165, 347] width 155 height 77
click at [167, 337] on div at bounding box center [166, 340] width 37 height 37
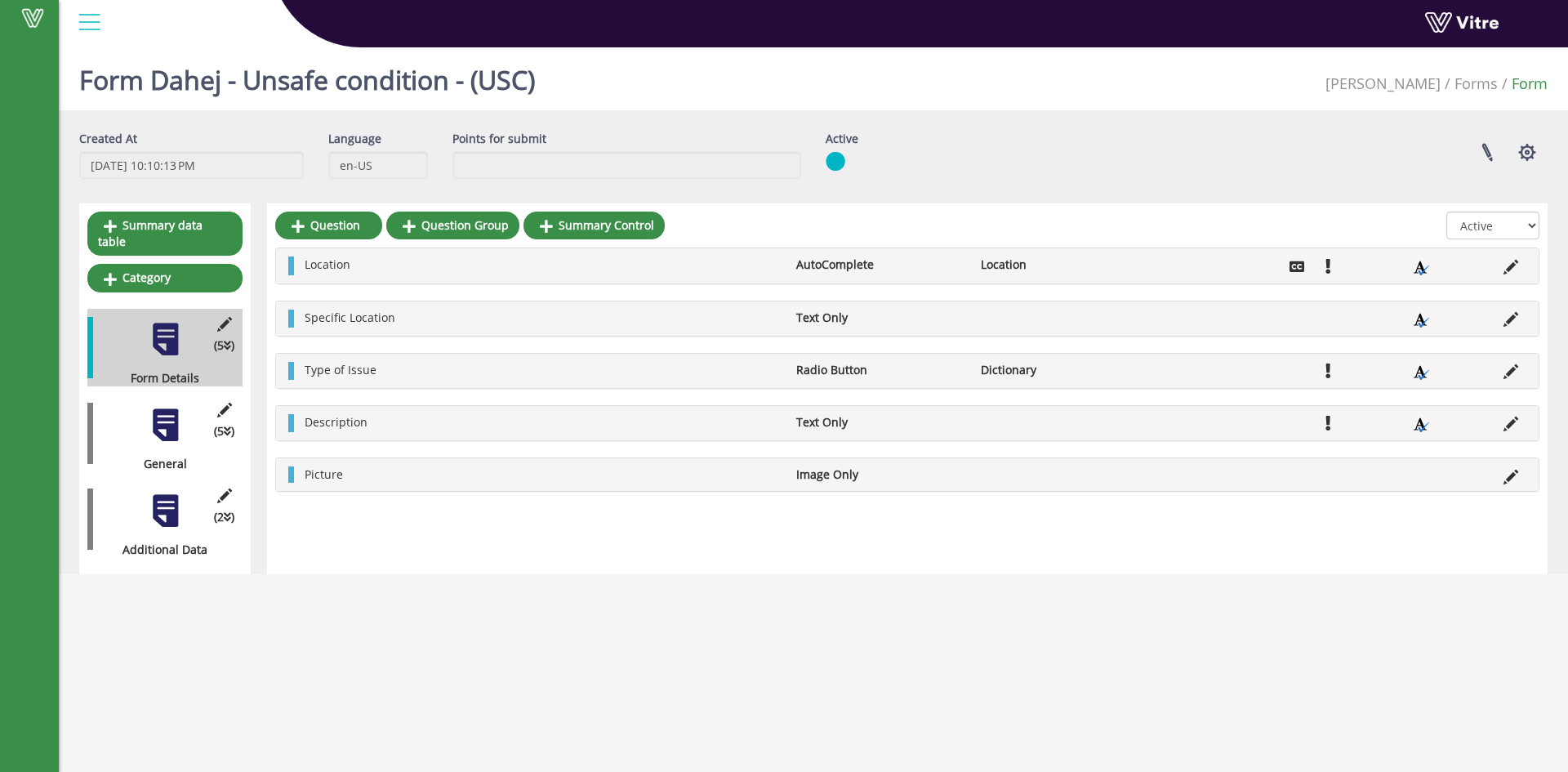
click at [167, 492] on div at bounding box center [166, 510] width 37 height 37
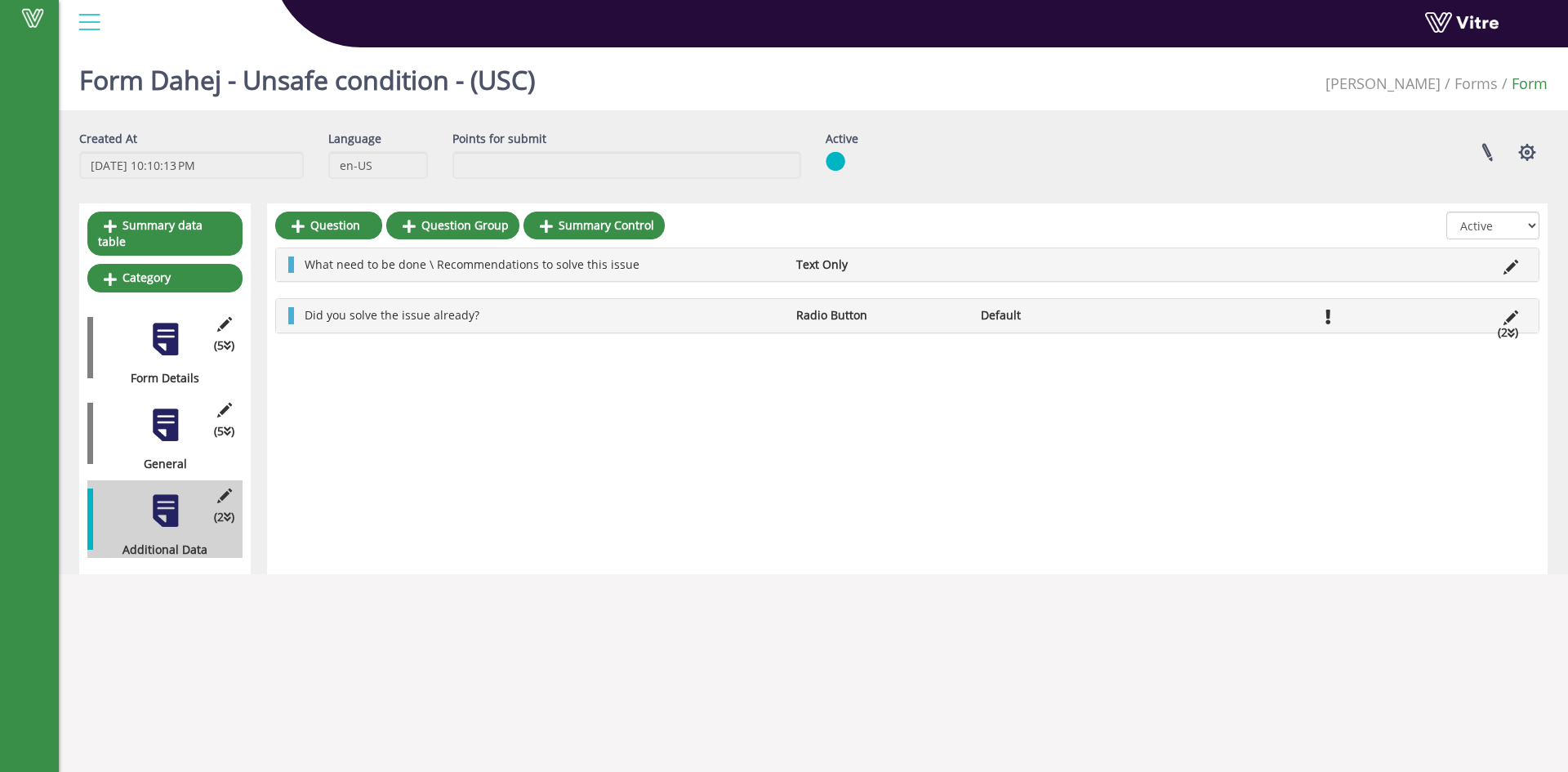
click at [165, 415] on div at bounding box center [166, 426] width 37 height 37
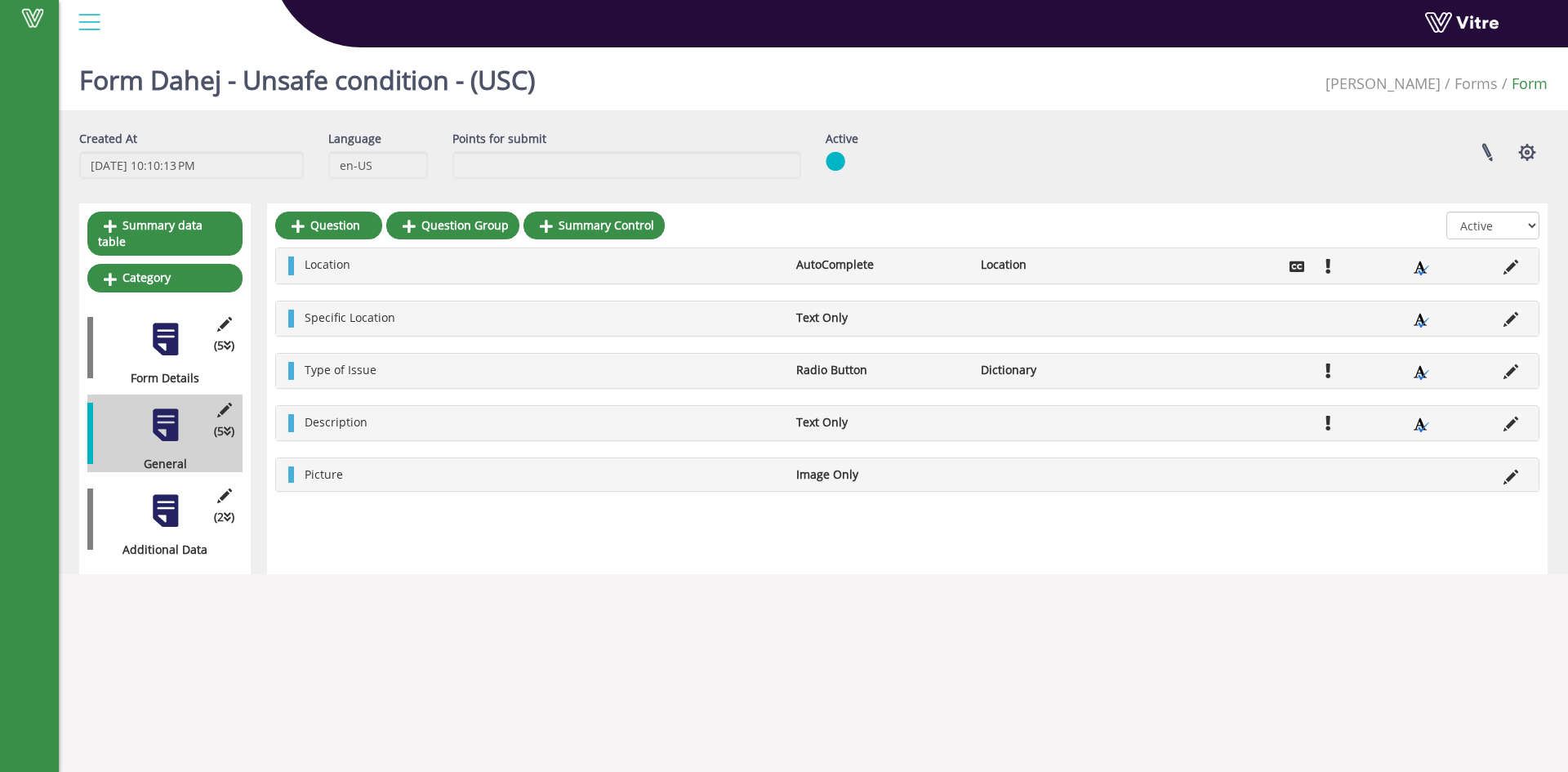
click at [170, 336] on div at bounding box center [166, 340] width 37 height 37
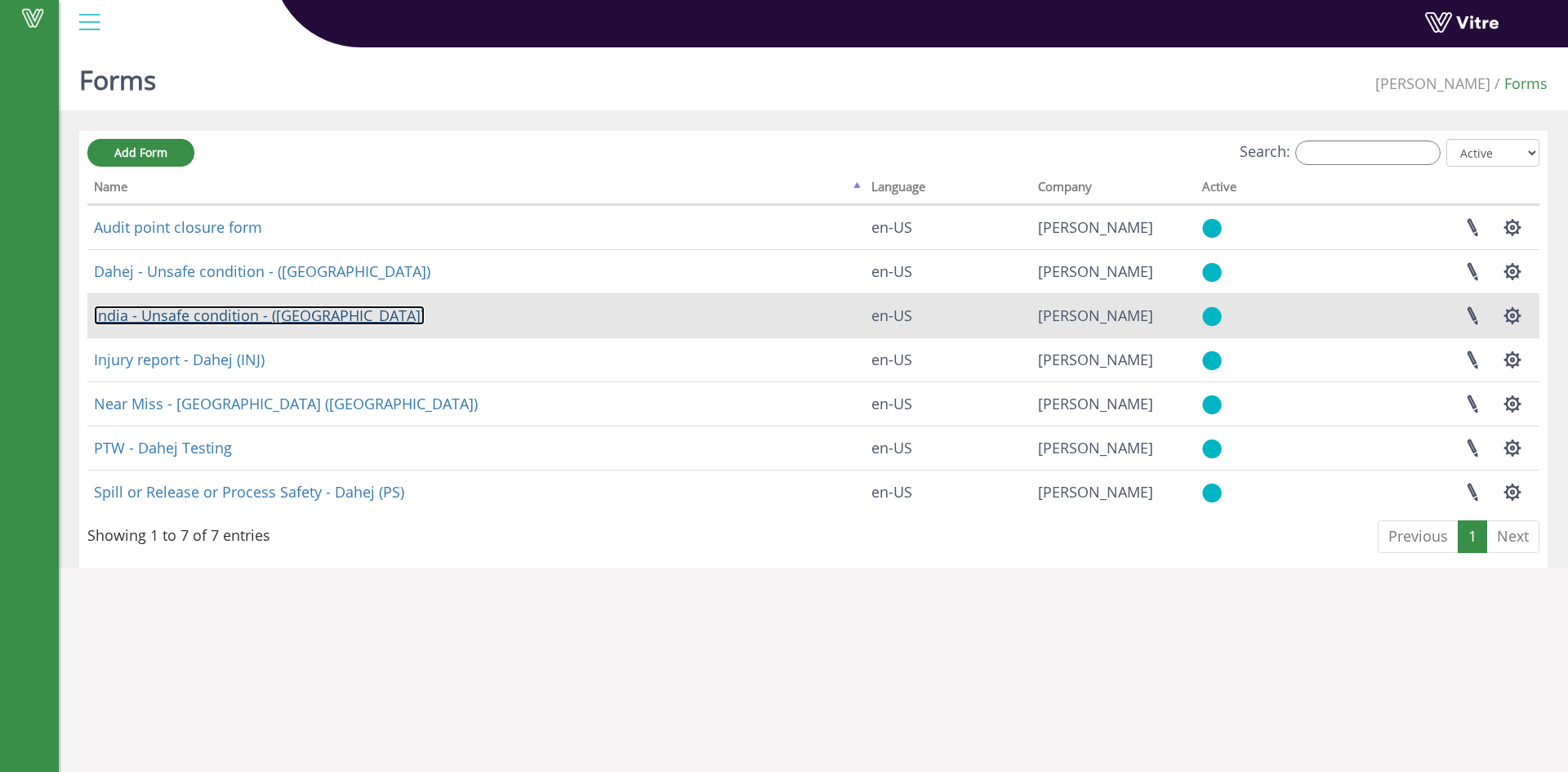
click at [228, 307] on link "India - Unsafe condition - ([GEOGRAPHIC_DATA])" at bounding box center [259, 315] width 331 height 19
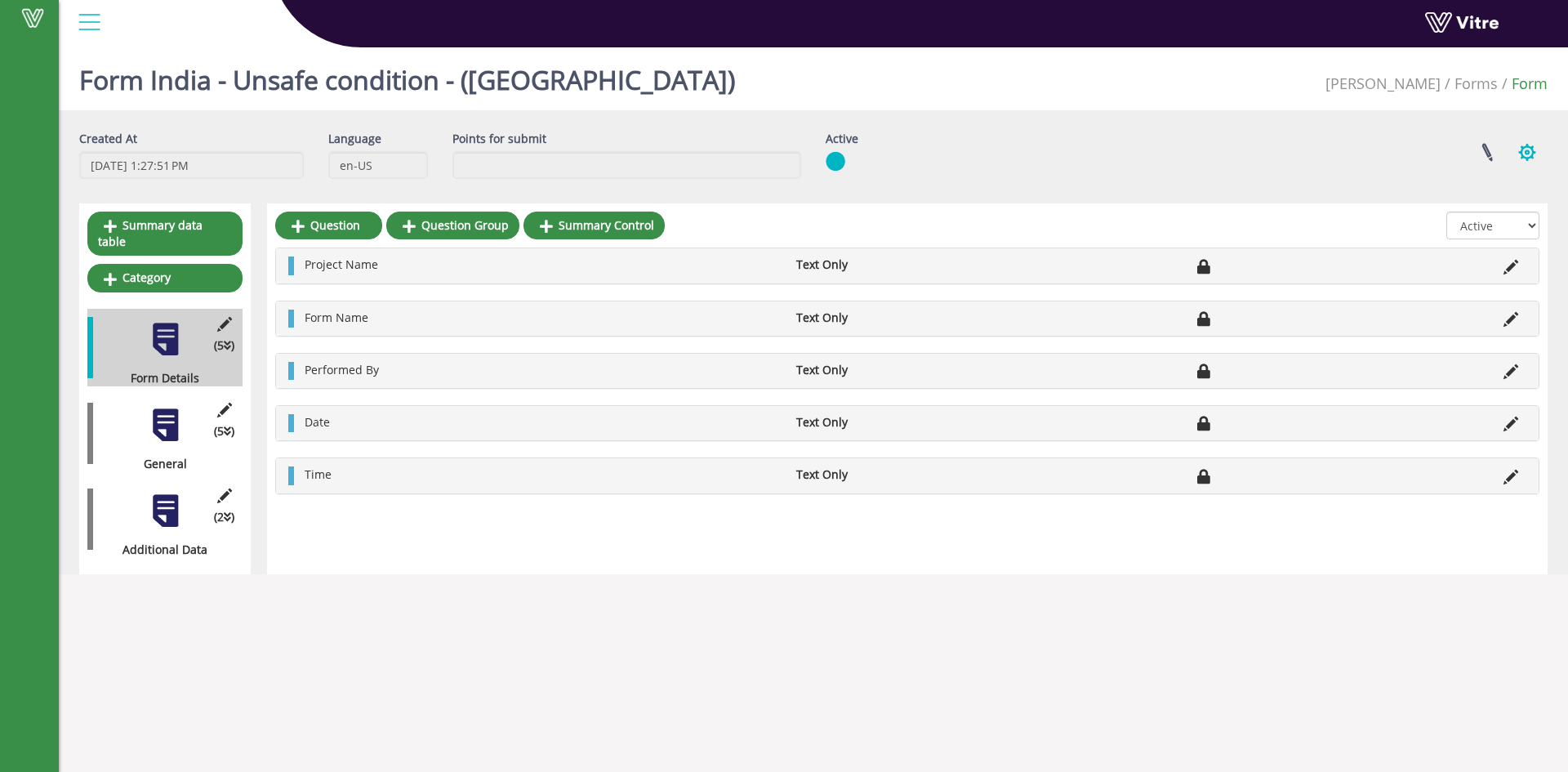
click at [1516, 156] on button "button" at bounding box center [1527, 151] width 41 height 43
click at [1299, 155] on div "Linked Projects Set Users Clone Form Clone Form Category Additional languages" at bounding box center [1249, 151] width 622 height 43
click at [1491, 151] on link at bounding box center [1487, 151] width 41 height 43
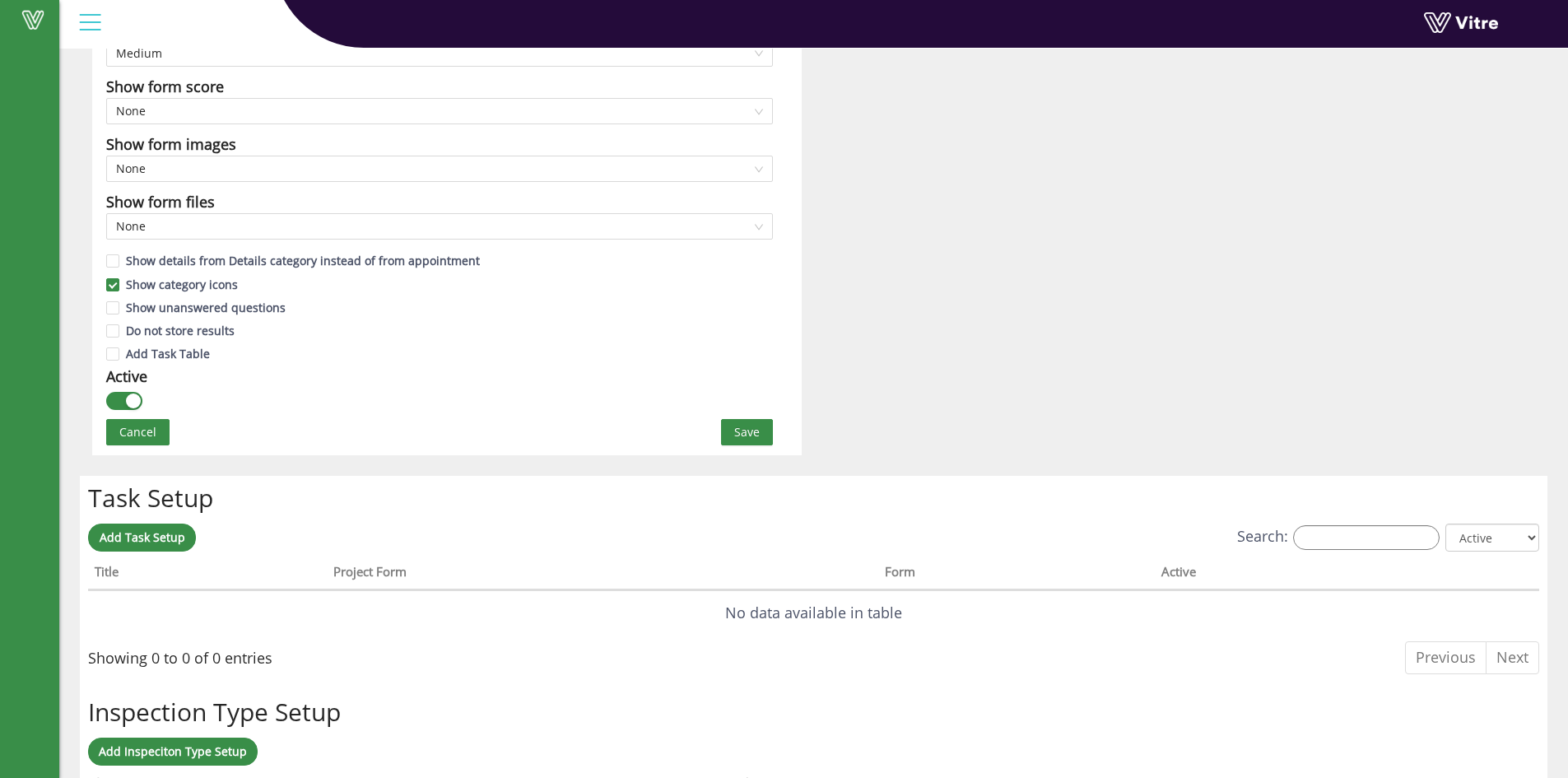
scroll to position [760, 0]
